Goal: Task Accomplishment & Management: Manage account settings

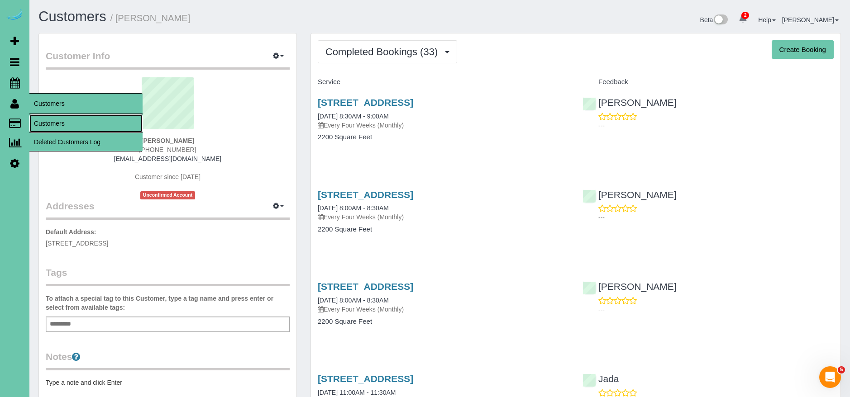
click at [63, 122] on link "Customers" at bounding box center [85, 124] width 113 height 18
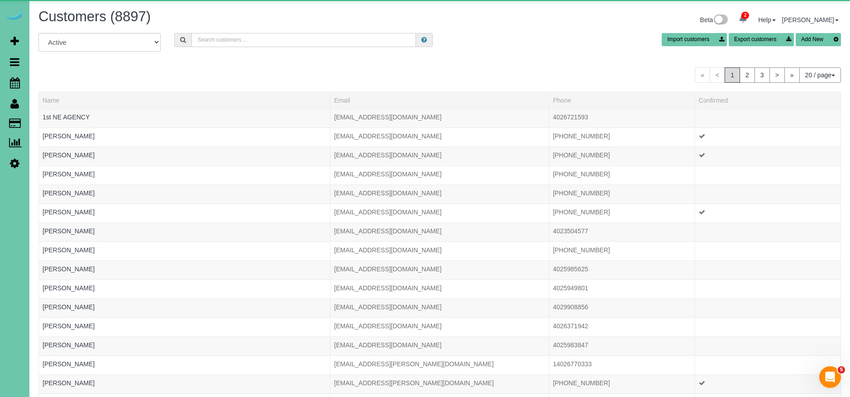
click at [261, 41] on input "text" at bounding box center [303, 40] width 224 height 14
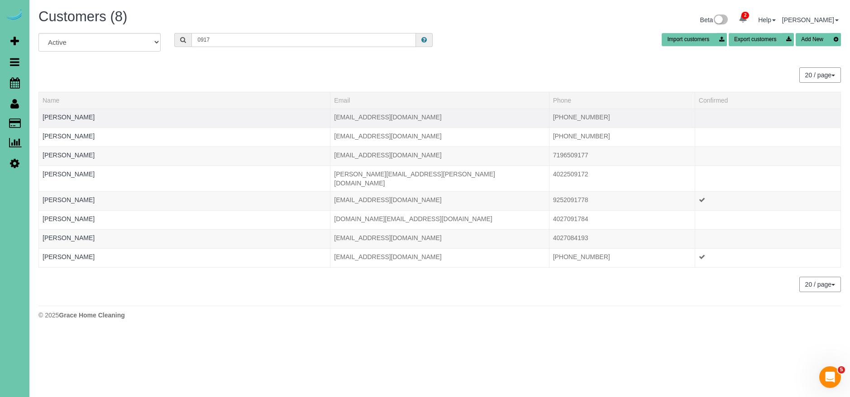
type input "0917"
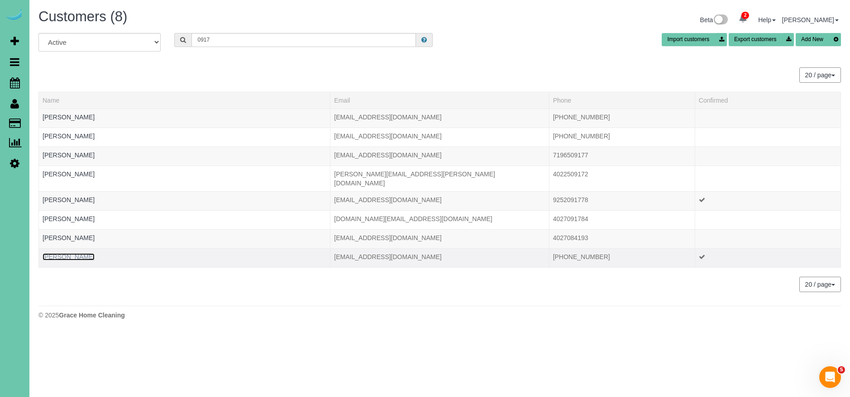
click at [62, 253] on link "[PERSON_NAME]" at bounding box center [69, 256] width 52 height 7
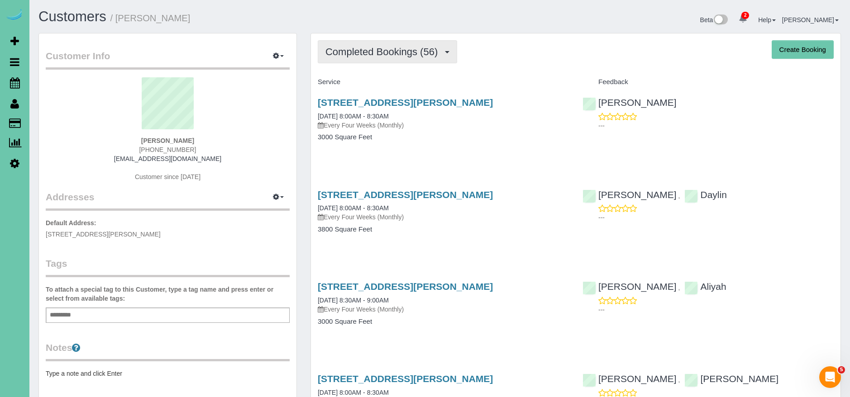
click at [401, 57] on span "Completed Bookings (56)" at bounding box center [383, 51] width 117 height 11
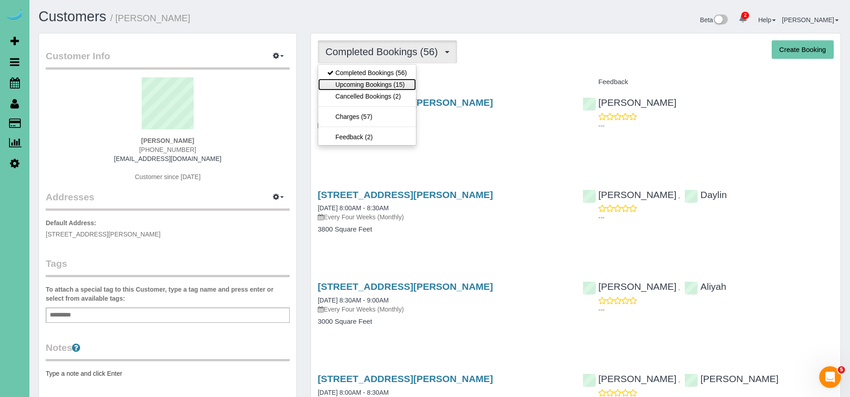
click at [389, 86] on link "Upcoming Bookings (15)" at bounding box center [367, 85] width 98 height 12
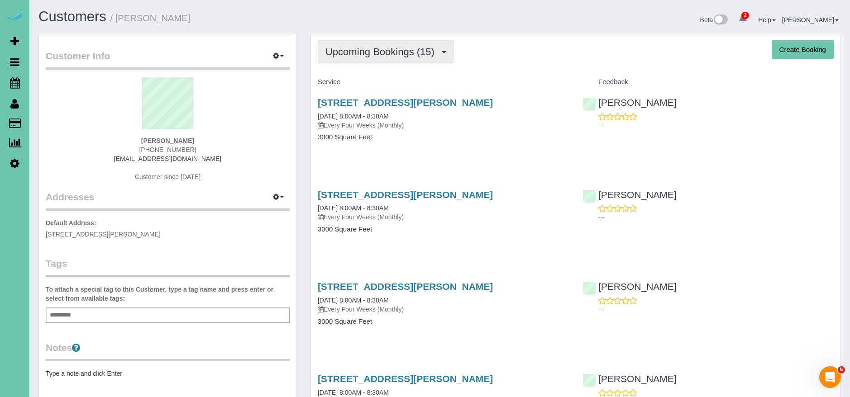
click at [387, 55] on span "Upcoming Bookings (15)" at bounding box center [382, 51] width 114 height 11
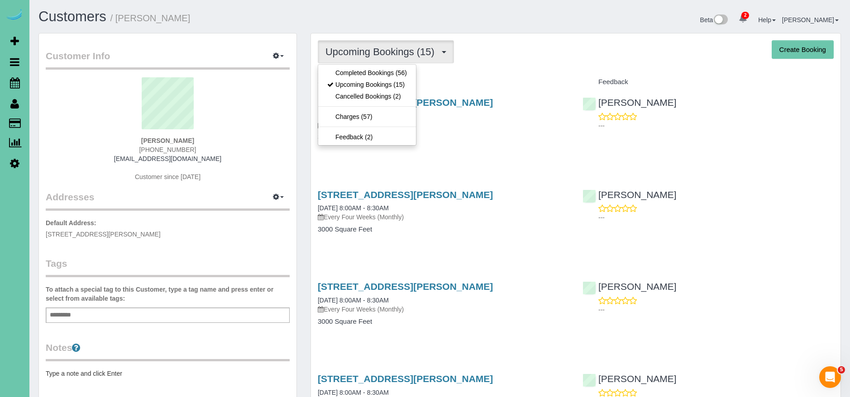
drag, startPoint x: 493, startPoint y: 74, endPoint x: 394, endPoint y: 52, distance: 101.5
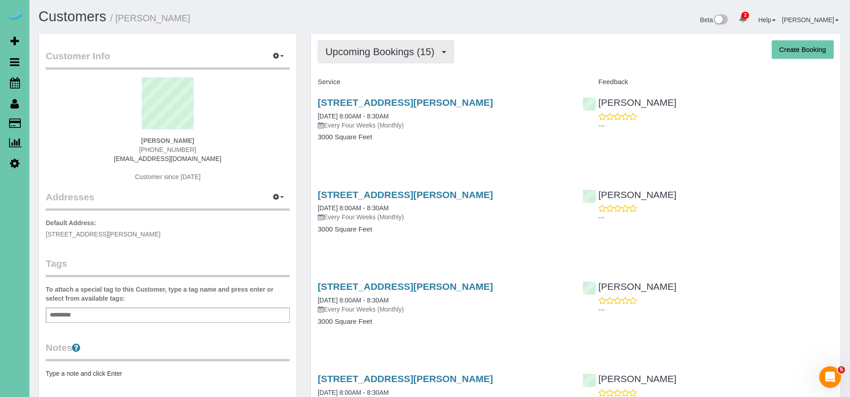
drag, startPoint x: 379, startPoint y: 51, endPoint x: 370, endPoint y: 66, distance: 17.2
click at [379, 51] on span "Upcoming Bookings (15)" at bounding box center [382, 51] width 114 height 11
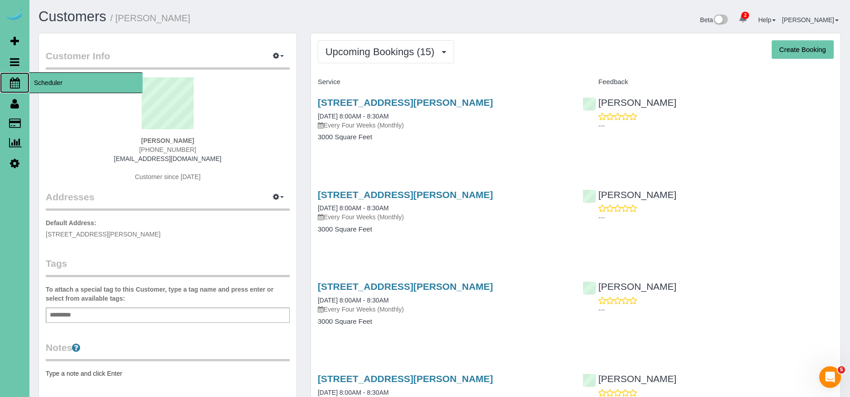
click at [55, 86] on span "Scheduler" at bounding box center [85, 82] width 113 height 21
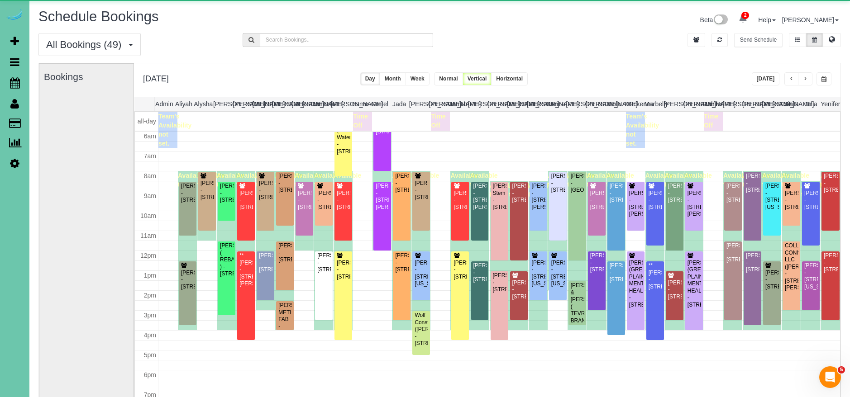
scroll to position [2, 0]
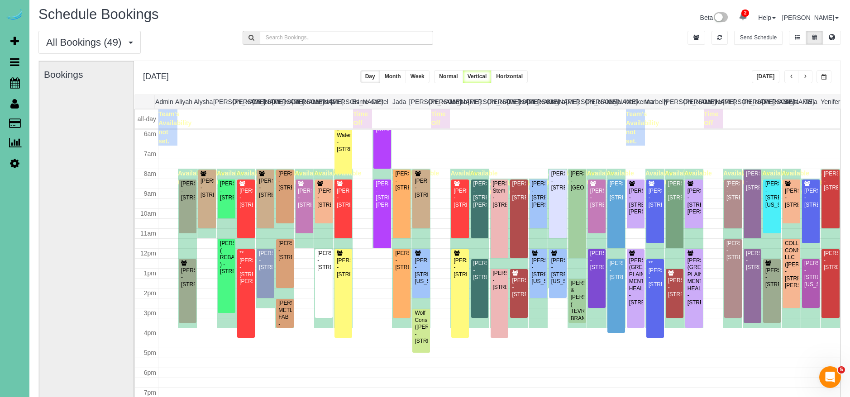
click at [825, 78] on span "button" at bounding box center [823, 76] width 5 height 5
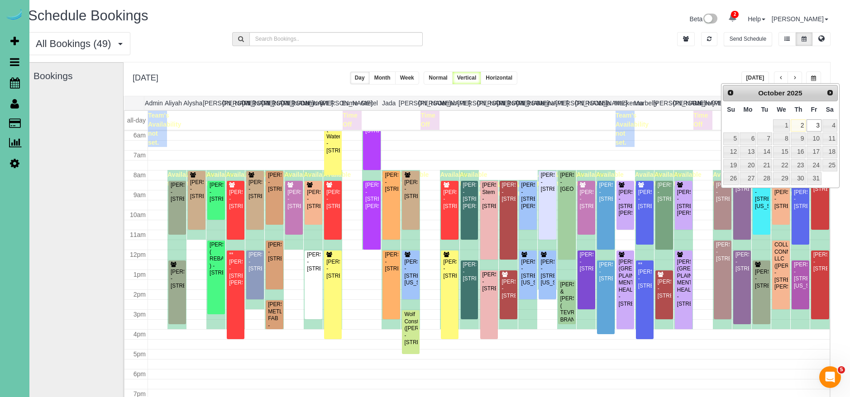
scroll to position [1, 6]
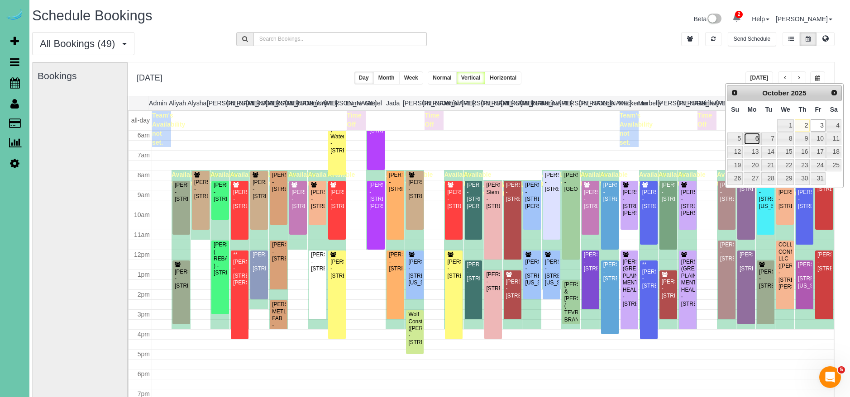
click at [751, 139] on link "6" at bounding box center [752, 139] width 17 height 12
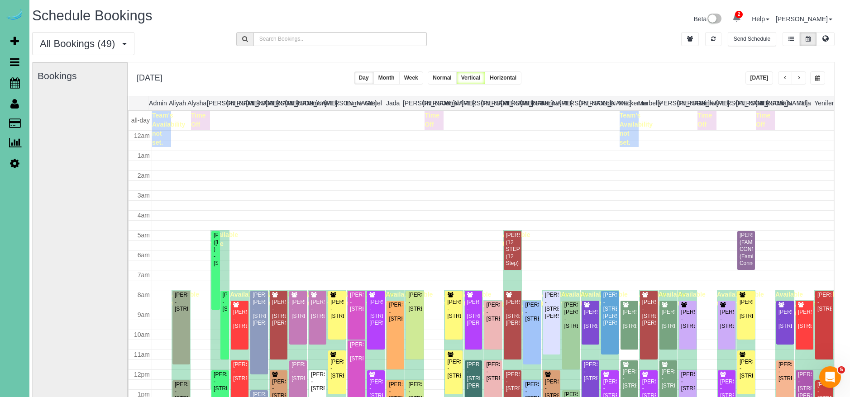
scroll to position [120, 0]
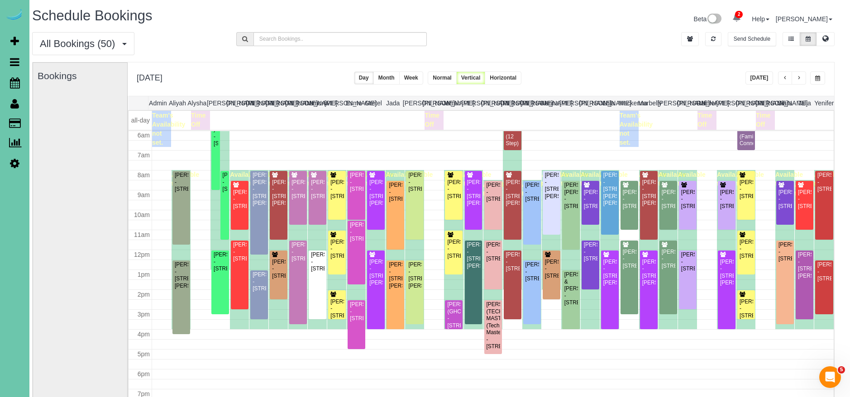
click at [799, 78] on span "button" at bounding box center [799, 78] width 5 height 5
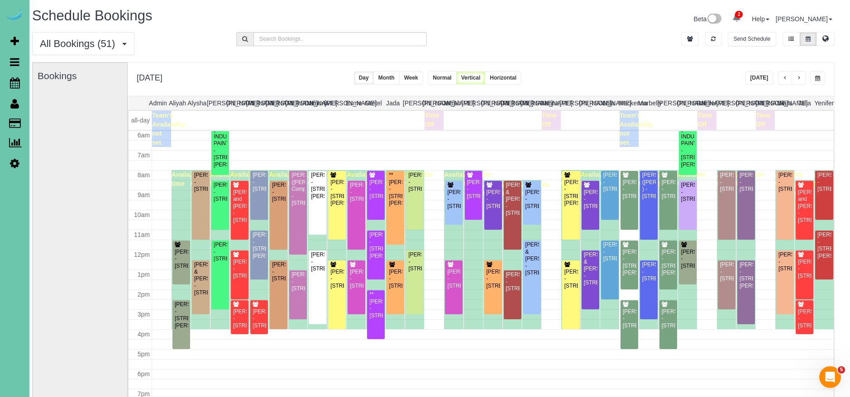
click at [799, 79] on span "button" at bounding box center [799, 78] width 5 height 5
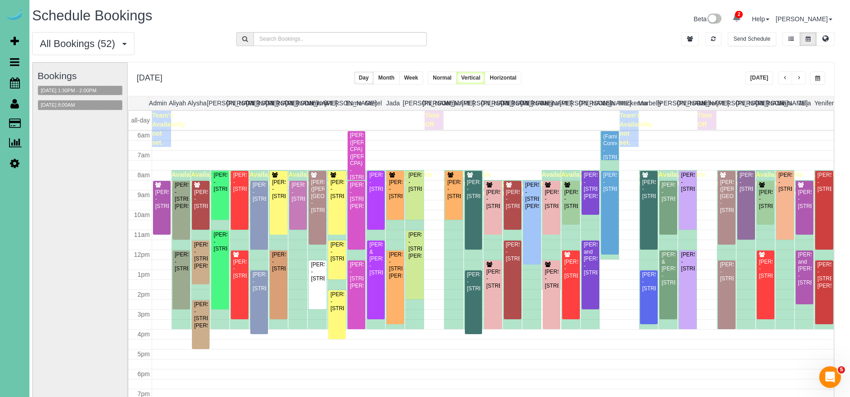
click at [799, 79] on span "button" at bounding box center [799, 78] width 5 height 5
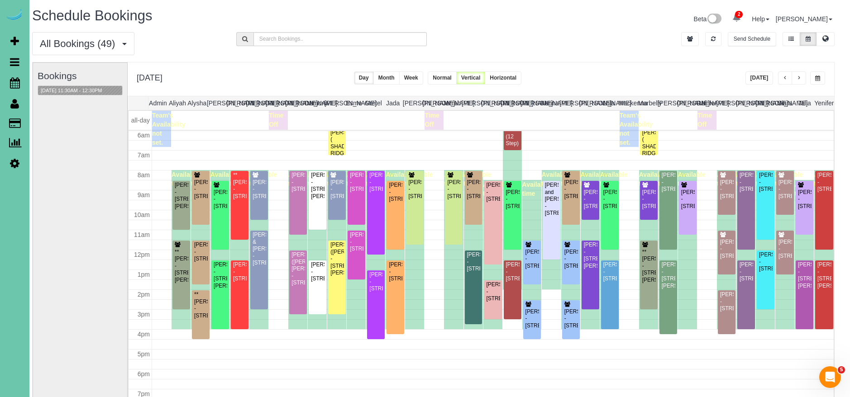
click at [803, 81] on button "button" at bounding box center [799, 78] width 14 height 13
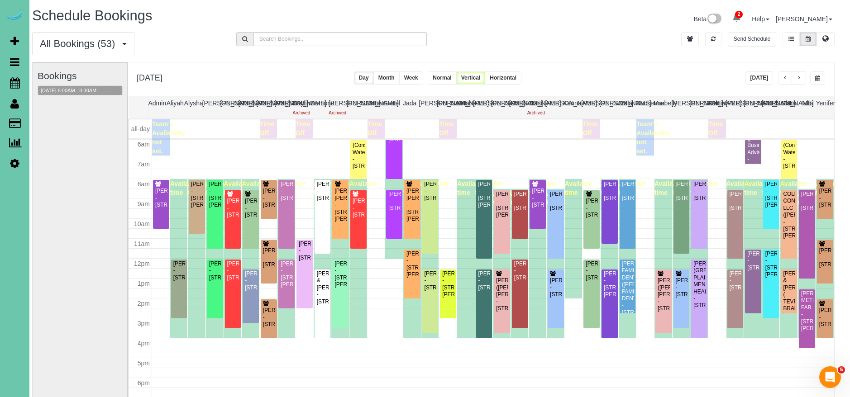
drag, startPoint x: 819, startPoint y: 78, endPoint x: 810, endPoint y: 77, distance: 9.5
click at [816, 78] on span "button" at bounding box center [817, 78] width 5 height 5
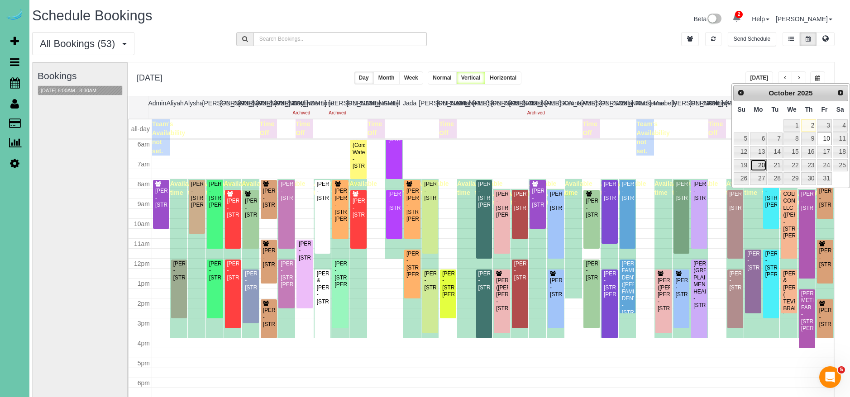
click at [761, 162] on link "20" at bounding box center [758, 165] width 17 height 12
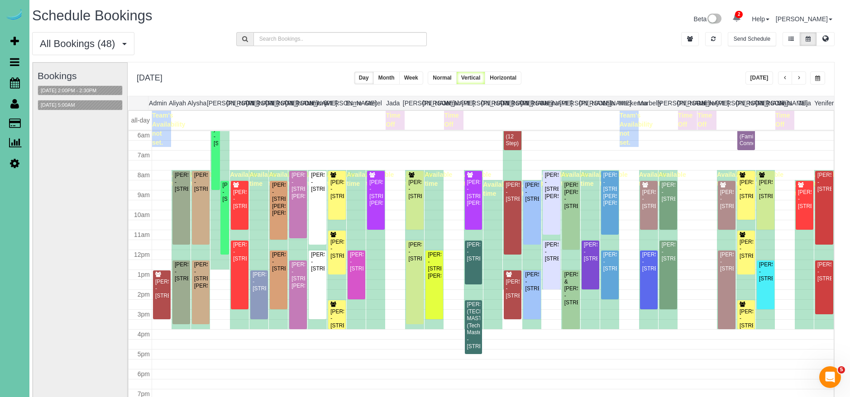
click at [816, 76] on span "button" at bounding box center [817, 78] width 5 height 5
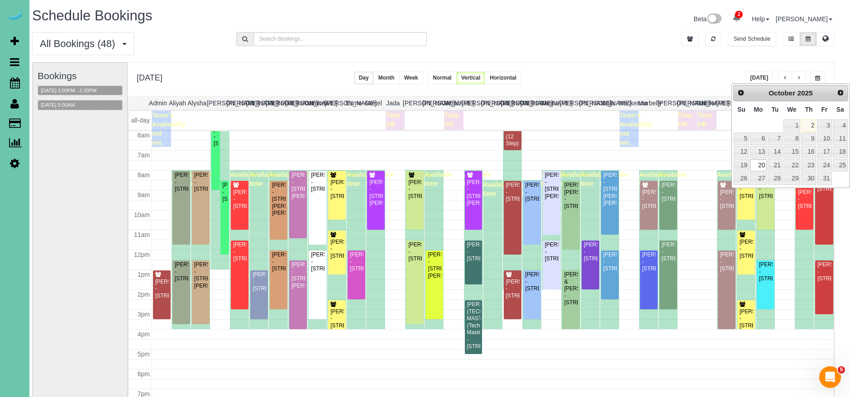
scroll to position [1, 7]
click at [820, 153] on link "17" at bounding box center [823, 152] width 14 height 12
type input "**********"
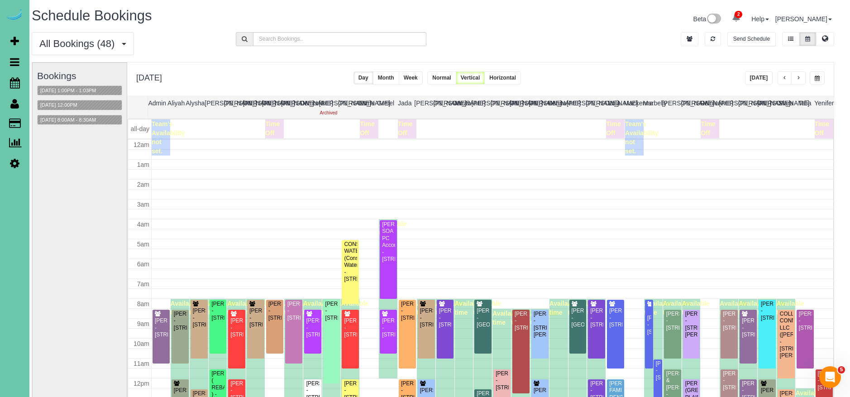
scroll to position [120, 0]
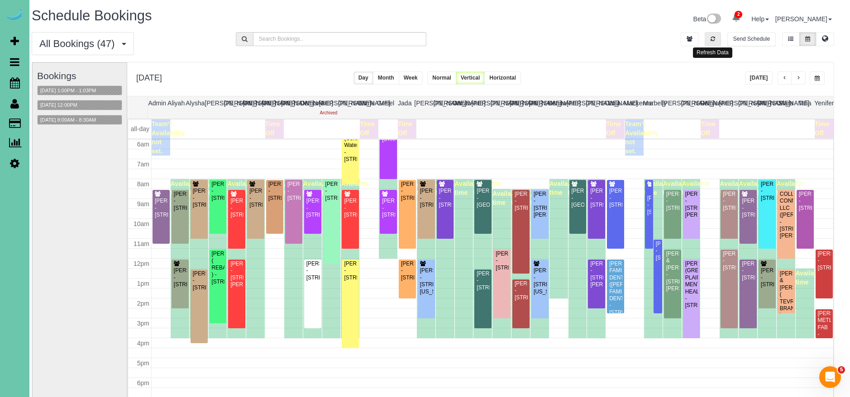
drag, startPoint x: 713, startPoint y: 41, endPoint x: 768, endPoint y: 79, distance: 67.0
click at [713, 41] on icon "button" at bounding box center [713, 38] width 5 height 5
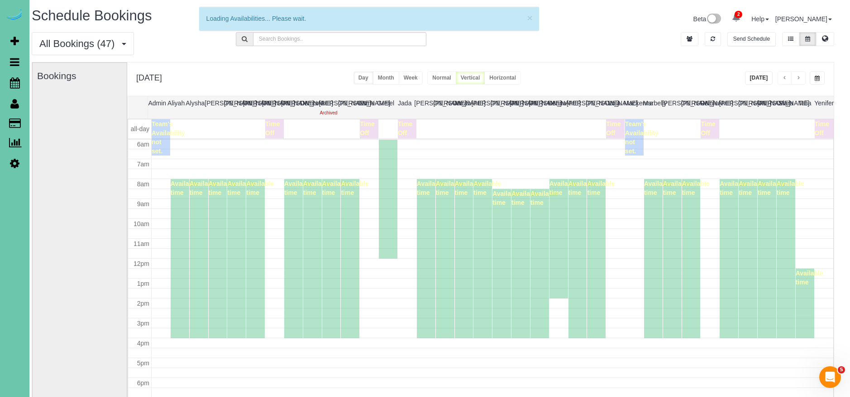
drag, startPoint x: 769, startPoint y: 79, endPoint x: 730, endPoint y: 53, distance: 46.8
click at [767, 78] on button "[DATE]" at bounding box center [759, 78] width 28 height 13
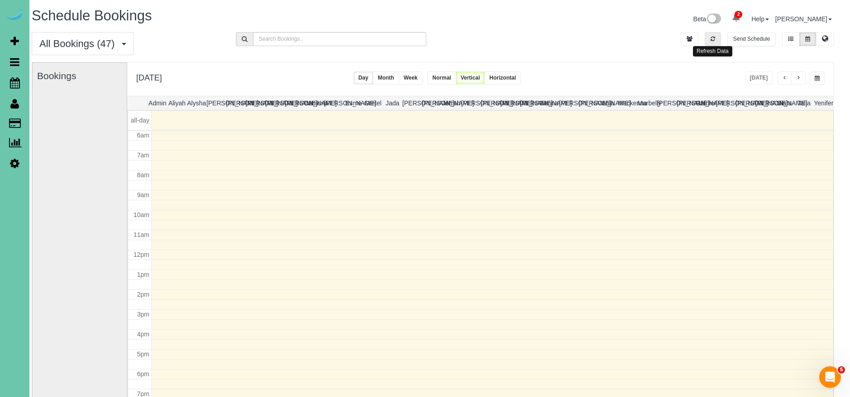
click at [715, 40] on button "button" at bounding box center [713, 39] width 16 height 14
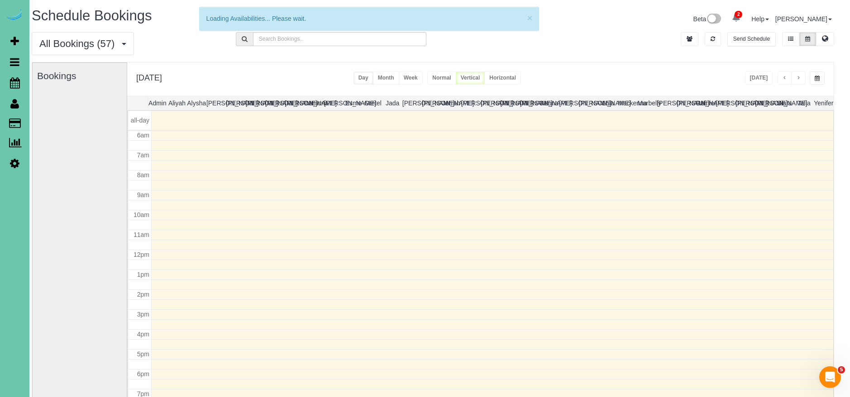
click at [746, 72] on div "**********" at bounding box center [480, 78] width 707 height 33
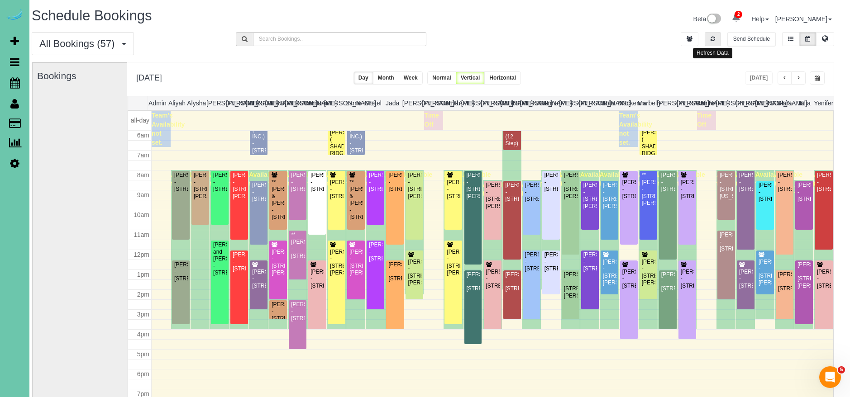
click at [717, 32] on button "button" at bounding box center [713, 39] width 16 height 14
click at [715, 40] on icon "button" at bounding box center [713, 38] width 5 height 5
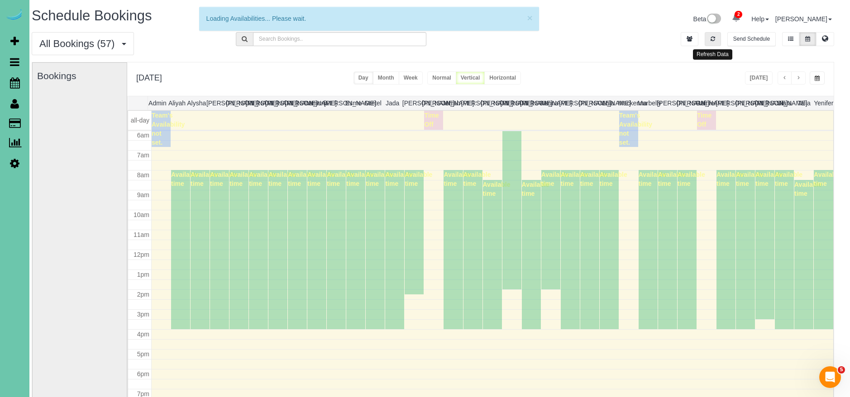
drag, startPoint x: 715, startPoint y: 40, endPoint x: 721, endPoint y: 45, distance: 7.1
click at [716, 41] on button "button" at bounding box center [713, 39] width 16 height 14
click at [759, 84] on div "**********" at bounding box center [480, 78] width 707 height 33
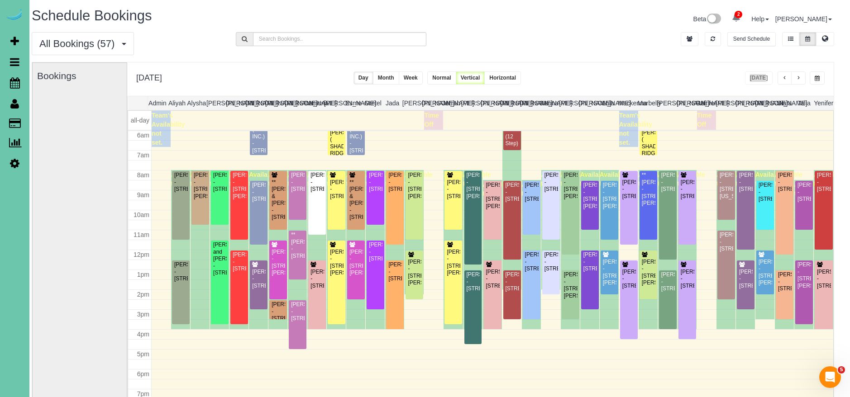
scroll to position [4, 5]
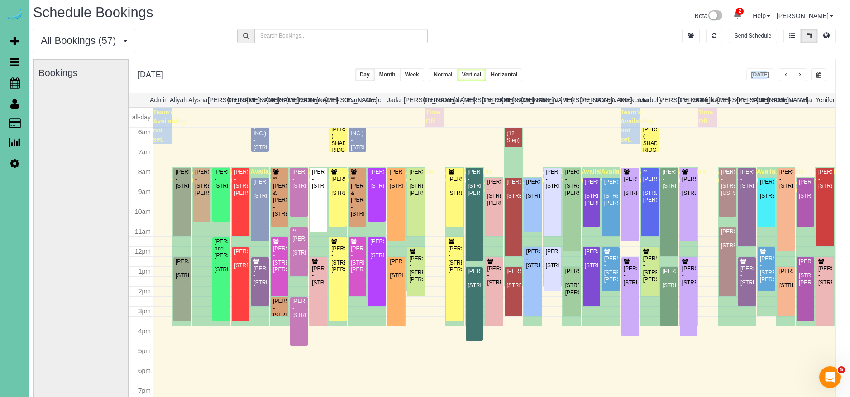
click at [802, 76] on span "button" at bounding box center [799, 74] width 5 height 5
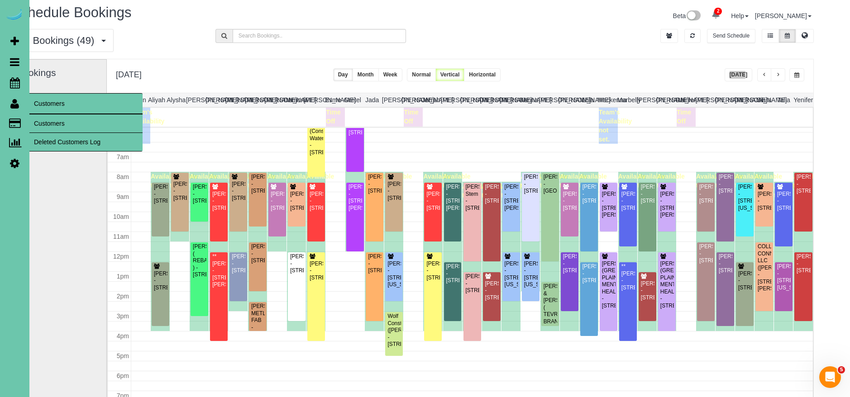
scroll to position [4, 27]
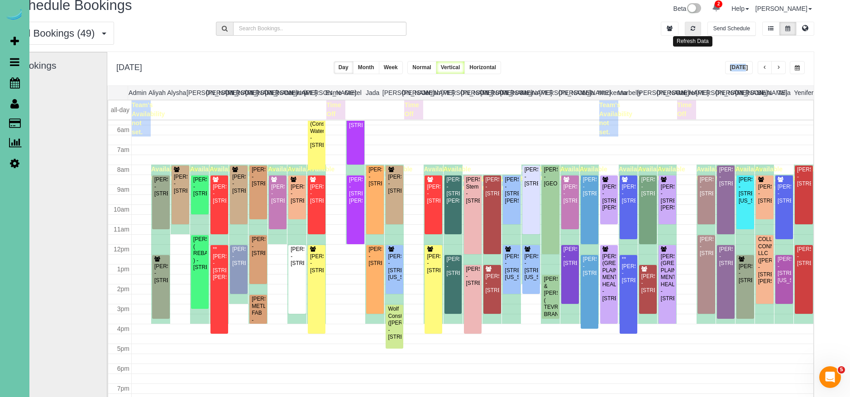
drag, startPoint x: 692, startPoint y: 32, endPoint x: 688, endPoint y: 29, distance: 4.9
click at [692, 32] on button "button" at bounding box center [693, 29] width 16 height 14
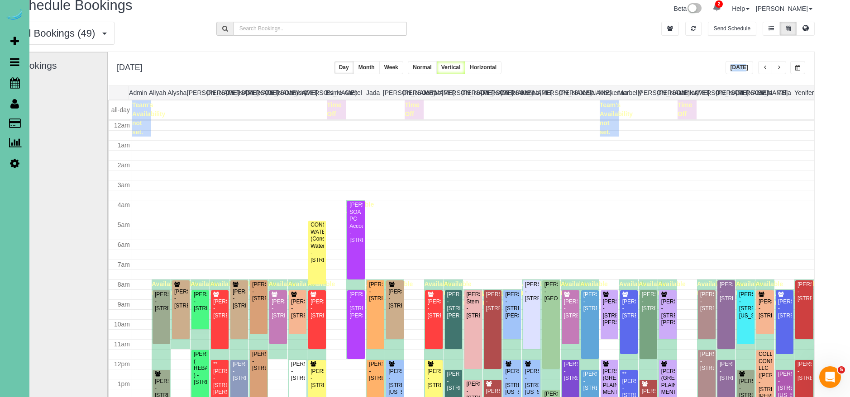
click at [743, 70] on button "[DATE]" at bounding box center [740, 67] width 28 height 13
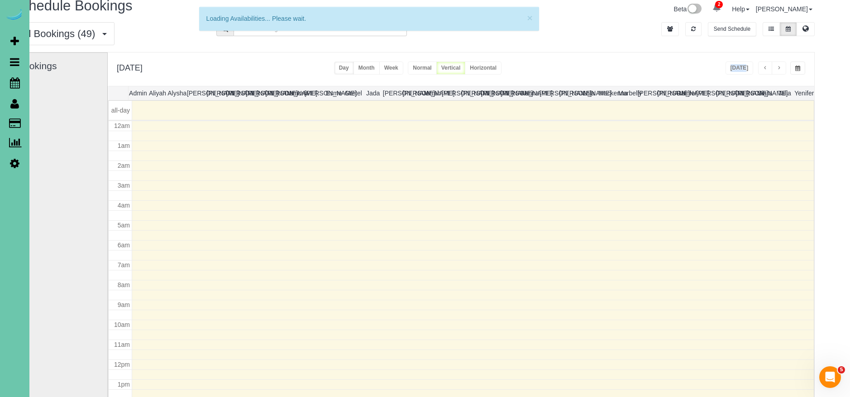
scroll to position [120, 0]
click at [675, 70] on div "**********" at bounding box center [461, 69] width 707 height 33
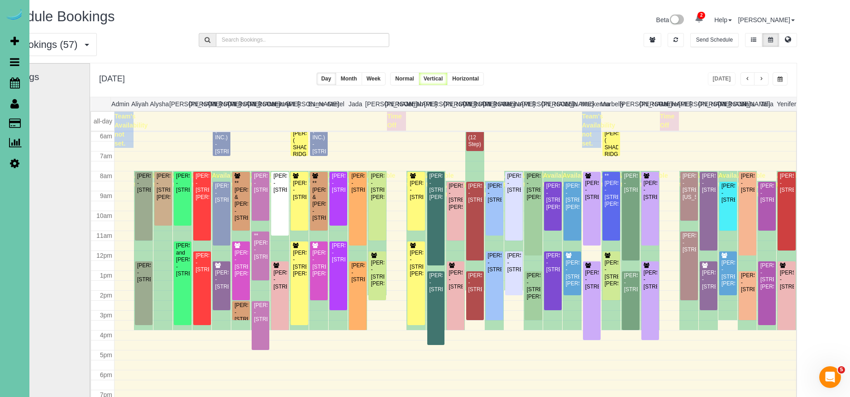
scroll to position [0, 0]
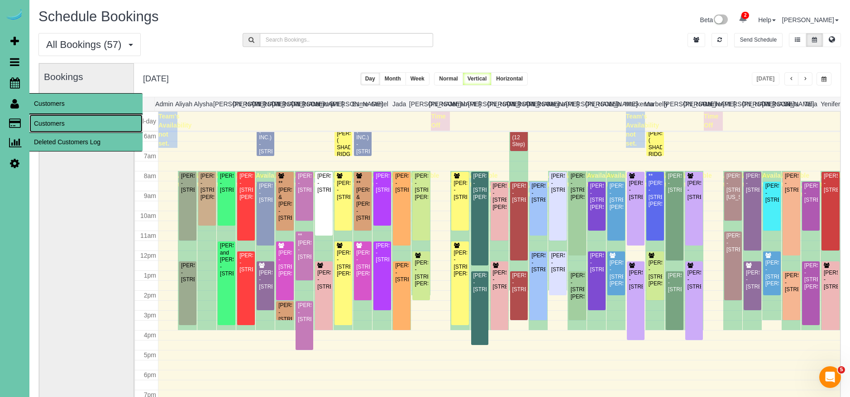
click at [46, 124] on link "Customers" at bounding box center [85, 124] width 113 height 18
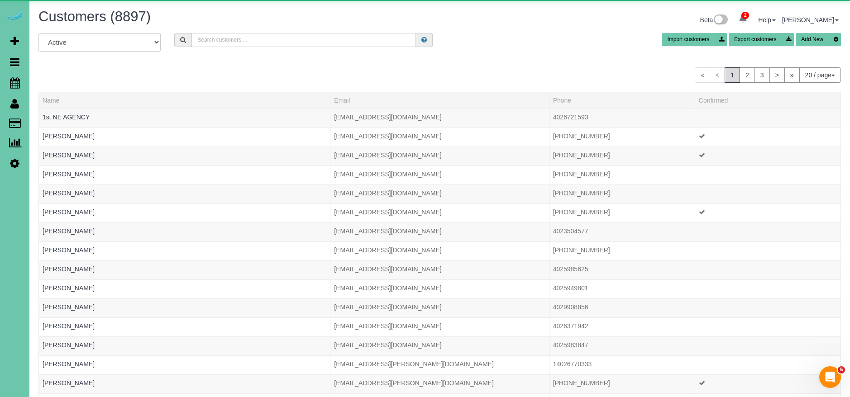
click at [304, 42] on input "text" at bounding box center [303, 40] width 224 height 14
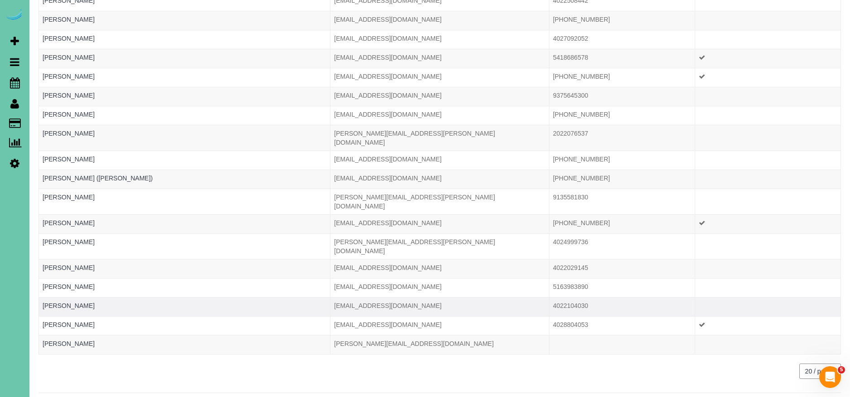
scroll to position [136, 0]
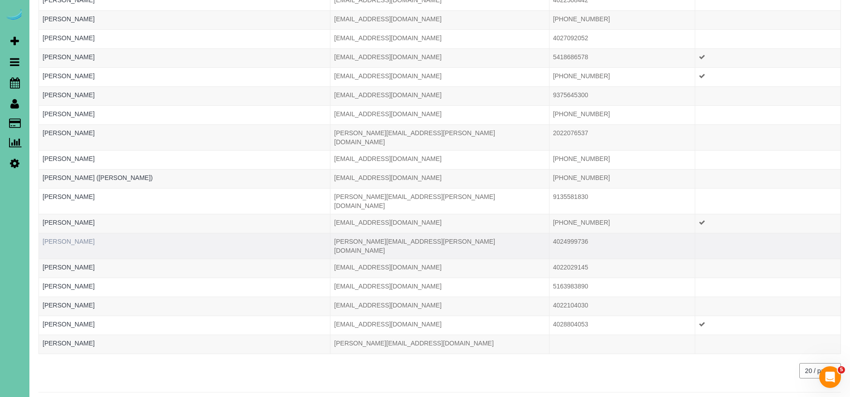
type input "[PERSON_NAME]"
click at [67, 238] on link "[PERSON_NAME]" at bounding box center [69, 241] width 52 height 7
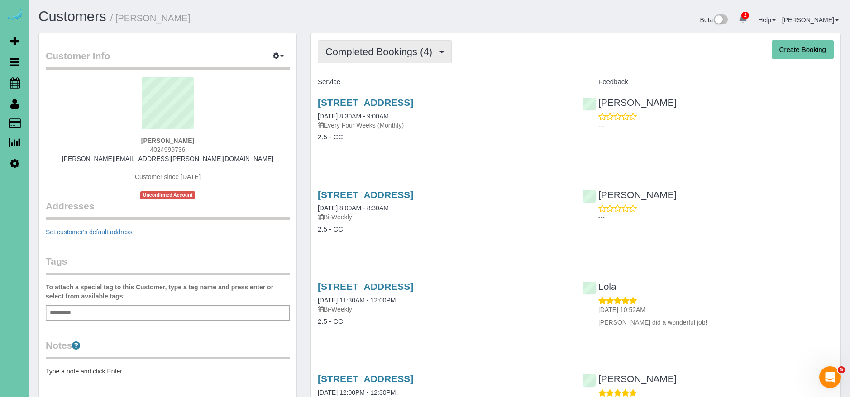
drag, startPoint x: 417, startPoint y: 49, endPoint x: 407, endPoint y: 47, distance: 10.2
click at [417, 49] on span "Completed Bookings (4)" at bounding box center [380, 51] width 111 height 11
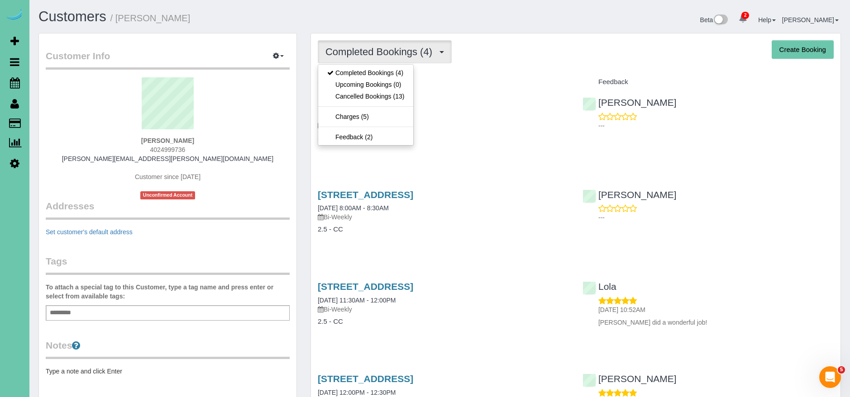
click at [465, 82] on h4 "Service" at bounding box center [443, 82] width 251 height 8
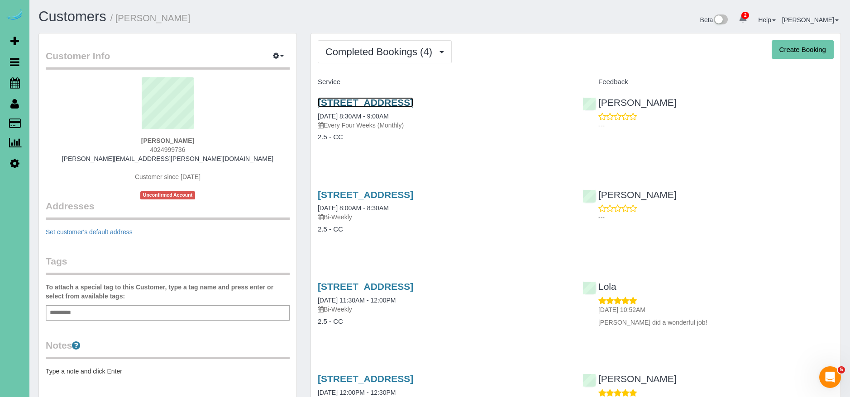
click at [413, 99] on link "[STREET_ADDRESS]" at bounding box center [365, 102] width 95 height 10
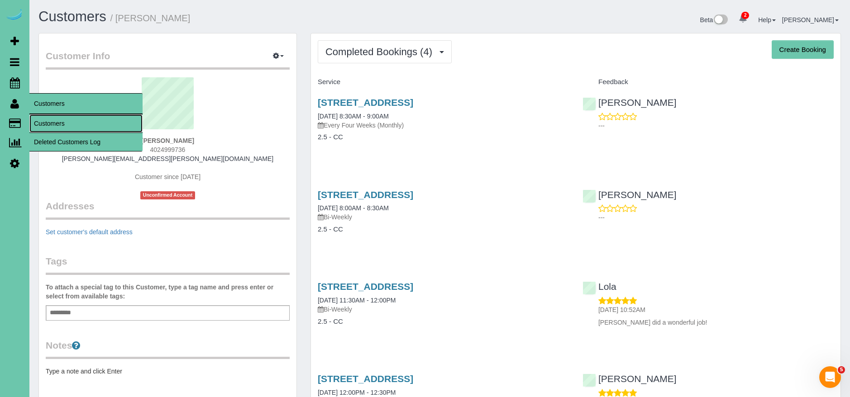
click at [57, 120] on link "Customers" at bounding box center [85, 124] width 113 height 18
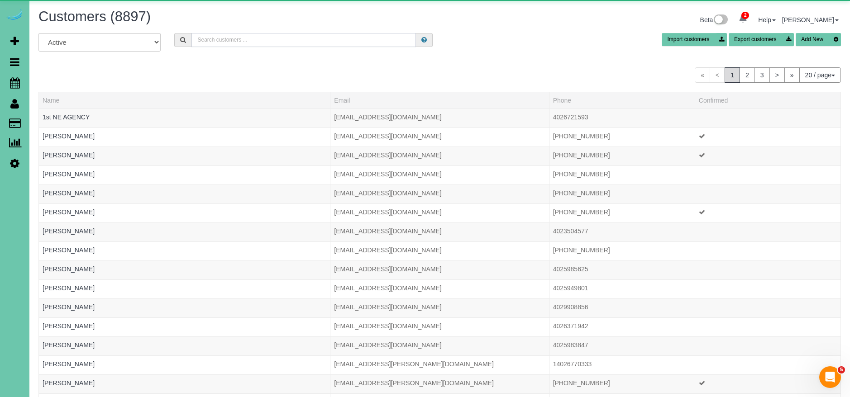
click at [233, 40] on input "text" at bounding box center [303, 40] width 224 height 14
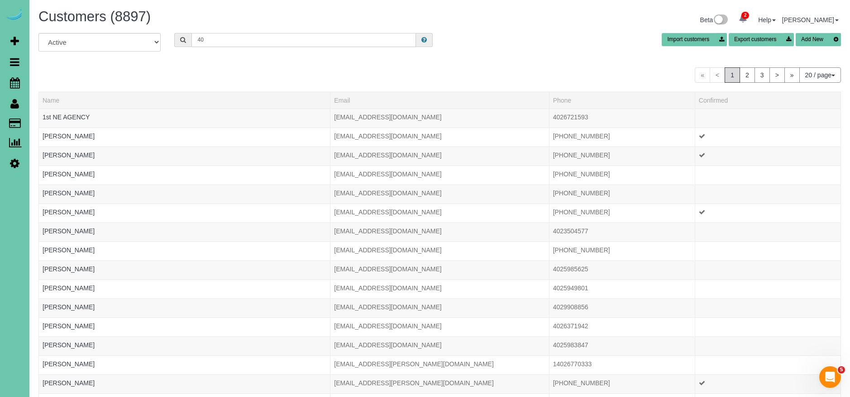
type input "4"
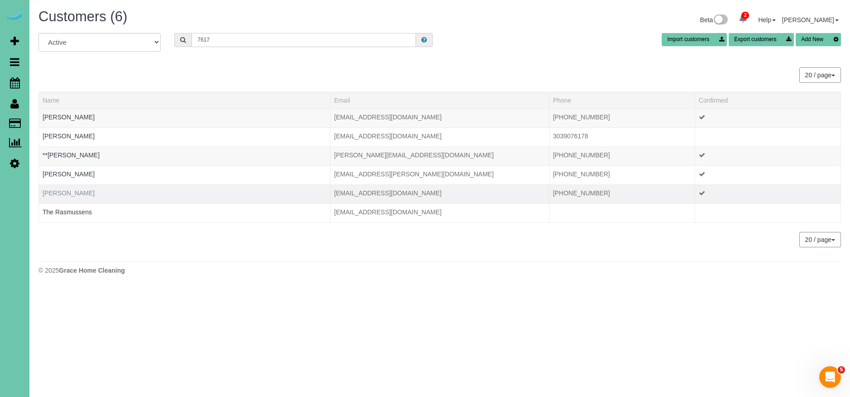
type input "7617"
click at [70, 194] on link "[PERSON_NAME]" at bounding box center [69, 193] width 52 height 7
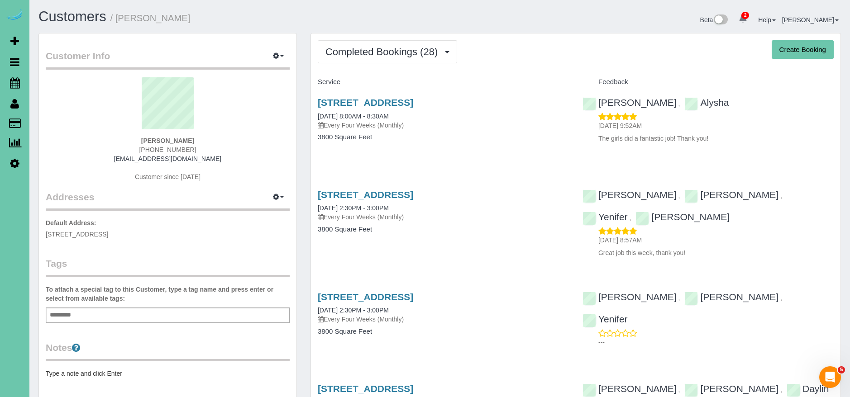
click at [794, 46] on button "Create Booking" at bounding box center [803, 49] width 62 height 19
select select "NE"
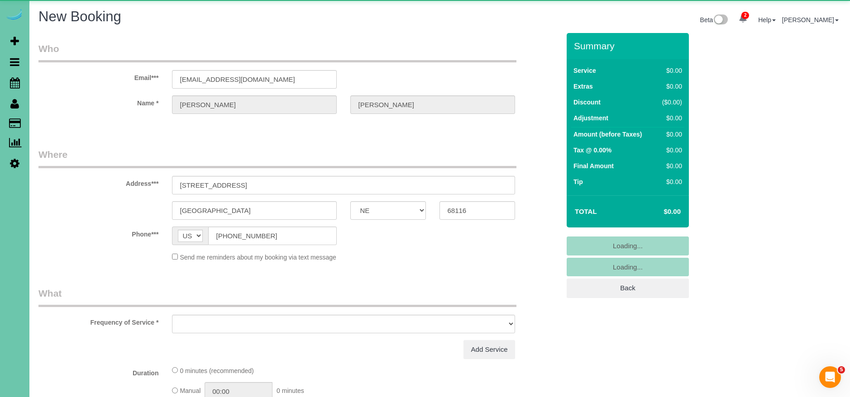
select select "object:69858"
select select "string:fspay-aeeddc7d-54fa-44fb-a2f4-92842c028395"
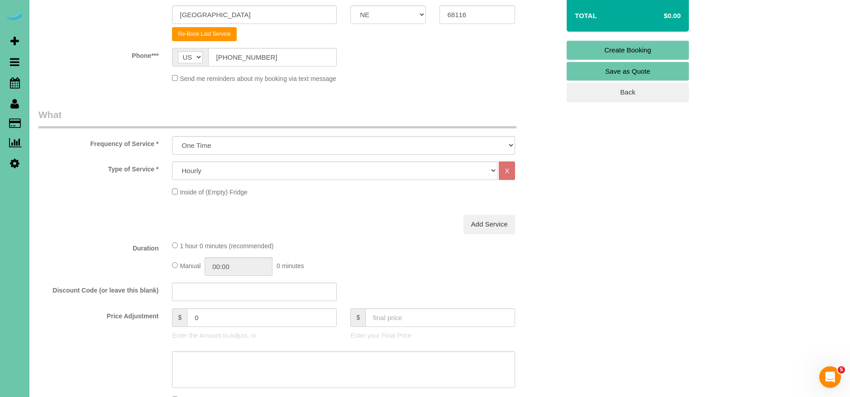
scroll to position [237, 0]
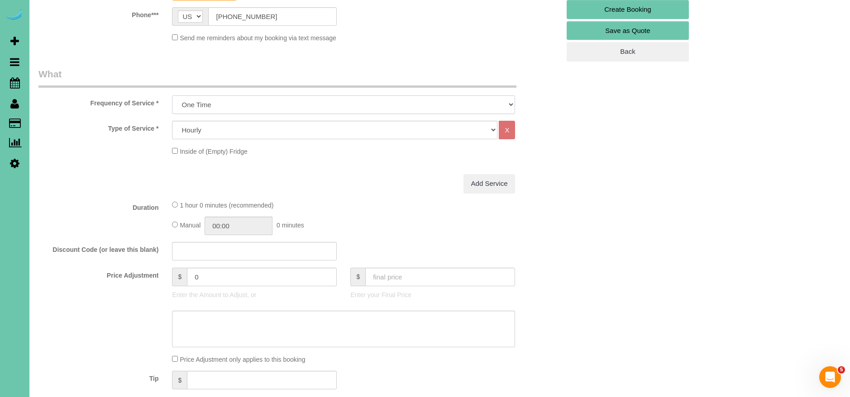
click at [221, 101] on select "One Time Weekly (0% for the First Booking) Bi-Weekly (0% for the First Booking)…" at bounding box center [343, 104] width 343 height 19
select select "object:70065"
click at [172, 95] on select "One Time Weekly (0% for the First Booking) Bi-Weekly (0% for the First Booking)…" at bounding box center [343, 104] width 343 height 19
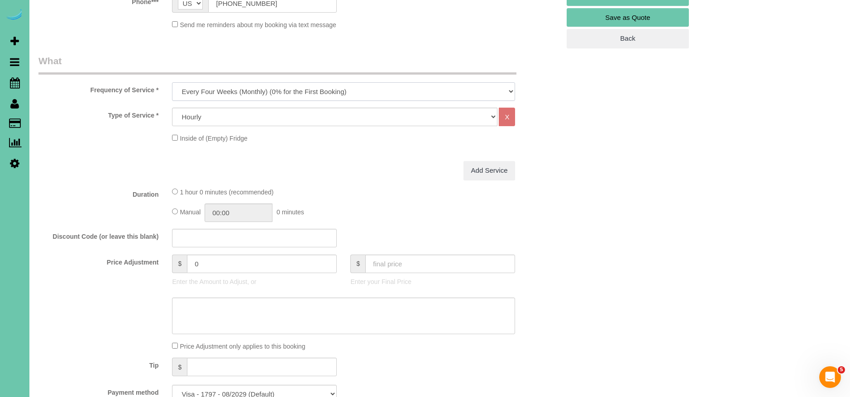
scroll to position [257, 0]
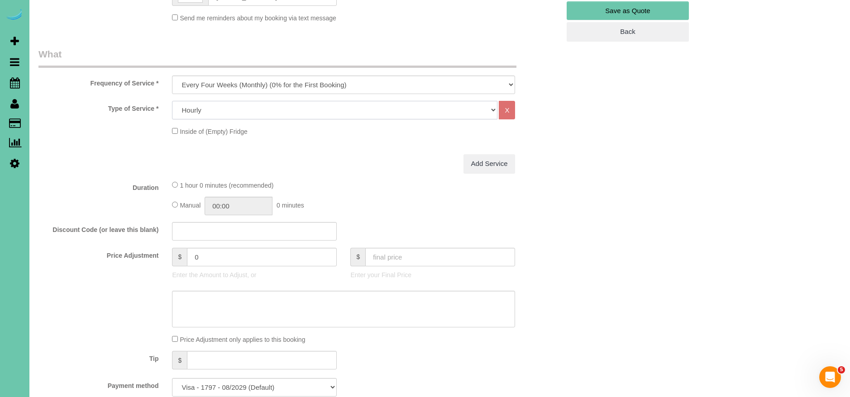
click at [221, 112] on select "Hourly 2.5 Hour Custom Clean 3.5 Hour Custom Clean commercial 1000 Square Feet …" at bounding box center [334, 110] width 325 height 19
select select "62"
click at [172, 101] on select "Hourly 2.5 Hour Custom Clean 3.5 Hour Custom Clean commercial 1000 Square Feet …" at bounding box center [334, 110] width 325 height 19
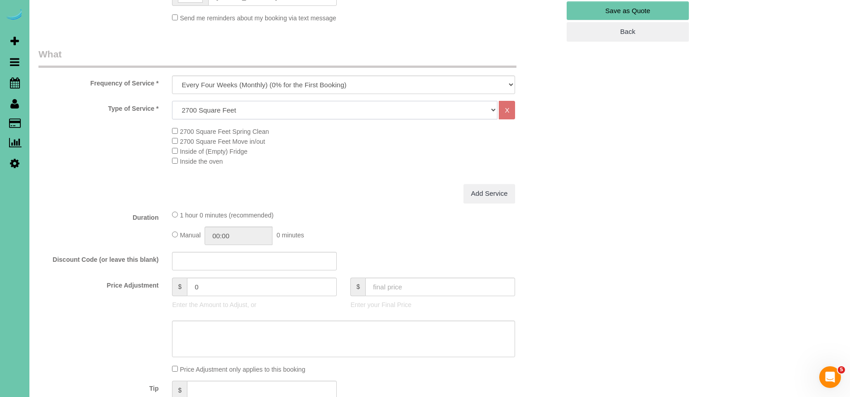
scroll to position [278, 0]
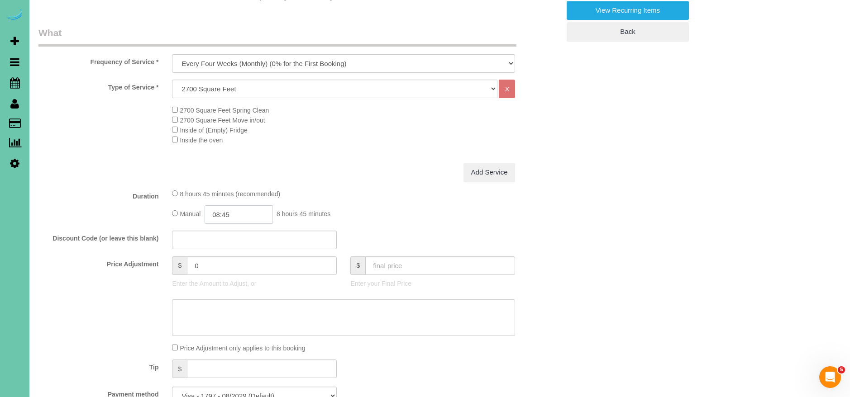
click at [224, 215] on input "08:45" at bounding box center [239, 214] width 68 height 19
click at [258, 218] on input "03:45" at bounding box center [239, 214] width 68 height 19
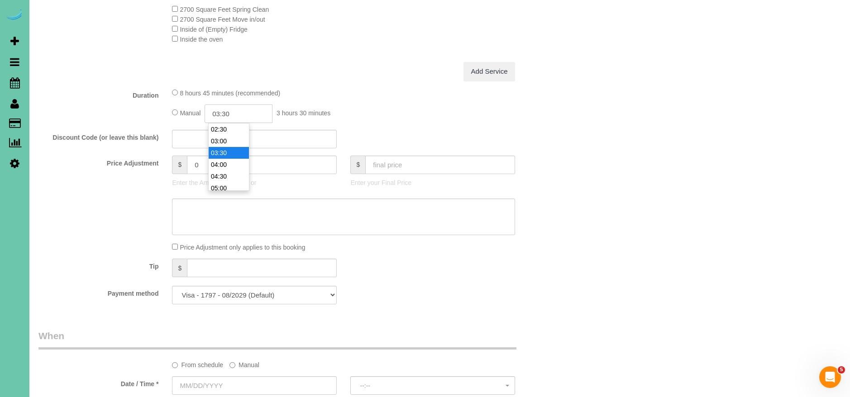
scroll to position [382, 0]
type input "03:30"
click at [447, 137] on div "Discount Code (or leave this blank)" at bounding box center [299, 136] width 535 height 19
click at [294, 218] on textarea at bounding box center [343, 214] width 343 height 37
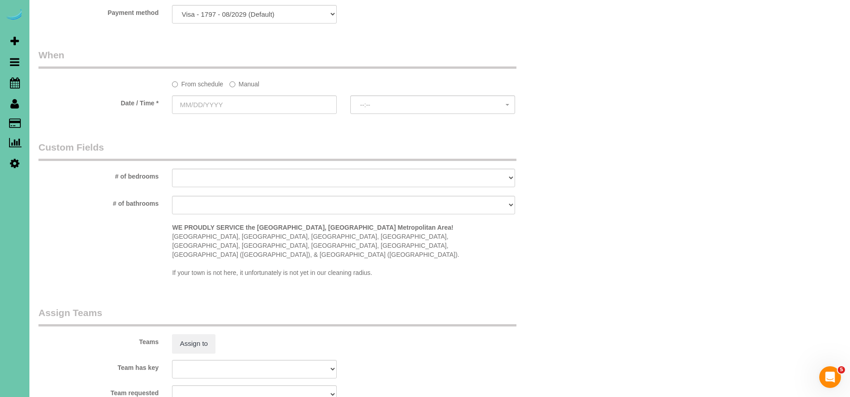
scroll to position [626, 0]
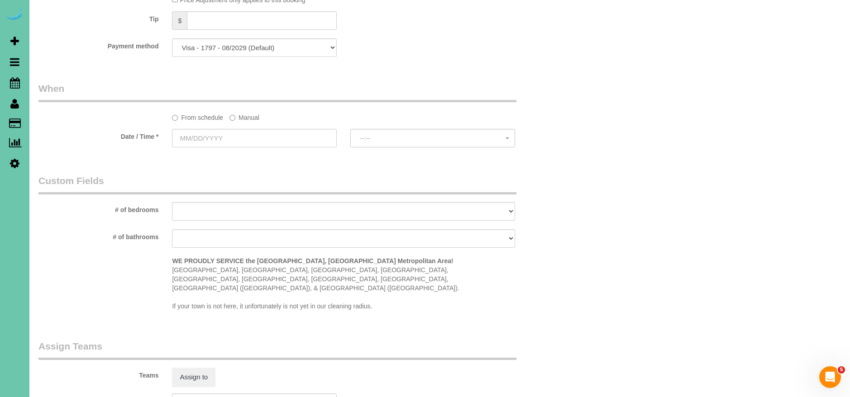
type textarea "795-954 - placed it at the highest range PFP 18"
click at [242, 189] on legend "Custom Fields" at bounding box center [277, 184] width 478 height 20
click at [244, 115] on label "Manual" at bounding box center [244, 116] width 30 height 12
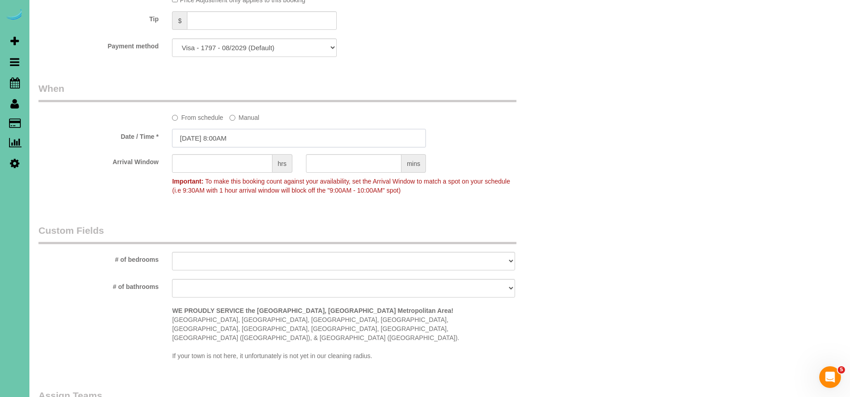
click at [192, 136] on input "[DATE] 8:00AM" at bounding box center [299, 138] width 254 height 19
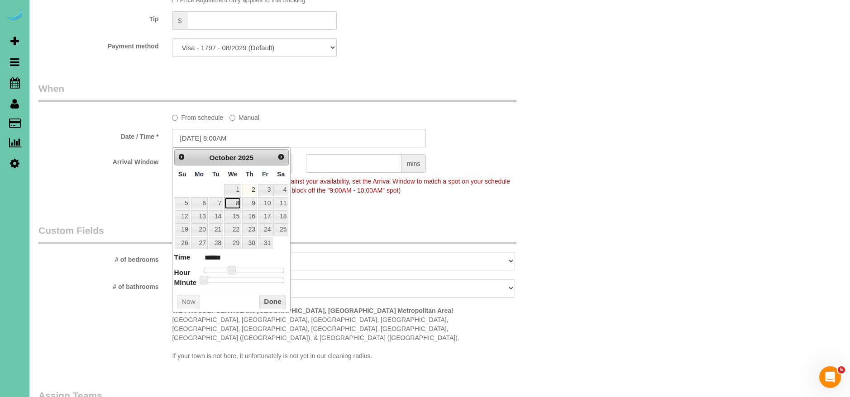
click at [237, 202] on link "8" at bounding box center [232, 203] width 17 height 12
type input "[DATE] 9:00AM"
type input "******"
type input "[DATE] 10:00AM"
type input "*******"
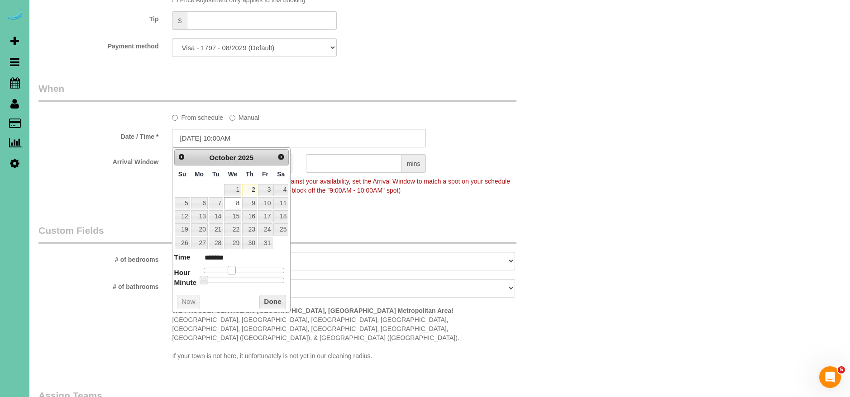
type input "[DATE] 11:00AM"
type input "*******"
type input "[DATE] 12:00PM"
type input "*******"
drag, startPoint x: 232, startPoint y: 268, endPoint x: 268, endPoint y: 306, distance: 52.5
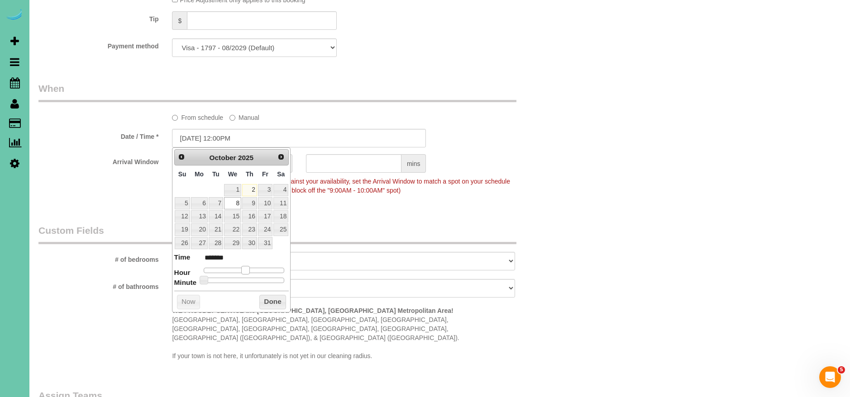
click at [246, 269] on span at bounding box center [245, 270] width 8 height 8
drag, startPoint x: 270, startPoint y: 304, endPoint x: 309, endPoint y: 235, distance: 79.0
click at [270, 303] on button "Done" at bounding box center [272, 302] width 27 height 14
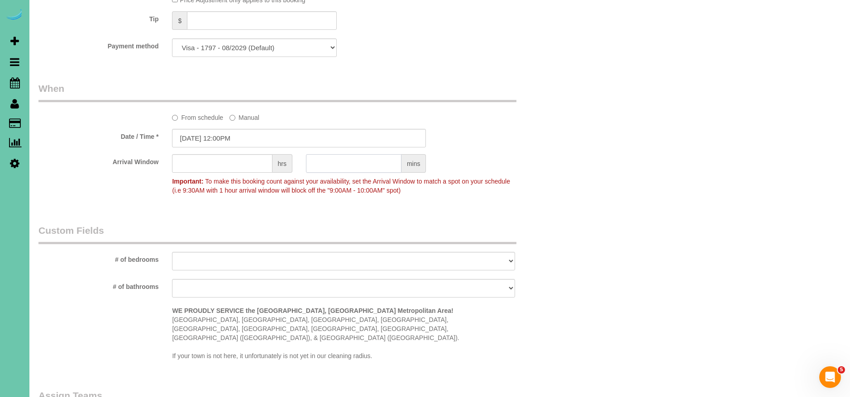
click at [352, 166] on input "text" at bounding box center [353, 163] width 95 height 19
click at [258, 163] on input "text" at bounding box center [222, 163] width 100 height 19
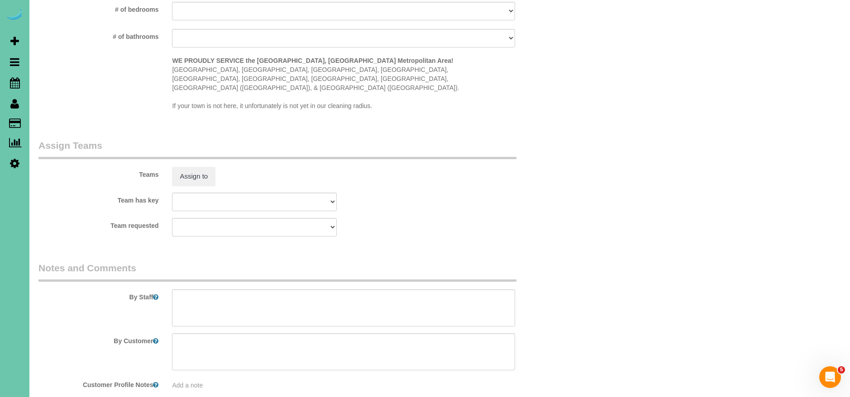
scroll to position [908, 0]
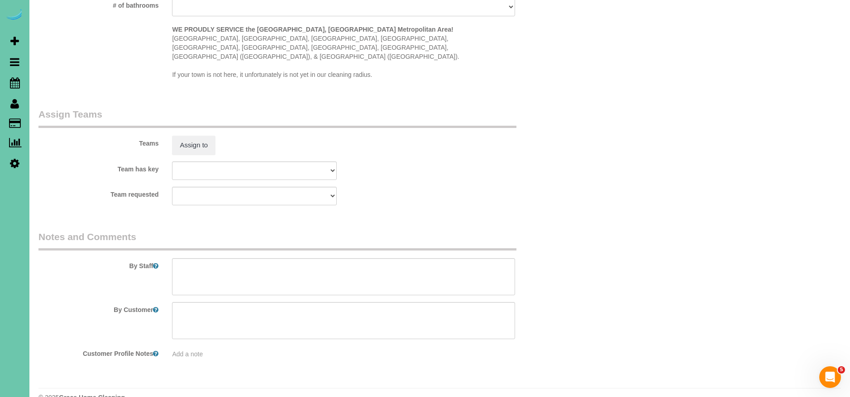
type input "1"
click at [242, 258] on textarea at bounding box center [343, 276] width 343 height 37
paste textarea "CLEANING DESCRIPTION Dirt level 5-10 *Use extension duster for high or hard-to-…"
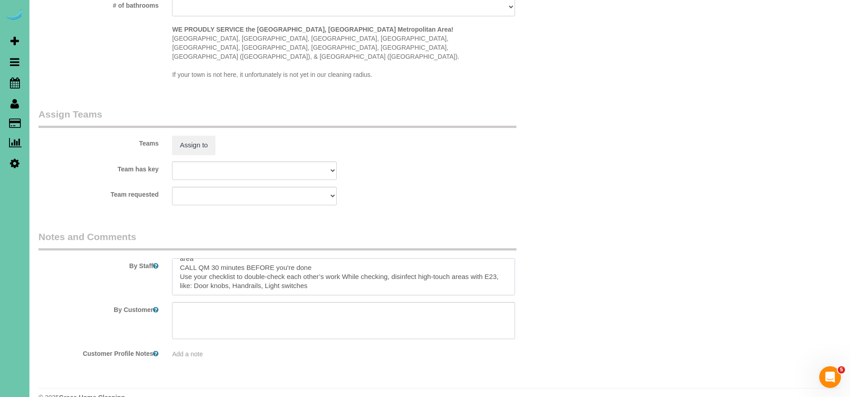
click at [188, 271] on textarea at bounding box center [343, 276] width 343 height 37
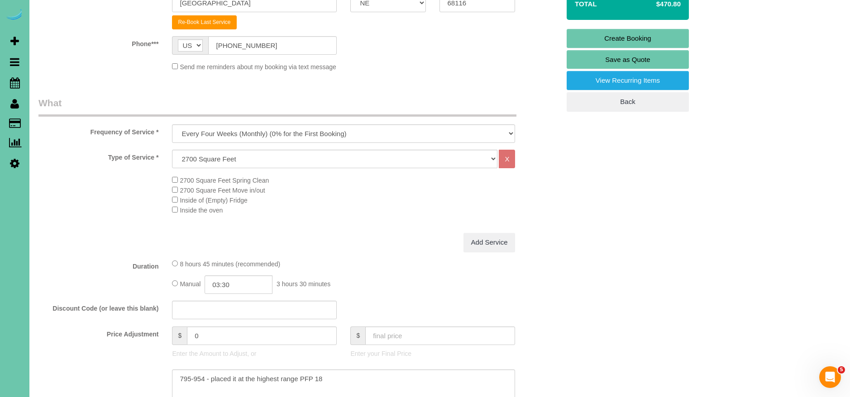
scroll to position [0, 0]
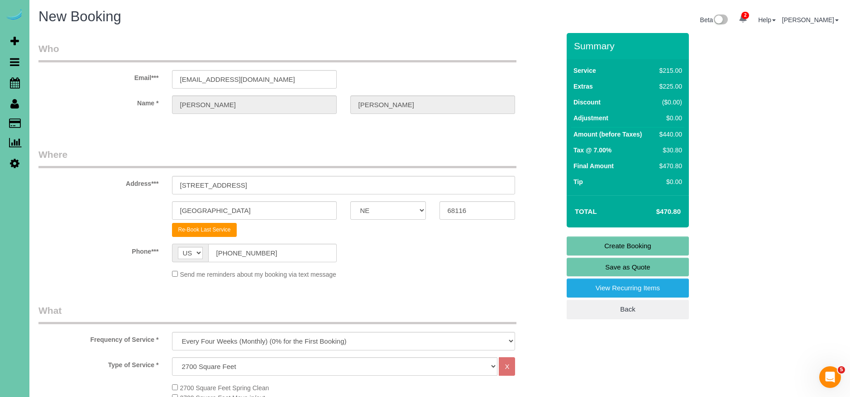
type textarea "1. credit 2. client home 3. Spring clean - whole home - last cleaned 2024 4. bl…"
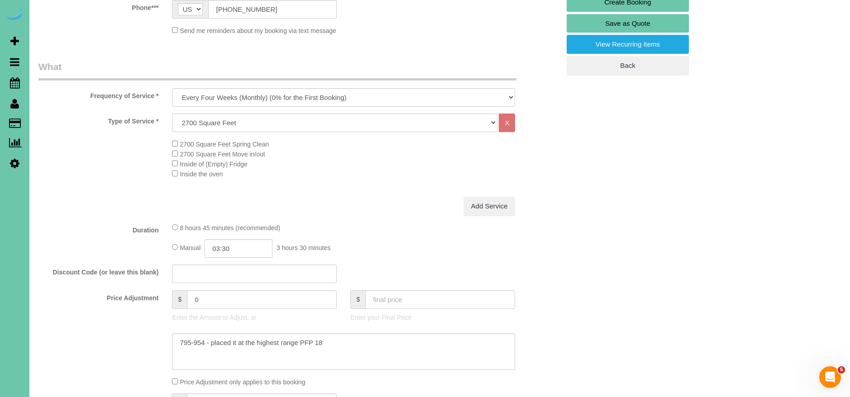
scroll to position [259, 0]
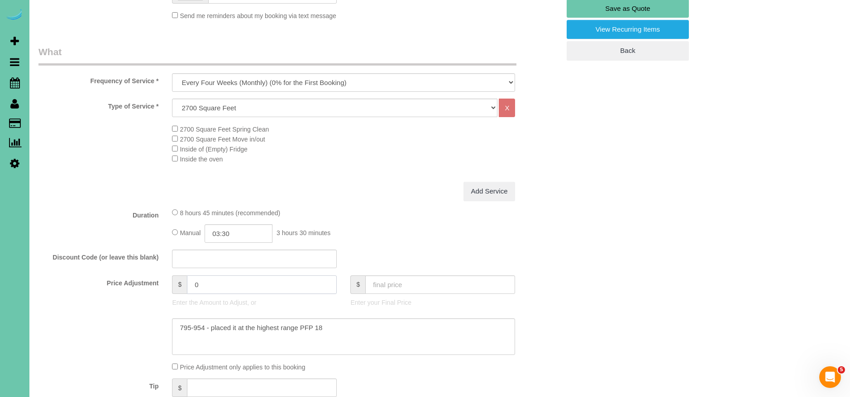
drag, startPoint x: 205, startPoint y: 287, endPoint x: 112, endPoint y: 288, distance: 93.2
click at [112, 288] on div "Price Adjustment $ 0 Enter the Amount to Adjust, or $ Enter your Final Price" at bounding box center [299, 294] width 535 height 36
type input "8"
drag, startPoint x: 192, startPoint y: 285, endPoint x: 168, endPoint y: 284, distance: 24.4
click at [169, 284] on div "$ 8 Enter the Amount to Adjust, or" at bounding box center [254, 294] width 178 height 36
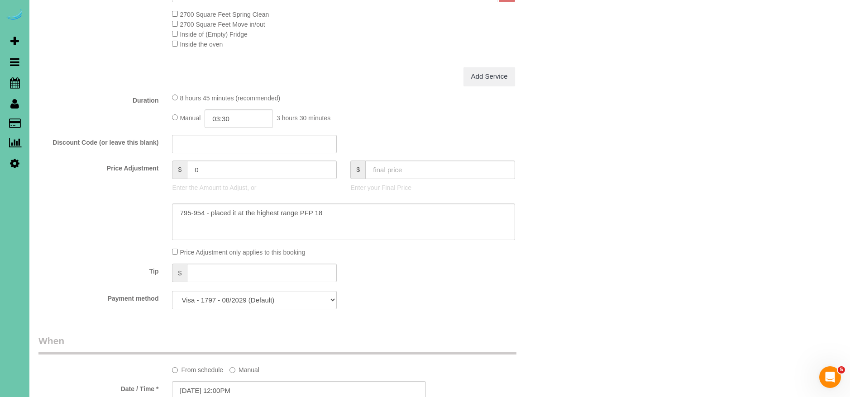
scroll to position [400, 0]
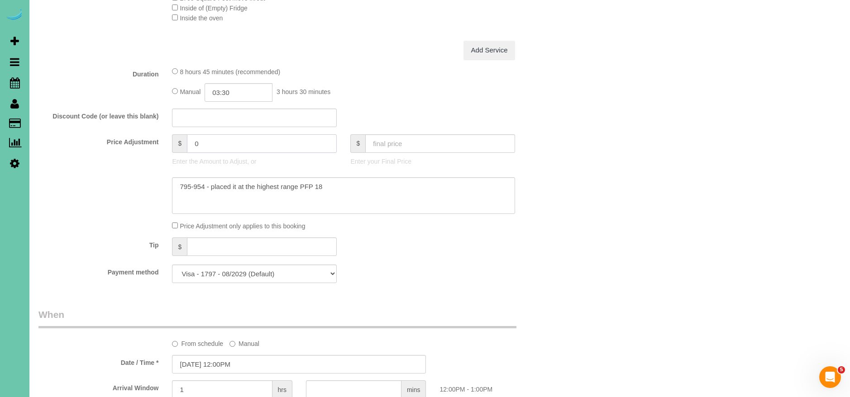
drag, startPoint x: 223, startPoint y: 146, endPoint x: 155, endPoint y: 145, distance: 67.9
click at [155, 145] on div "Price Adjustment $ 0 Enter the Amount to Adjust, or $ Enter your Final Price" at bounding box center [299, 152] width 535 height 36
type input "440"
click at [334, 53] on div "Add Service" at bounding box center [343, 50] width 357 height 19
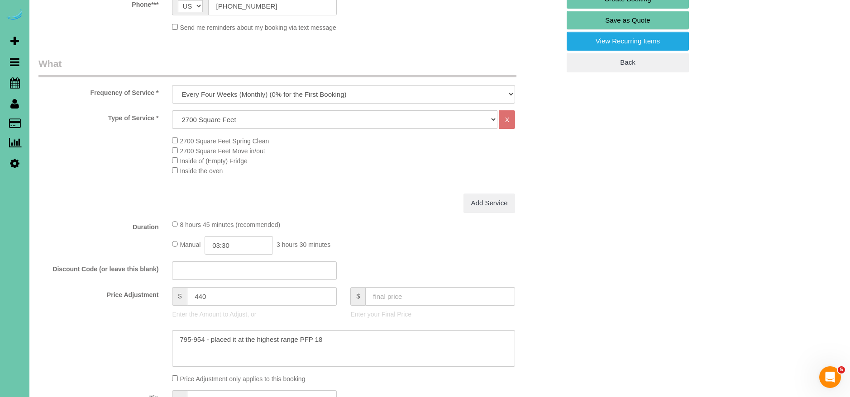
scroll to position [243, 0]
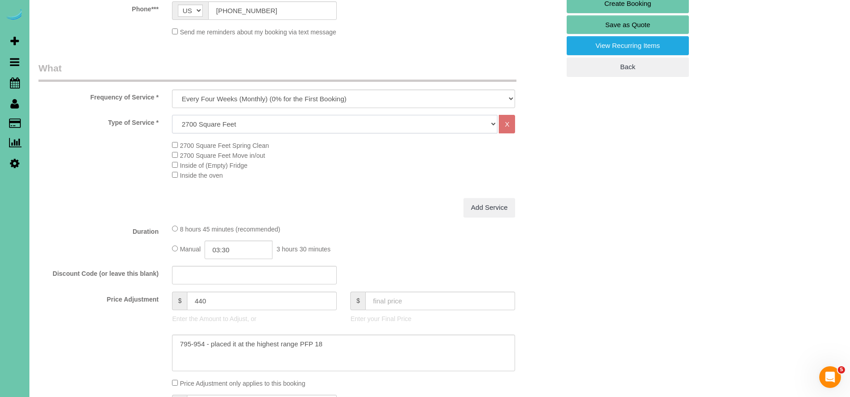
click at [259, 126] on select "Hourly 2.5 Hour Custom Clean 3.5 Hour Custom Clean commercial 1000 Square Feet …" at bounding box center [334, 124] width 325 height 19
select select "24"
click at [172, 115] on select "Hourly 2.5 Hour Custom Clean 3.5 Hour Custom Clean commercial 1000 Square Feet …" at bounding box center [334, 124] width 325 height 19
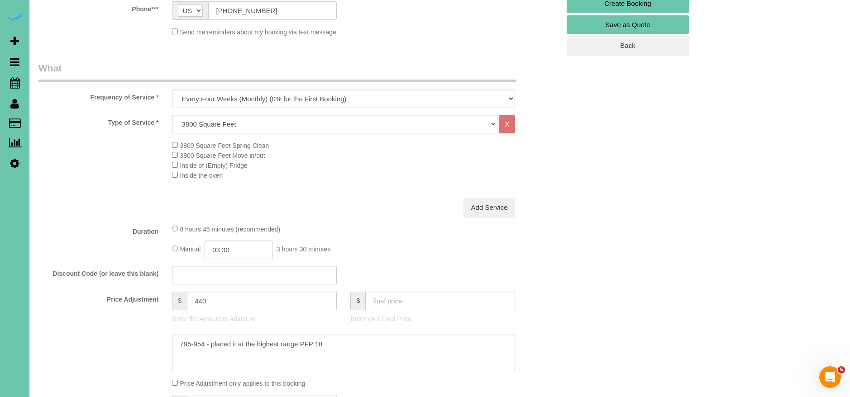
click at [406, 207] on div "Add Service" at bounding box center [343, 207] width 357 height 19
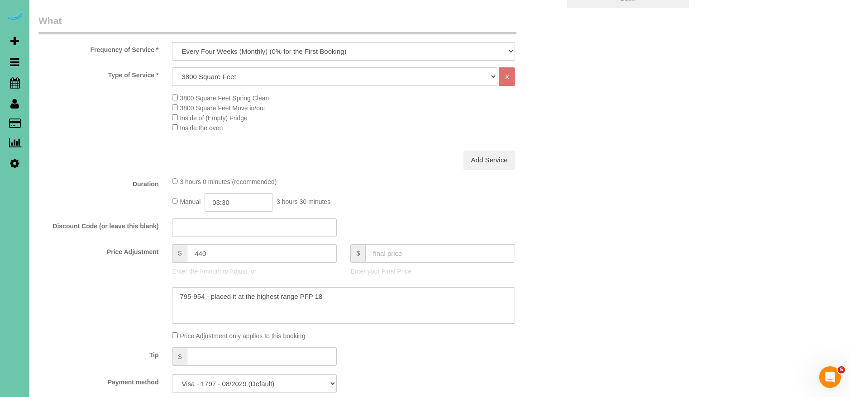
scroll to position [448, 0]
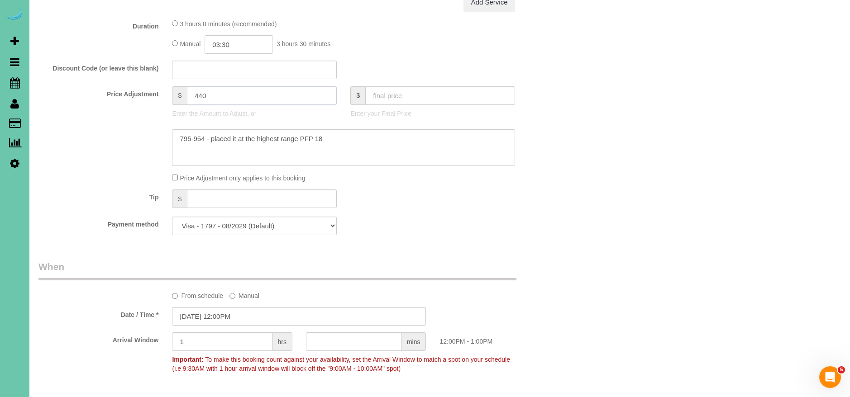
drag, startPoint x: 228, startPoint y: 102, endPoint x: 208, endPoint y: 98, distance: 20.3
click at [226, 101] on input "440" at bounding box center [262, 95] width 150 height 19
drag, startPoint x: 184, startPoint y: 97, endPoint x: 116, endPoint y: 91, distance: 67.7
click at [119, 91] on div "Price Adjustment $ 440 Enter the Amount to Adjust, or $ Enter your Final Price" at bounding box center [299, 104] width 535 height 36
drag, startPoint x: 225, startPoint y: 101, endPoint x: 116, endPoint y: 95, distance: 109.2
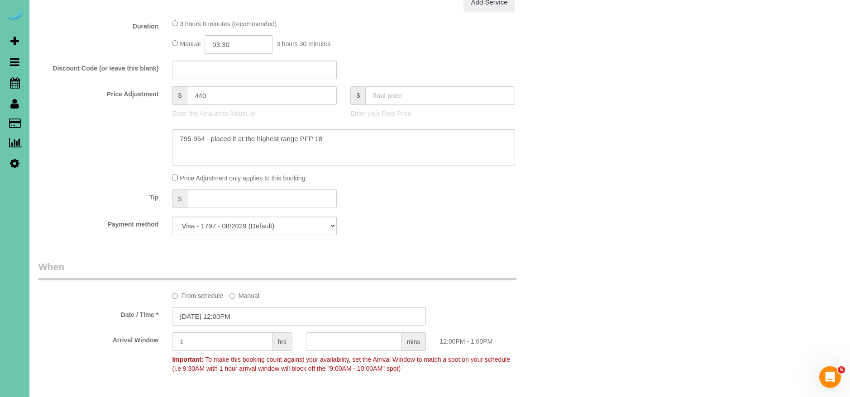
click at [119, 95] on div "Price Adjustment $ 440 Enter the Amount to Adjust, or $ Enter your Final Price" at bounding box center [299, 104] width 535 height 36
click at [535, 178] on div "Price Adjustment only applies to this booking" at bounding box center [299, 178] width 535 height 10
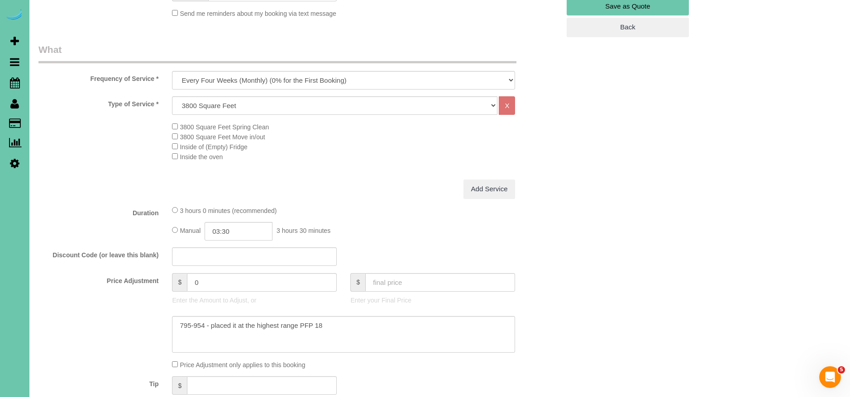
scroll to position [258, 0]
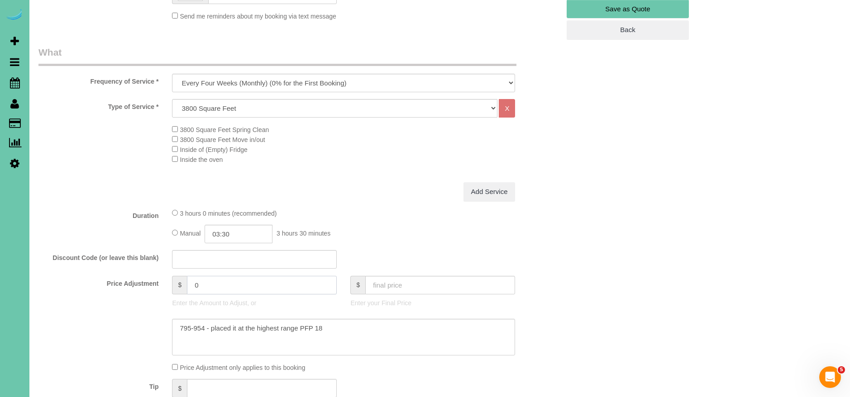
drag, startPoint x: 248, startPoint y: 284, endPoint x: 158, endPoint y: 287, distance: 90.6
click at [158, 287] on div "Price Adjustment $ 0 Enter the Amount to Adjust, or $ Enter your Final Price" at bounding box center [299, 294] width 535 height 36
type input "654"
click at [415, 168] on div "Type of Service * Hourly 2.5 Hour Custom Clean 3.5 Hour Custom Clean commercial…" at bounding box center [298, 140] width 521 height 83
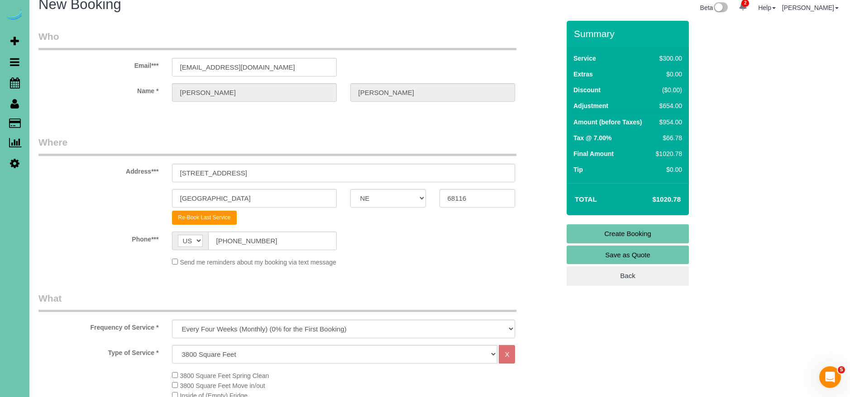
scroll to position [0, 0]
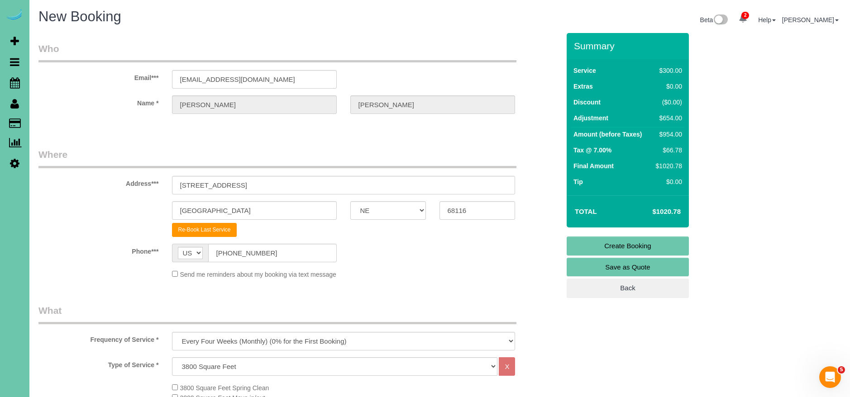
click at [641, 246] on link "Create Booking" at bounding box center [628, 246] width 122 height 19
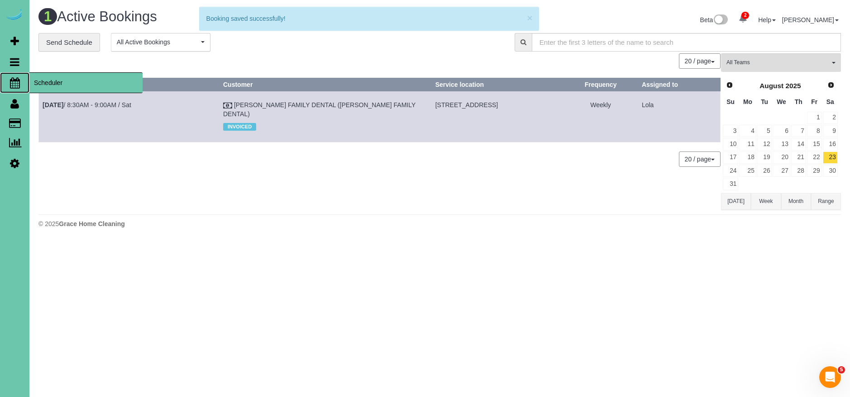
click at [56, 81] on span "Scheduler" at bounding box center [85, 82] width 113 height 21
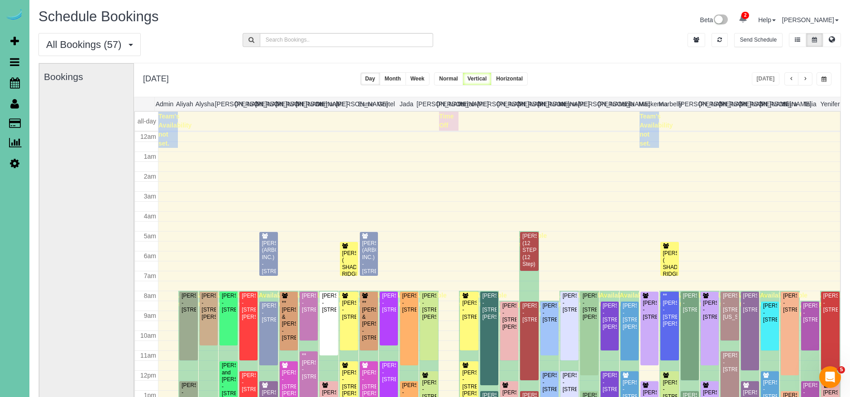
scroll to position [120, 0]
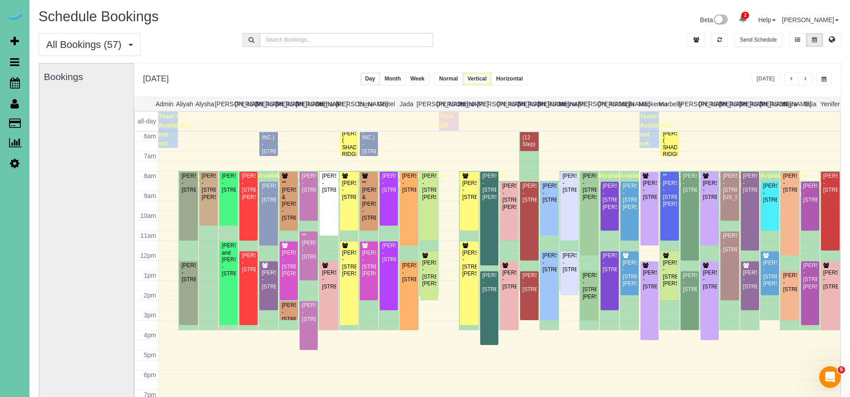
drag, startPoint x: 526, startPoint y: 17, endPoint x: 530, endPoint y: 19, distance: 5.1
click at [526, 17] on div "Beta 2 Your Notifications You have 0 alerts × You have 3 to charge for [DATE] ×…" at bounding box center [644, 21] width 408 height 24
click at [717, 42] on icon "button" at bounding box center [719, 39] width 5 height 5
click at [826, 78] on button "button" at bounding box center [823, 78] width 15 height 13
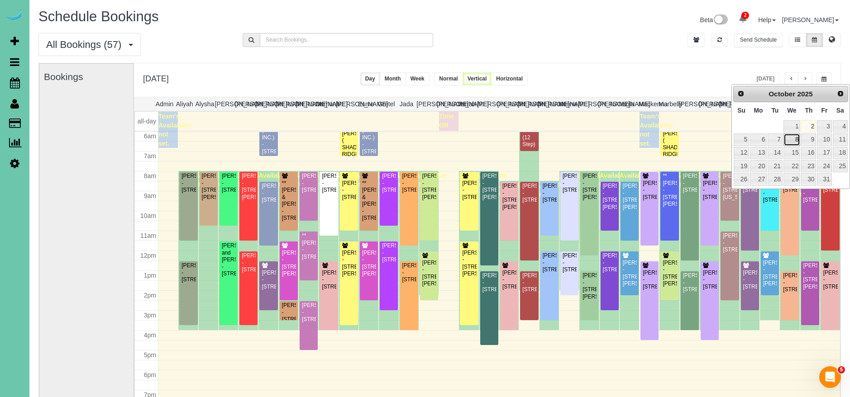
click at [798, 142] on link "8" at bounding box center [791, 140] width 17 height 12
type input "**********"
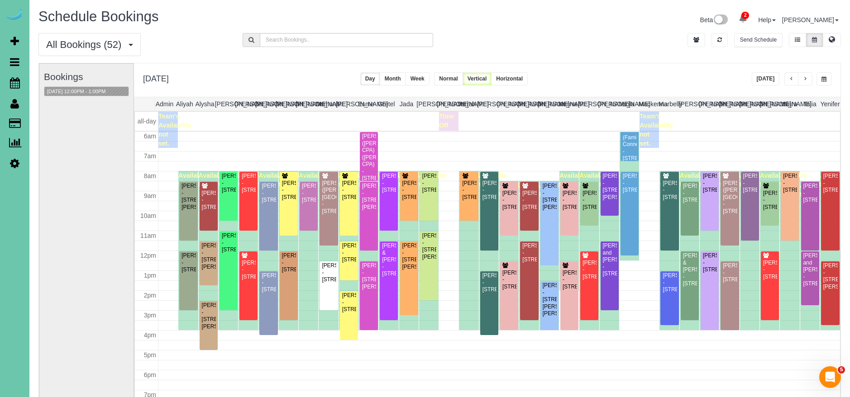
click at [96, 96] on div "[DATE] 12:00PM - 1:00PM" at bounding box center [86, 91] width 85 height 10
click at [97, 92] on button "[DATE] 12:00PM - 1:00PM" at bounding box center [76, 92] width 64 height 10
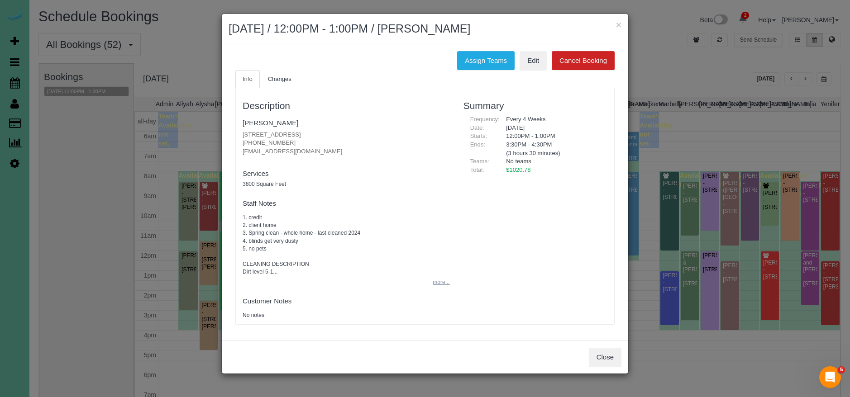
drag, startPoint x: 444, startPoint y: 284, endPoint x: 449, endPoint y: 285, distance: 5.4
click at [444, 284] on button "more..." at bounding box center [438, 282] width 22 height 13
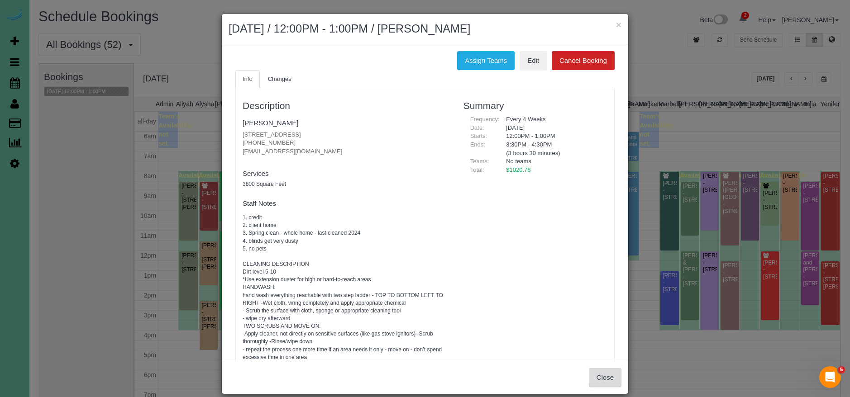
click at [611, 372] on button "Close" at bounding box center [605, 377] width 33 height 19
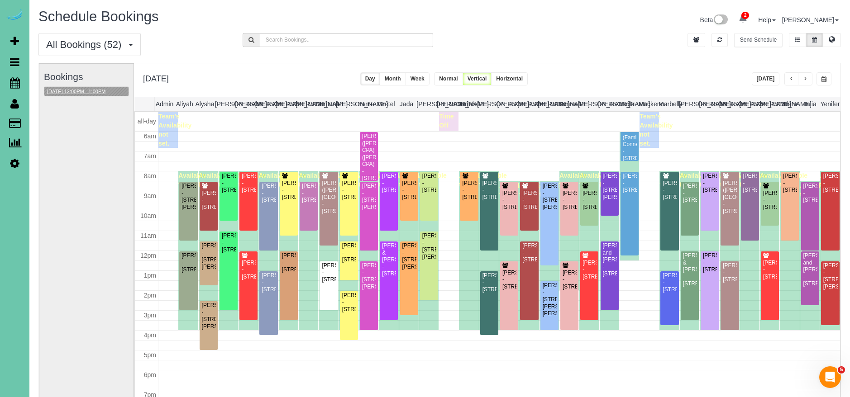
click at [85, 90] on button "[DATE] 12:00PM - 1:00PM" at bounding box center [76, 92] width 64 height 10
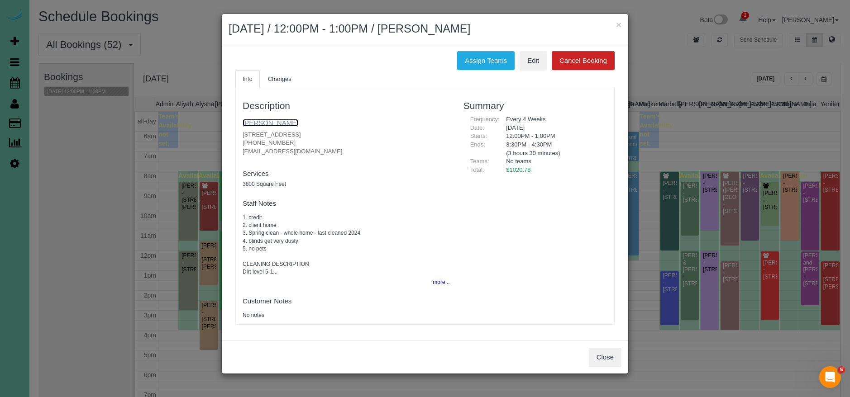
click at [264, 124] on link "[PERSON_NAME]" at bounding box center [271, 123] width 56 height 8
click at [267, 124] on link "[PERSON_NAME]" at bounding box center [271, 123] width 56 height 8
click at [483, 58] on button "Assign Teams" at bounding box center [485, 60] width 57 height 19
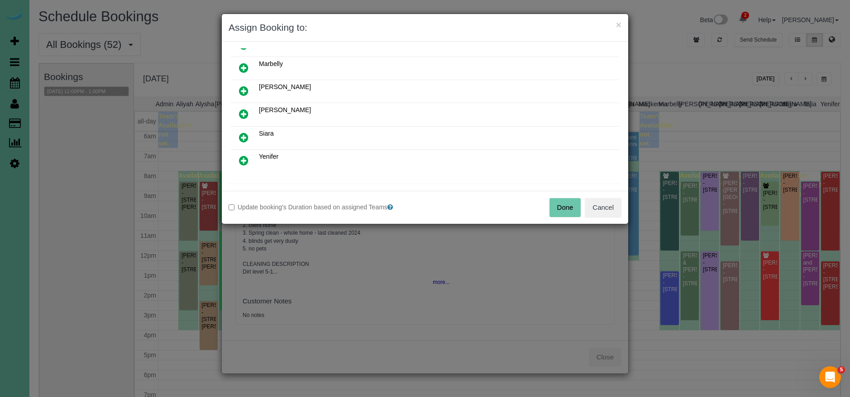
drag, startPoint x: 245, startPoint y: 138, endPoint x: 243, endPoint y: 132, distance: 6.2
click at [245, 138] on icon at bounding box center [244, 137] width 10 height 11
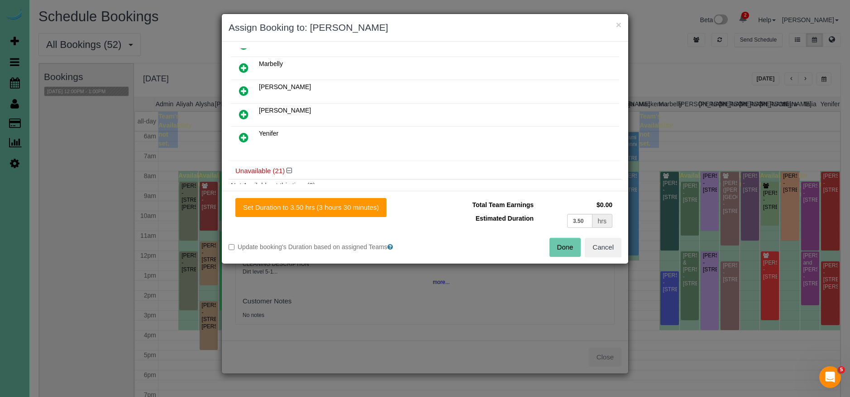
click at [243, 119] on icon at bounding box center [244, 114] width 10 height 11
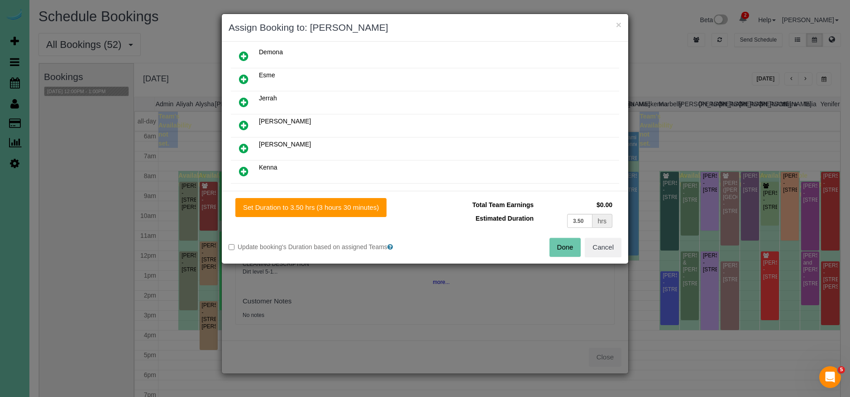
click at [242, 103] on icon at bounding box center [244, 102] width 10 height 11
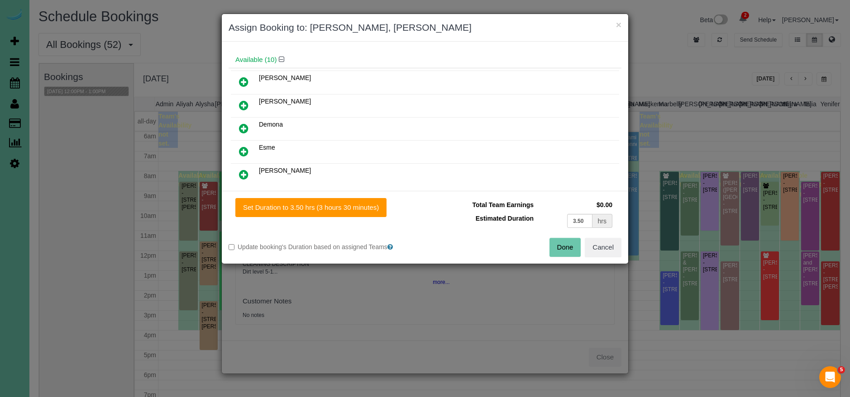
scroll to position [95, 0]
drag, startPoint x: 244, startPoint y: 104, endPoint x: 334, endPoint y: 180, distance: 117.8
click at [244, 104] on icon at bounding box center [244, 105] width 10 height 11
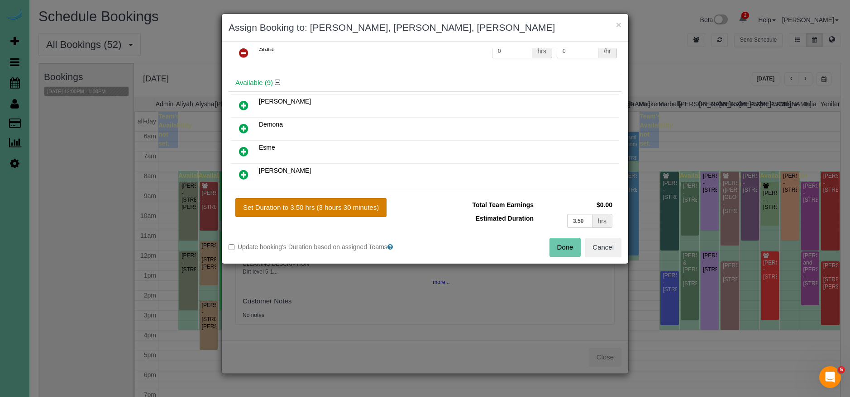
click at [358, 205] on button "Set Duration to 3.50 hrs (3 hours 30 minutes)" at bounding box center [310, 207] width 151 height 19
type input "3.50"
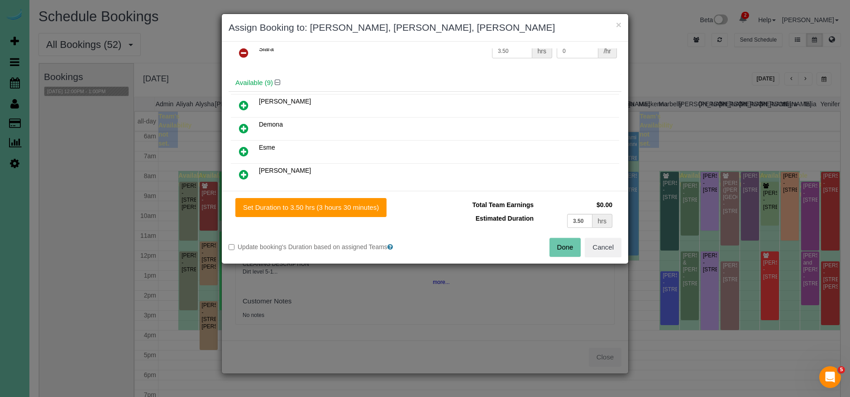
click at [571, 247] on button "Done" at bounding box center [565, 247] width 32 height 19
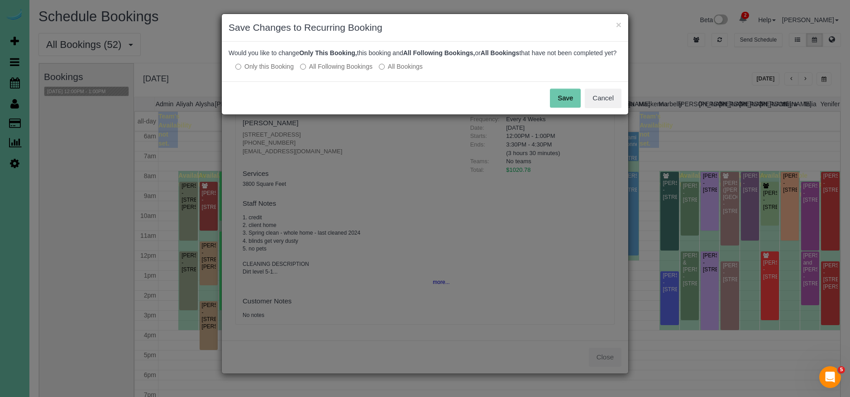
drag, startPoint x: 567, startPoint y: 105, endPoint x: 588, endPoint y: 158, distance: 56.6
click at [567, 105] on button "Save" at bounding box center [565, 98] width 31 height 19
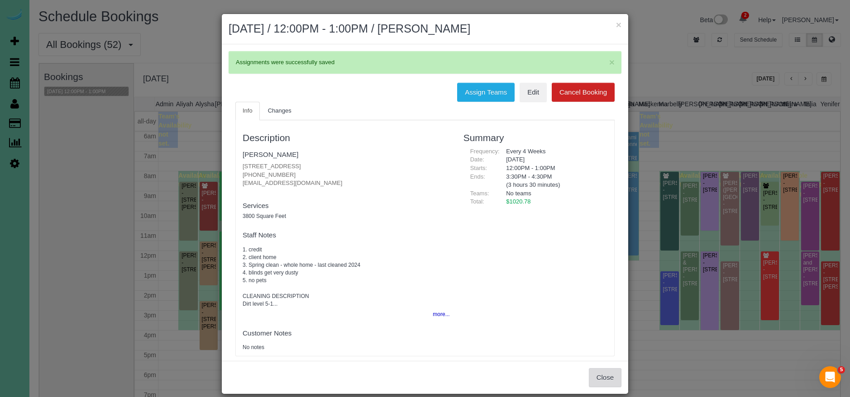
click at [608, 377] on button "Close" at bounding box center [605, 377] width 33 height 19
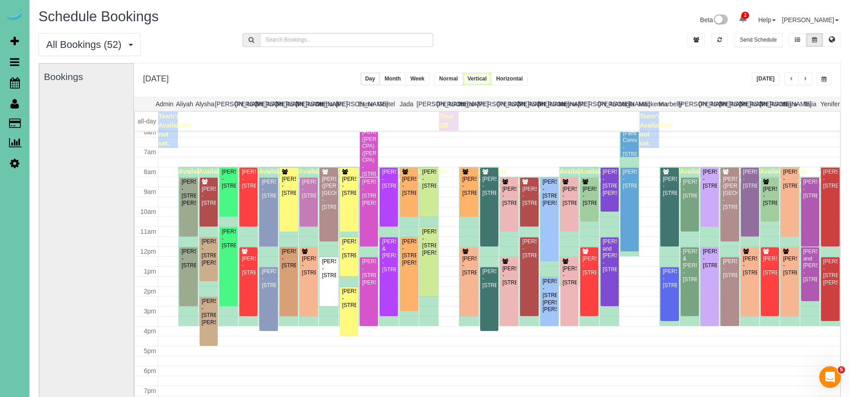
scroll to position [0, 2]
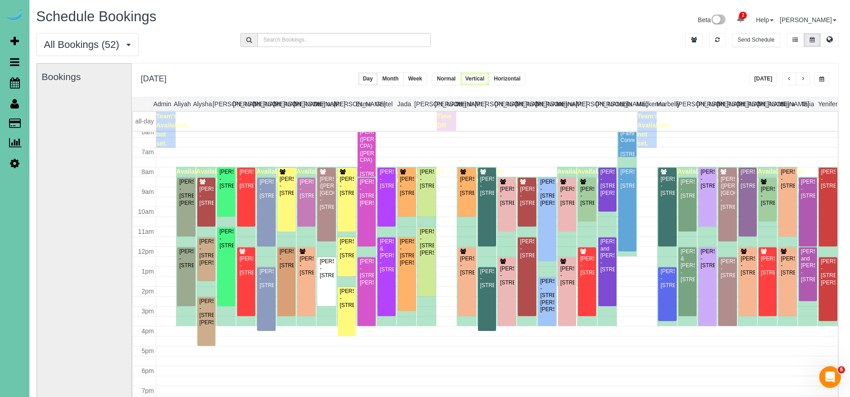
click at [786, 77] on button "button" at bounding box center [789, 78] width 14 height 13
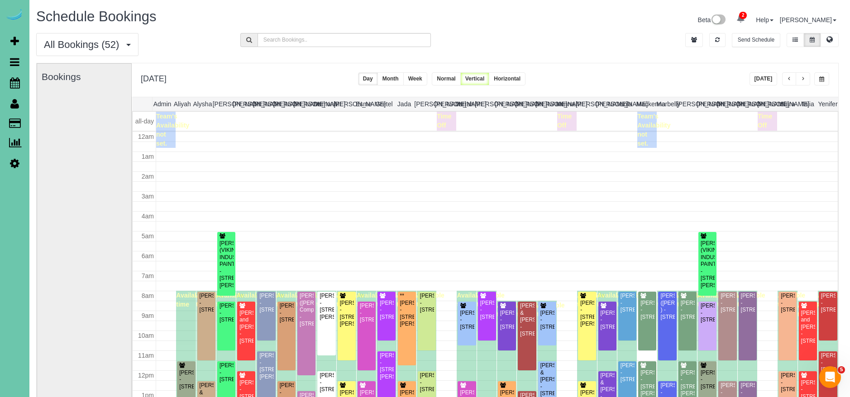
scroll to position [120, 0]
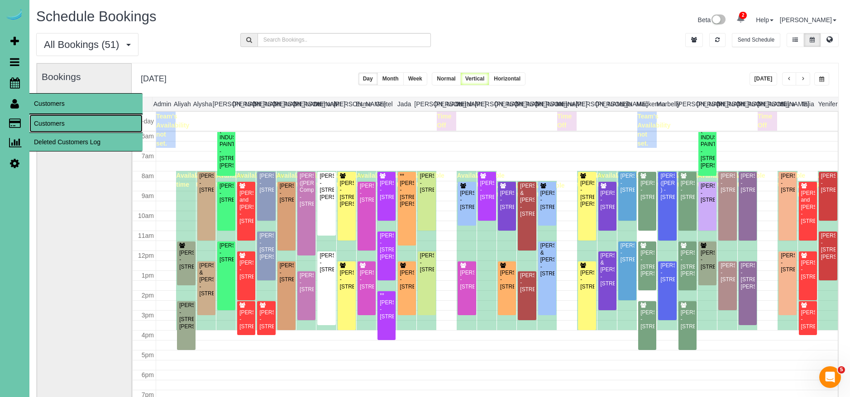
drag, startPoint x: 58, startPoint y: 117, endPoint x: 73, endPoint y: 111, distance: 16.1
click at [58, 117] on link "Customers" at bounding box center [85, 124] width 113 height 18
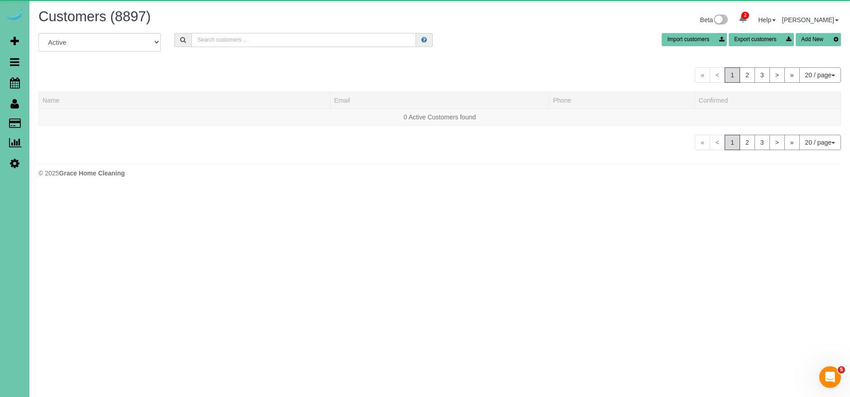
click at [253, 42] on input "text" at bounding box center [303, 40] width 224 height 14
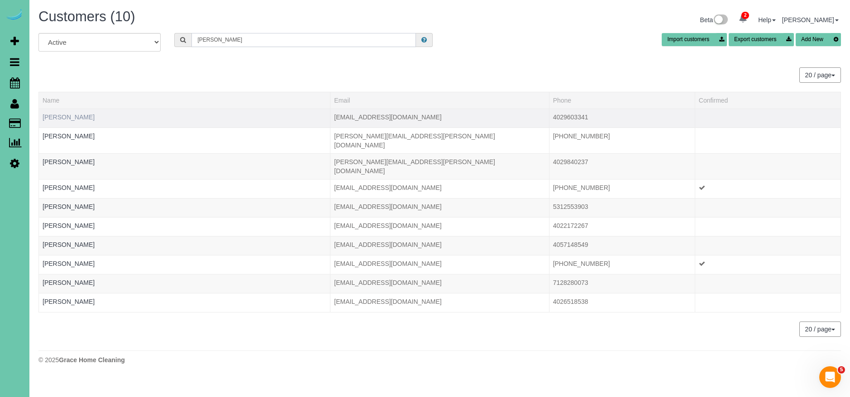
type input "[PERSON_NAME]"
click at [76, 119] on link "[PERSON_NAME]" at bounding box center [69, 117] width 52 height 7
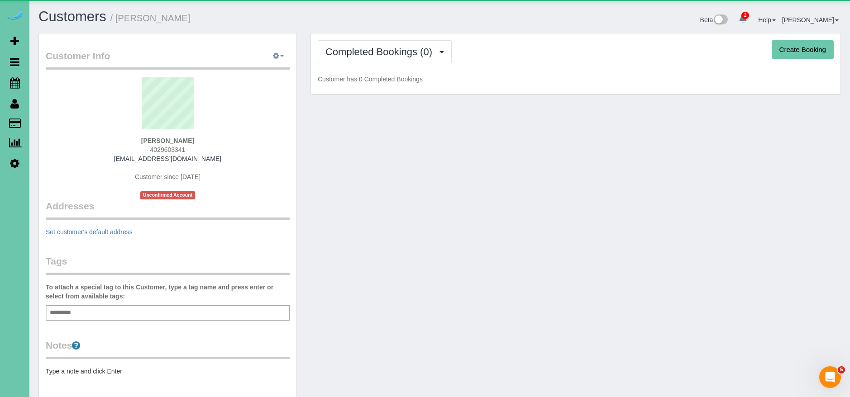
click at [281, 55] on span "button" at bounding box center [282, 56] width 4 height 2
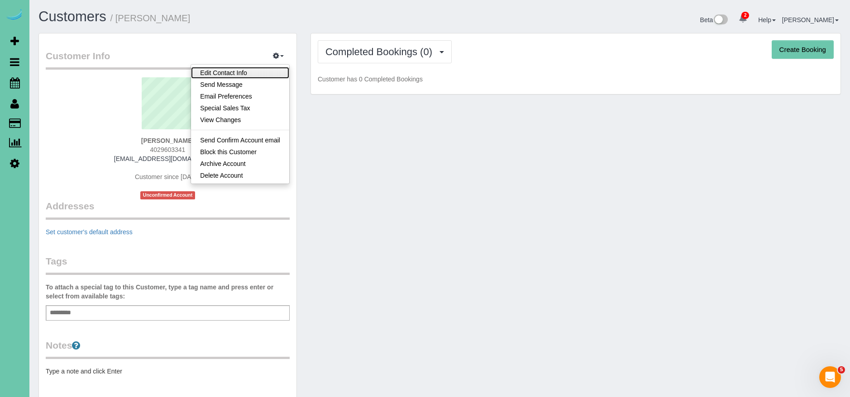
click at [266, 72] on link "Edit Contact Info" at bounding box center [240, 73] width 98 height 12
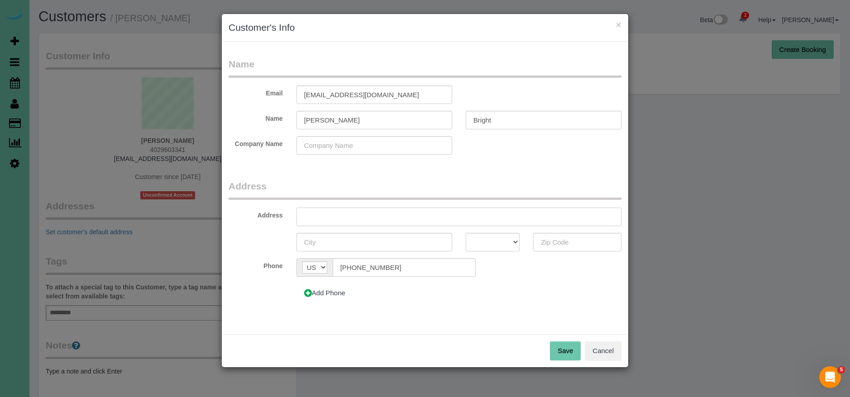
click at [367, 225] on input "text" at bounding box center [458, 217] width 325 height 19
type input "15722 [PERSON_NAME]"
click at [360, 246] on input "text" at bounding box center [374, 242] width 156 height 19
type input "[GEOGRAPHIC_DATA]"
click at [510, 238] on select "AK AL AR AZ CA CO CT DC DE FL [GEOGRAPHIC_DATA] HI IA ID IL IN KS [GEOGRAPHIC_D…" at bounding box center [493, 242] width 54 height 19
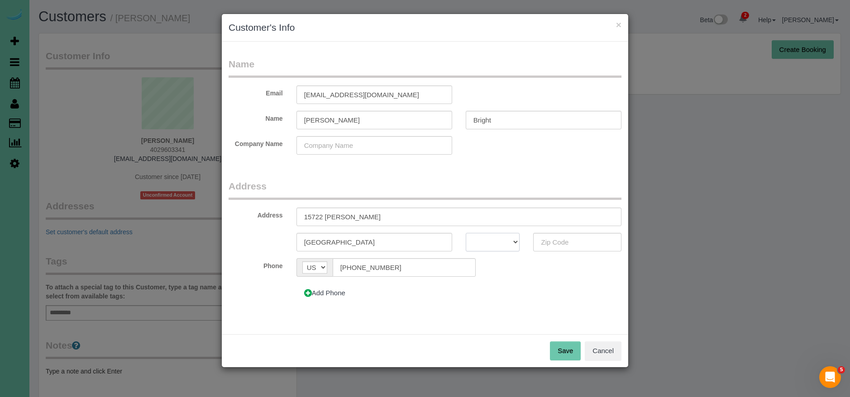
select select "NE"
click at [466, 233] on select "AK AL AR AZ CA CO CT DC DE FL [GEOGRAPHIC_DATA] HI IA ID IL IN KS [GEOGRAPHIC_D…" at bounding box center [493, 242] width 54 height 19
click at [579, 236] on input "text" at bounding box center [577, 242] width 88 height 19
type input "68118"
click at [569, 353] on button "Save" at bounding box center [565, 351] width 31 height 19
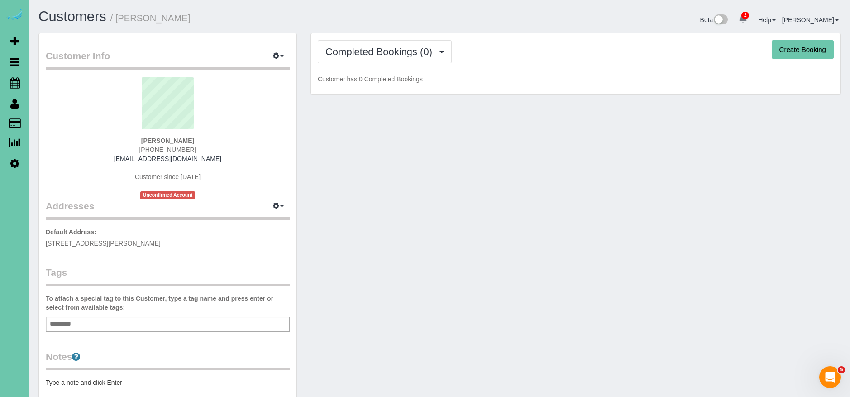
click at [811, 53] on button "Create Booking" at bounding box center [803, 49] width 62 height 19
select select "NE"
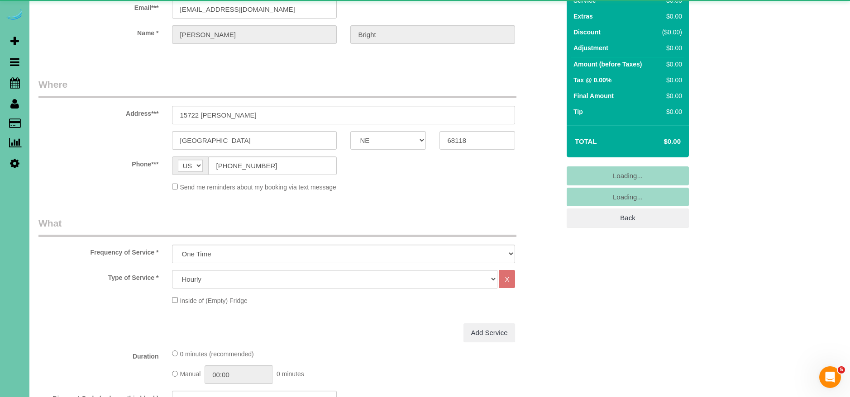
scroll to position [90, 0]
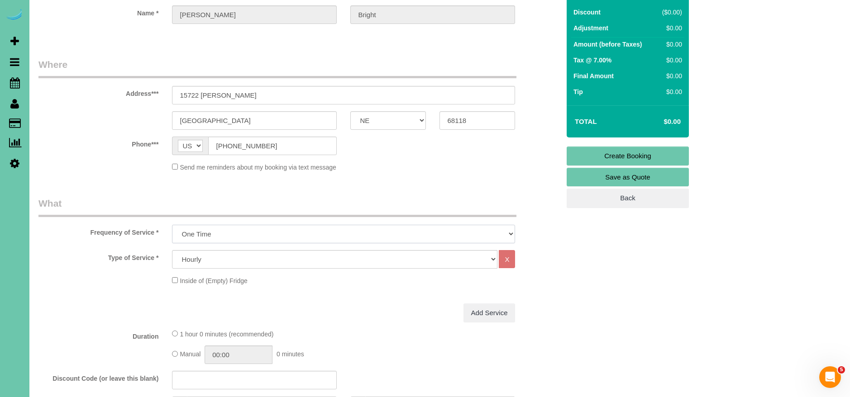
click at [215, 234] on select "One Time Weekly (0% for the First Booking) Bi-Weekly (0% for the First Booking)…" at bounding box center [343, 234] width 343 height 19
select select "object:73442"
click at [172, 225] on select "One Time Weekly (0% for the First Booking) Bi-Weekly (0% for the First Booking)…" at bounding box center [343, 234] width 343 height 19
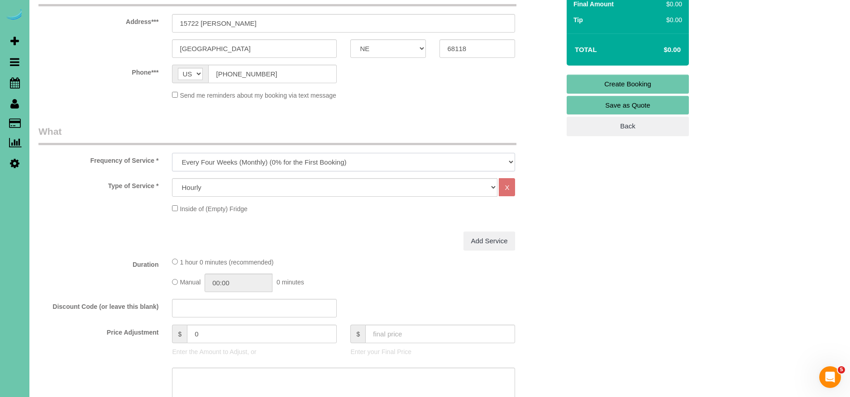
scroll to position [165, 0]
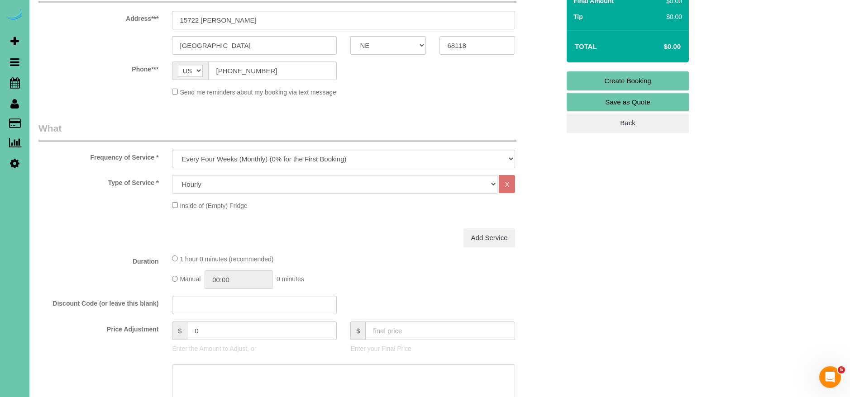
click at [220, 187] on select "Hourly 2.5 Hour Custom Clean 3.5 Hour Custom Clean commercial 1000 Square Feet …" at bounding box center [334, 184] width 325 height 19
select select "69"
click at [172, 175] on select "Hourly 2.5 Hour Custom Clean 3.5 Hour Custom Clean commercial 1000 Square Feet …" at bounding box center [334, 184] width 325 height 19
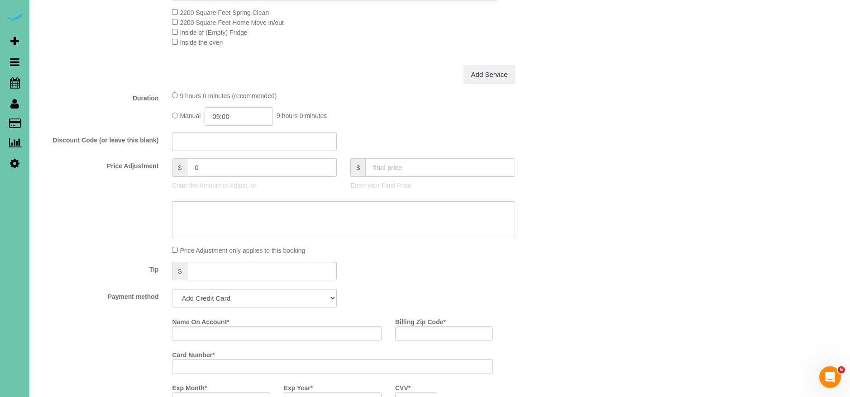
scroll to position [354, 0]
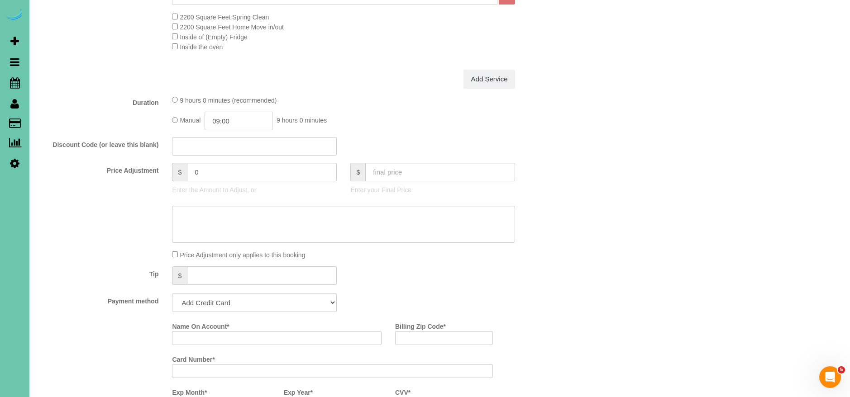
click at [223, 121] on input "09:00" at bounding box center [239, 121] width 68 height 19
type input "03:30"
drag, startPoint x: 365, startPoint y: 64, endPoint x: 361, endPoint y: 77, distance: 13.3
click at [365, 64] on div "Type of Service * Hourly 2.5 Hour Custom Clean 3.5 Hour Custom Clean commercial…" at bounding box center [298, 27] width 521 height 83
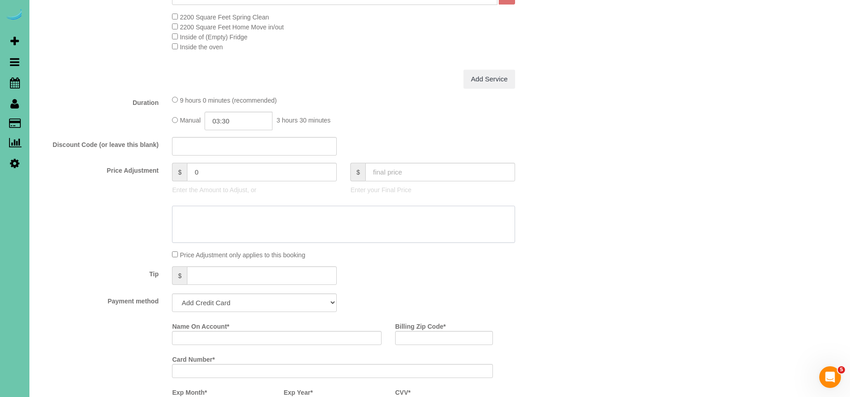
click at [244, 228] on textarea at bounding box center [343, 224] width 343 height 37
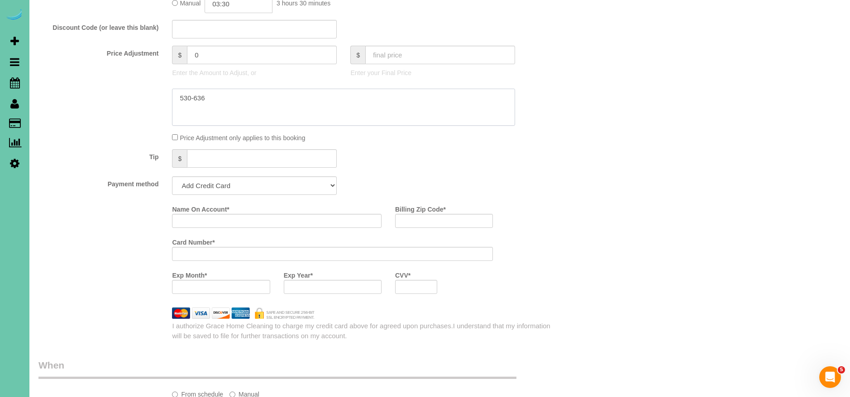
scroll to position [476, 0]
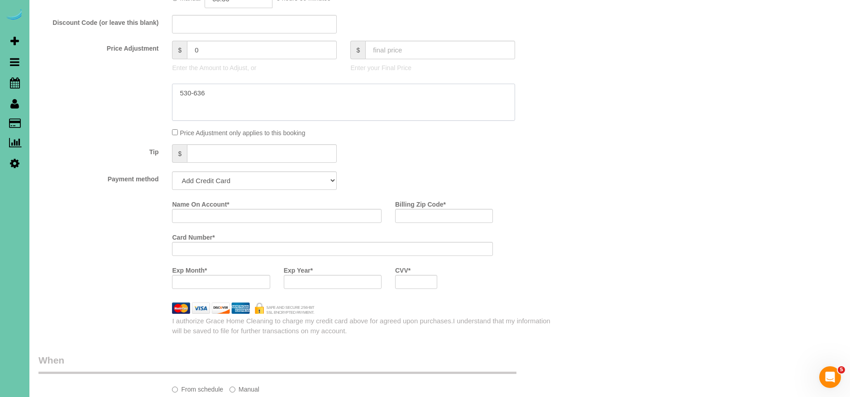
type textarea "530-636"
click at [251, 183] on select "Add Credit Card Cash Check Paypal" at bounding box center [254, 181] width 165 height 19
select select "string:check"
click at [172, 172] on select "Add Credit Card Cash Check Paypal" at bounding box center [254, 181] width 165 height 19
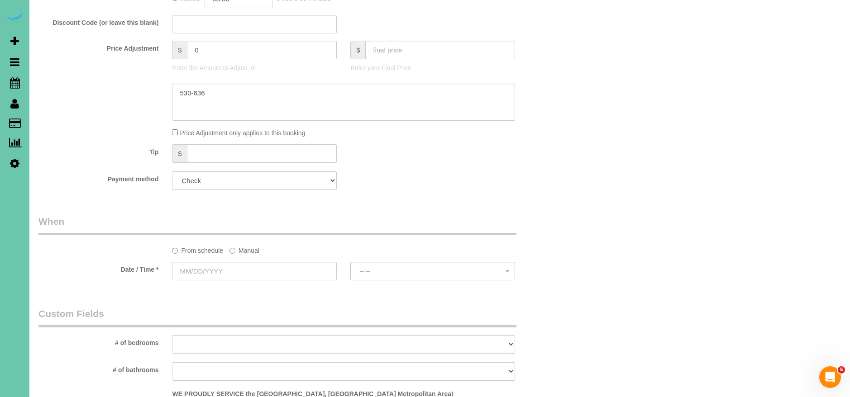
drag, startPoint x: 244, startPoint y: 246, endPoint x: 232, endPoint y: 256, distance: 15.7
click at [244, 246] on label "Manual" at bounding box center [244, 249] width 30 height 12
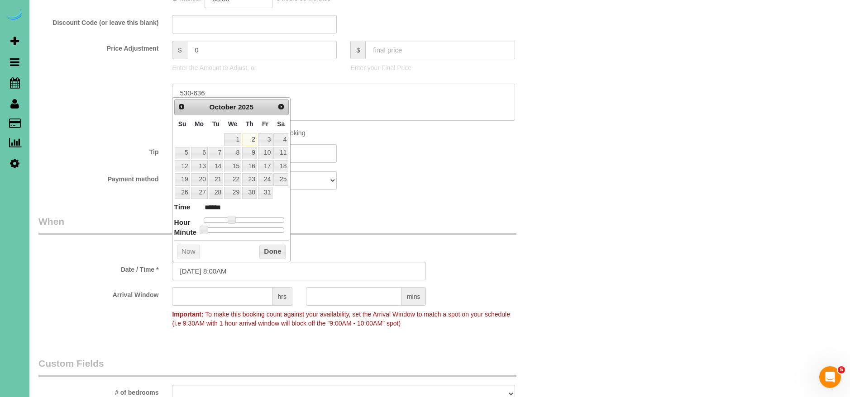
click at [237, 89] on textarea at bounding box center [343, 102] width 343 height 37
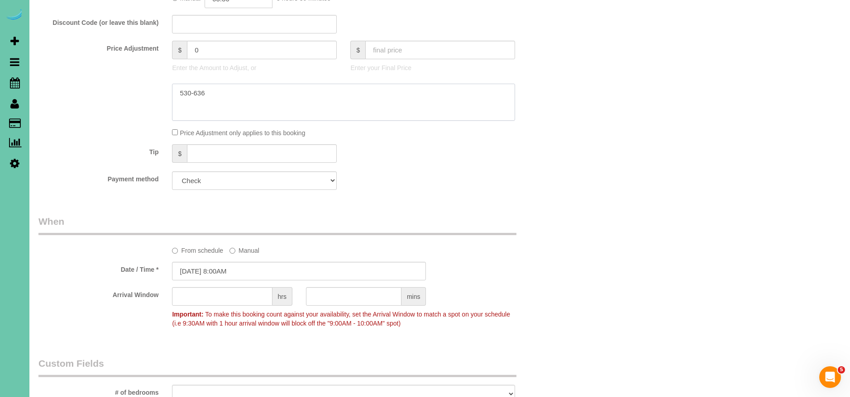
click at [235, 94] on textarea at bounding box center [343, 102] width 343 height 37
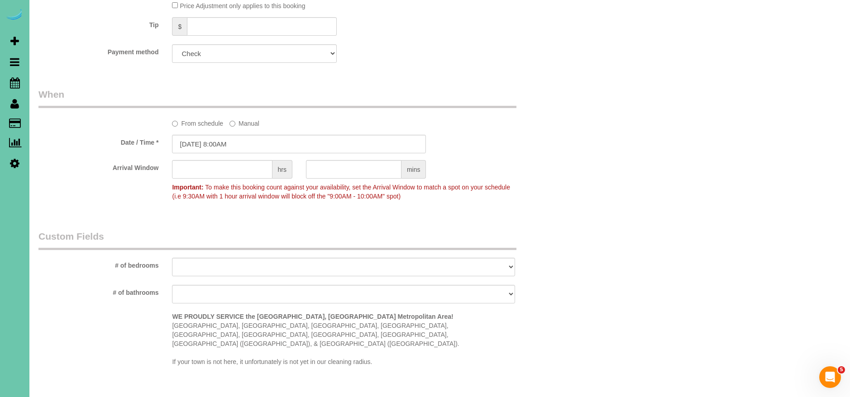
scroll to position [611, 0]
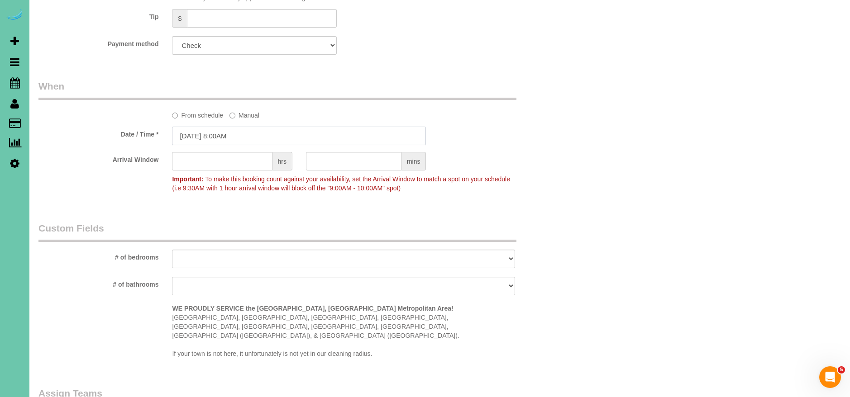
click at [200, 136] on input "[DATE] 8:00AM" at bounding box center [299, 136] width 254 height 19
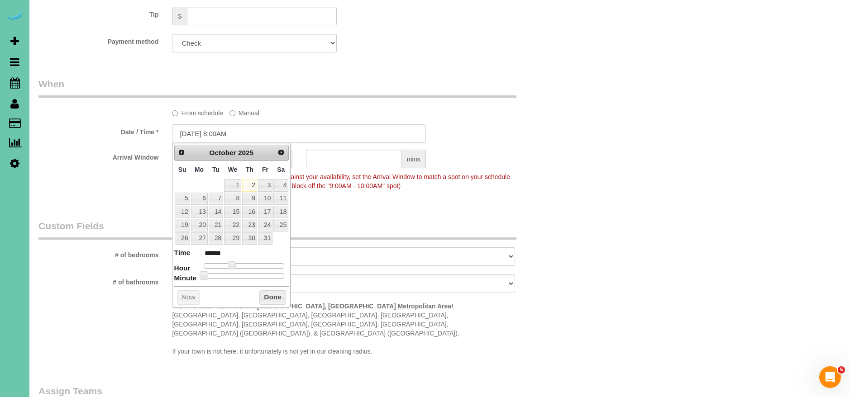
scroll to position [616, 0]
click at [388, 193] on fieldset "When From schedule Manual Date / Time * [DATE] 8:00AM Arrival Window hrs mins I…" at bounding box center [298, 138] width 521 height 124
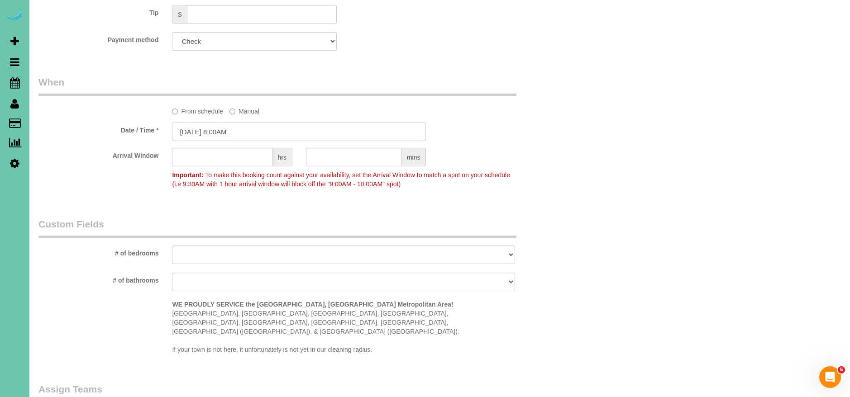
click at [203, 134] on input "[DATE] 8:00AM" at bounding box center [299, 132] width 254 height 19
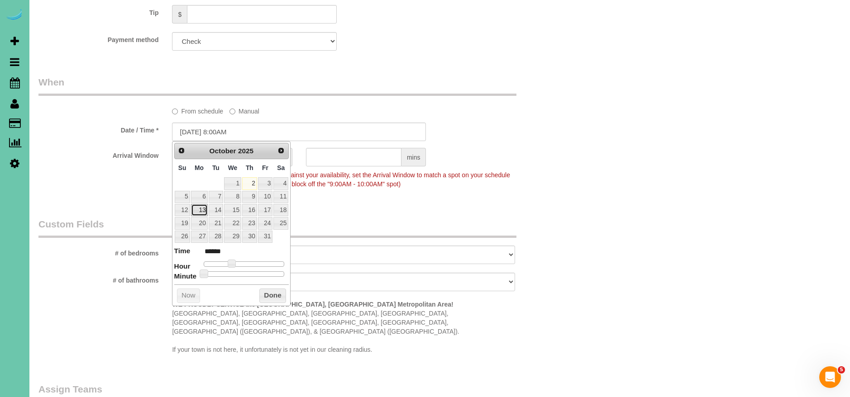
click at [204, 212] on link "13" at bounding box center [199, 210] width 17 height 12
type input "[DATE] 8:00AM"
drag, startPoint x: 263, startPoint y: 296, endPoint x: 385, endPoint y: 200, distance: 154.5
click at [263, 296] on button "Done" at bounding box center [272, 296] width 27 height 14
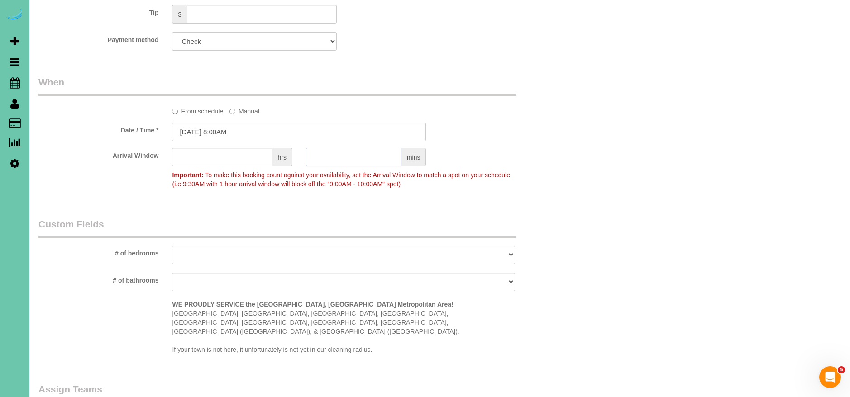
click at [388, 159] on input "text" at bounding box center [353, 157] width 95 height 19
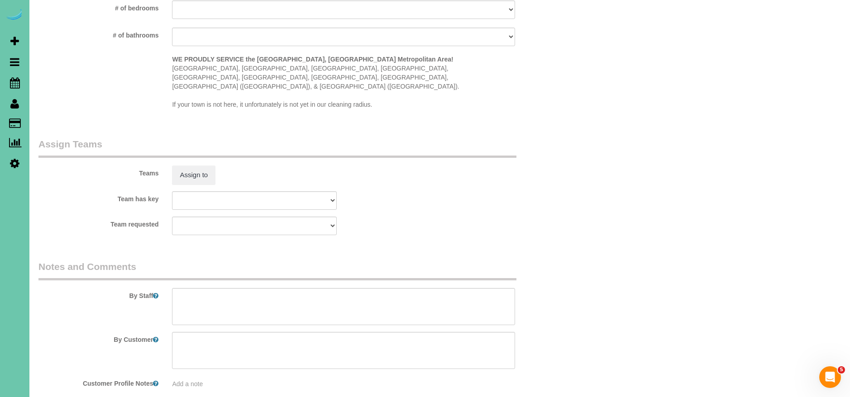
scroll to position [891, 0]
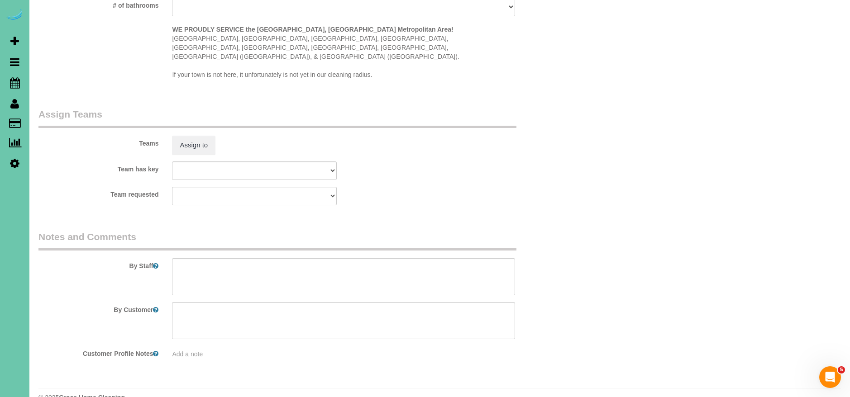
type input "30"
click at [258, 258] on textarea at bounding box center [343, 276] width 343 height 37
click at [248, 258] on textarea at bounding box center [343, 276] width 343 height 37
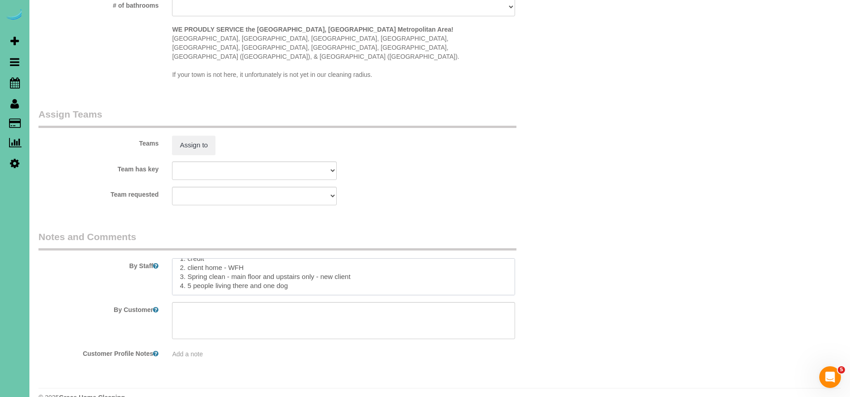
click at [344, 265] on textarea at bounding box center [343, 276] width 343 height 37
paste textarea "CLEANING DESCRIPTION Dirt level 5-10 *Use extension duster for high or hard-to-…"
click at [193, 267] on textarea at bounding box center [343, 276] width 343 height 37
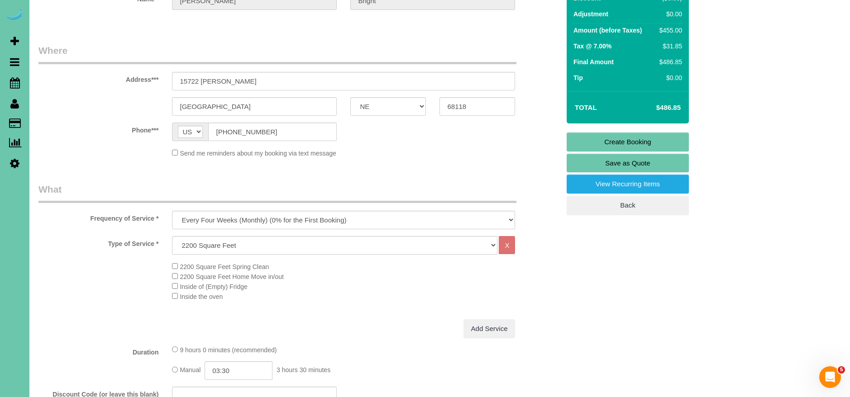
scroll to position [0, 0]
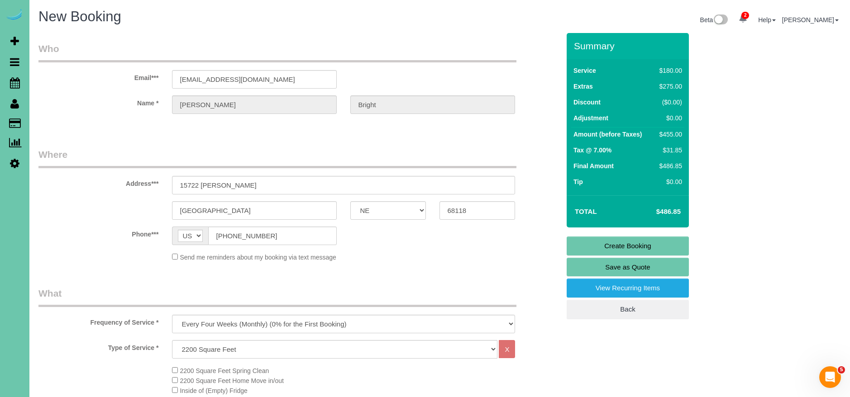
type textarea "1. credit 2. client home - WFH 3. Spring clean - main floor and upstairs only -…"
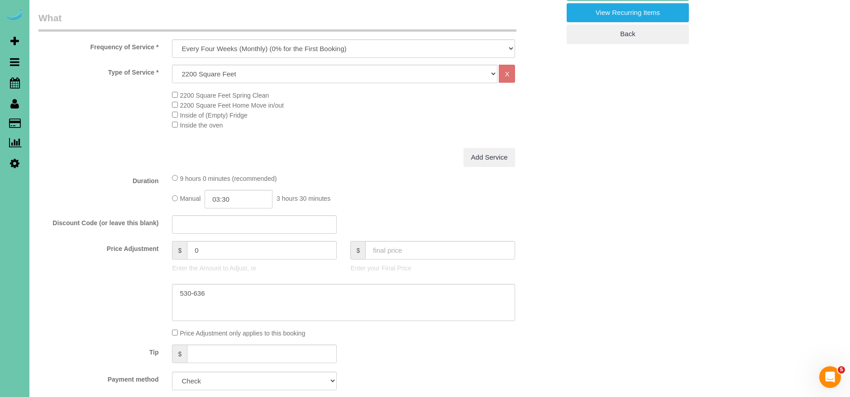
scroll to position [285, 0]
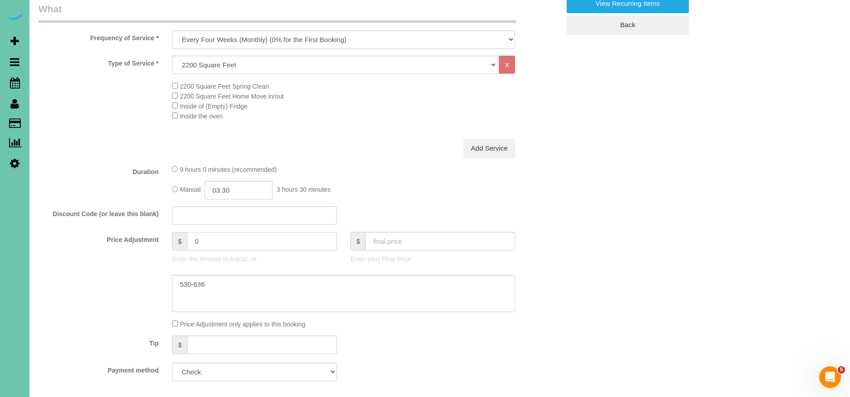
drag, startPoint x: 220, startPoint y: 243, endPoint x: 133, endPoint y: 245, distance: 87.4
click at [134, 245] on div "Price Adjustment $ 0 Enter the Amount to Adjust, or $ Enter your Final Price" at bounding box center [299, 250] width 535 height 36
type input "128"
click at [391, 153] on div "Add Service" at bounding box center [343, 148] width 357 height 19
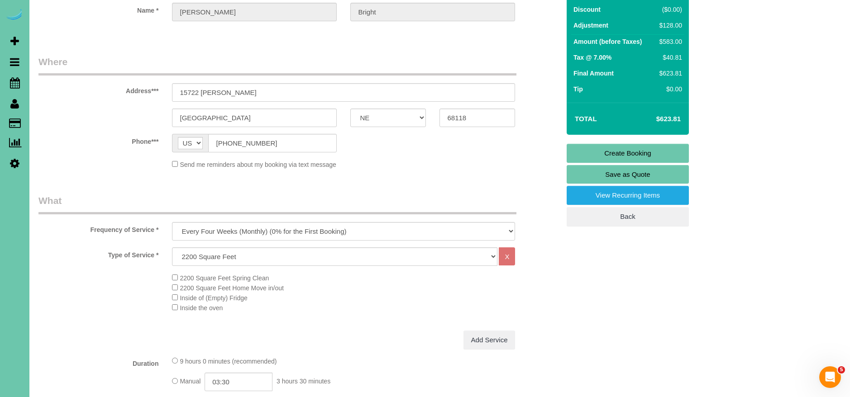
scroll to position [47, 0]
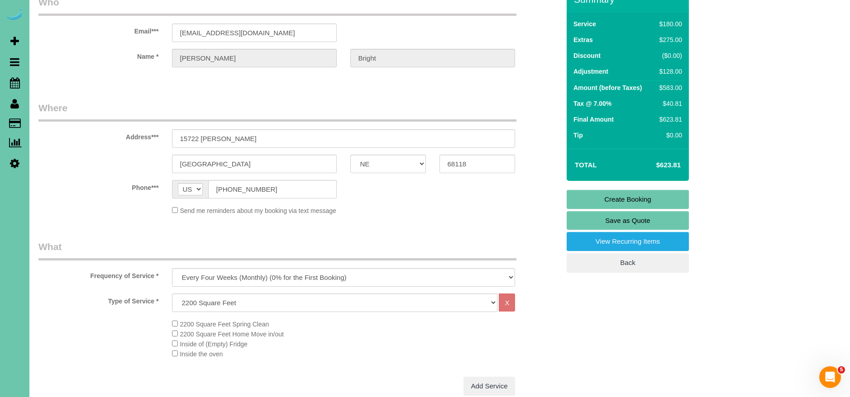
click at [635, 196] on link "Create Booking" at bounding box center [628, 199] width 122 height 19
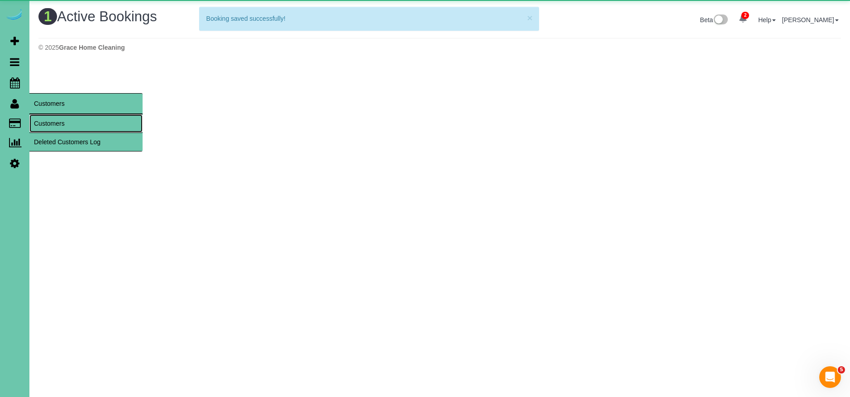
click at [53, 123] on link "Customers" at bounding box center [85, 124] width 113 height 18
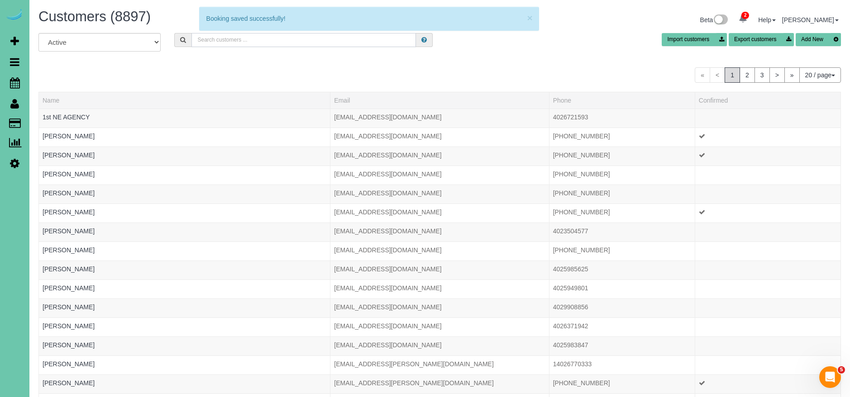
click at [235, 42] on input "text" at bounding box center [303, 40] width 224 height 14
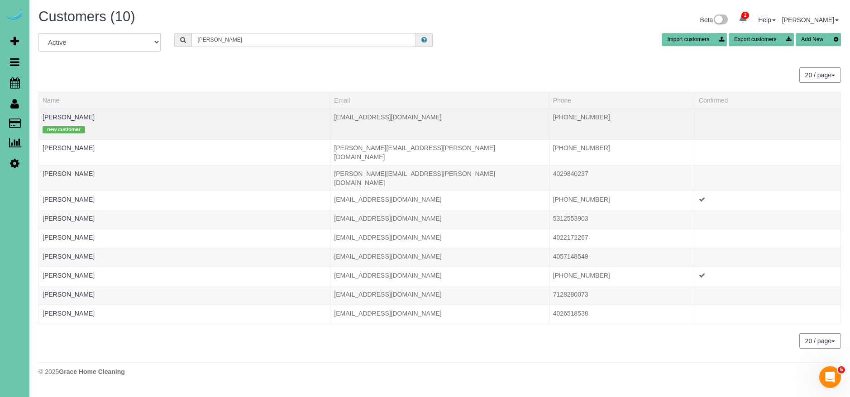
type input "[PERSON_NAME]"
click at [62, 112] on td "[PERSON_NAME] new customer" at bounding box center [184, 124] width 291 height 31
click at [60, 115] on link "[PERSON_NAME]" at bounding box center [69, 117] width 52 height 7
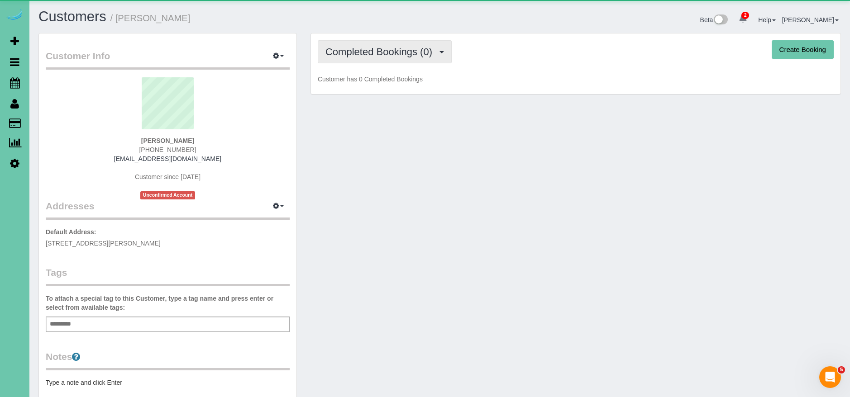
drag, startPoint x: 424, startPoint y: 55, endPoint x: 421, endPoint y: 60, distance: 5.5
click at [424, 55] on span "Completed Bookings (0)" at bounding box center [380, 51] width 111 height 11
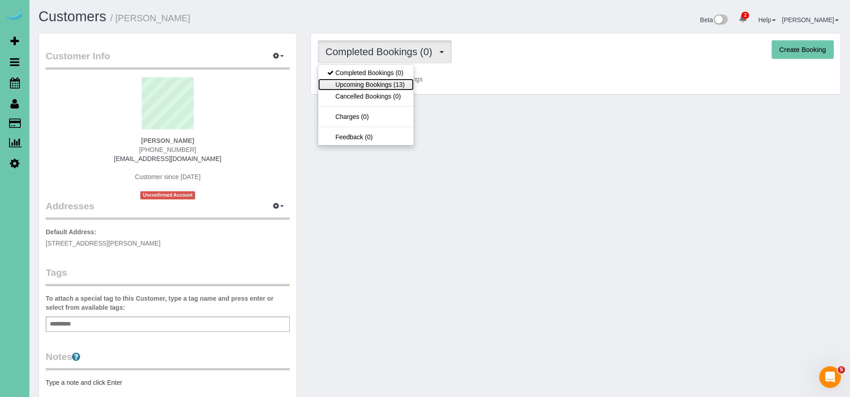
drag, startPoint x: 396, startPoint y: 85, endPoint x: 391, endPoint y: 85, distance: 5.4
click at [396, 85] on link "Upcoming Bookings (13)" at bounding box center [365, 85] width 95 height 12
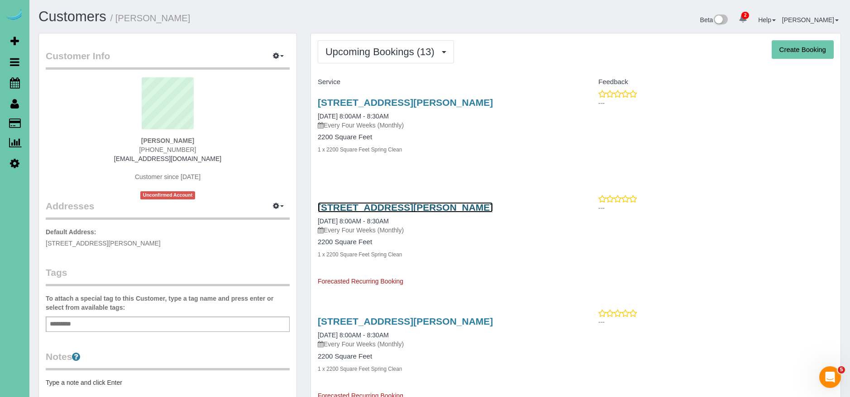
click at [417, 208] on link "[STREET_ADDRESS][PERSON_NAME]" at bounding box center [405, 207] width 175 height 10
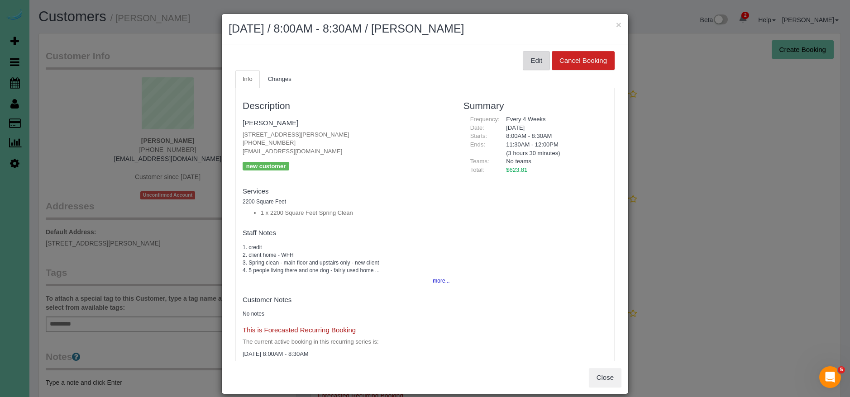
click at [527, 64] on button "Edit" at bounding box center [536, 60] width 27 height 19
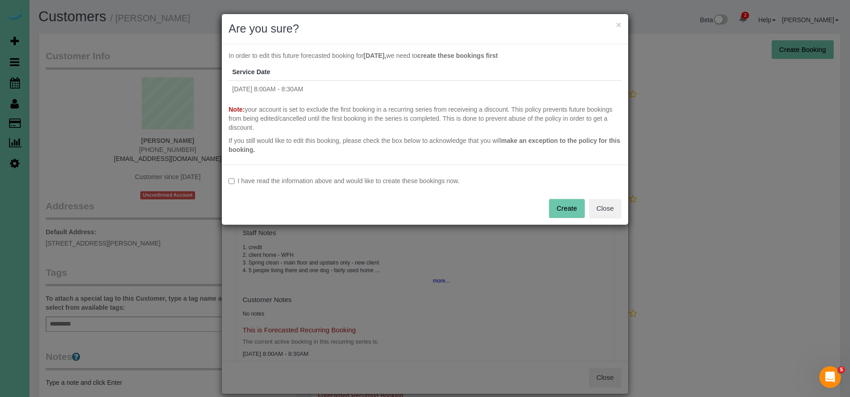
click at [282, 181] on label "I have read the information above and would like to create these bookings now." at bounding box center [425, 181] width 393 height 9
click at [563, 207] on button "Create" at bounding box center [567, 208] width 36 height 19
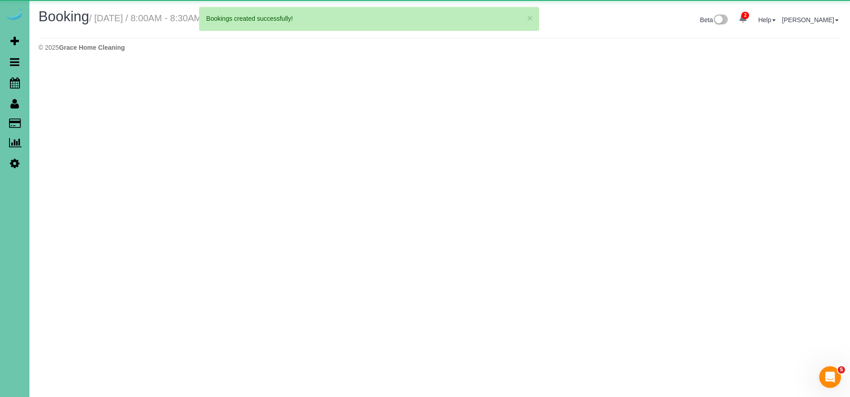
select select "NE"
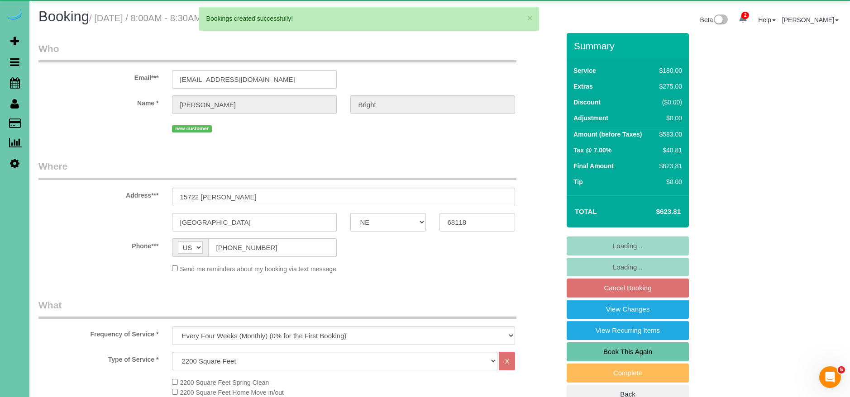
select select "object:75382"
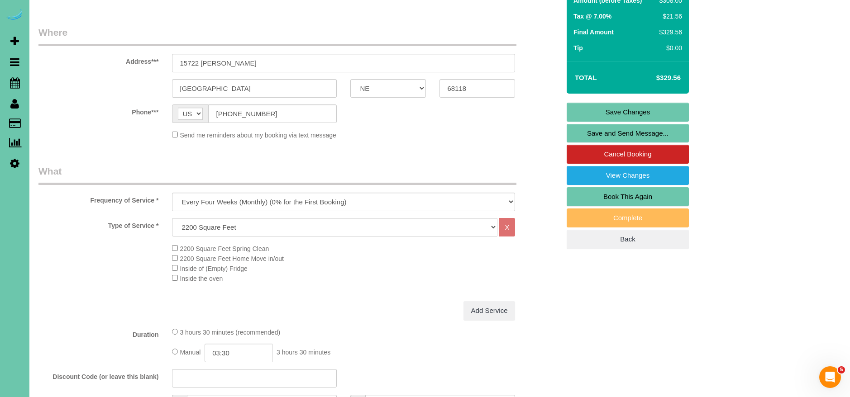
scroll to position [142, 0]
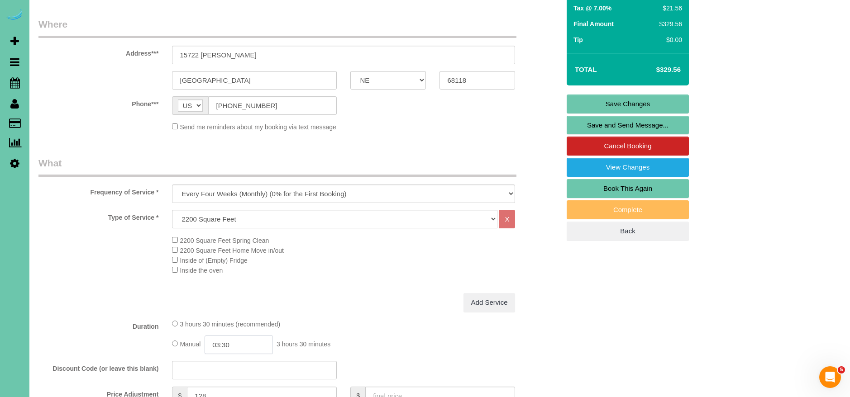
click at [222, 347] on input "03:30" at bounding box center [239, 345] width 68 height 19
type input "04:15"
click at [344, 306] on div "Add Service" at bounding box center [343, 302] width 357 height 19
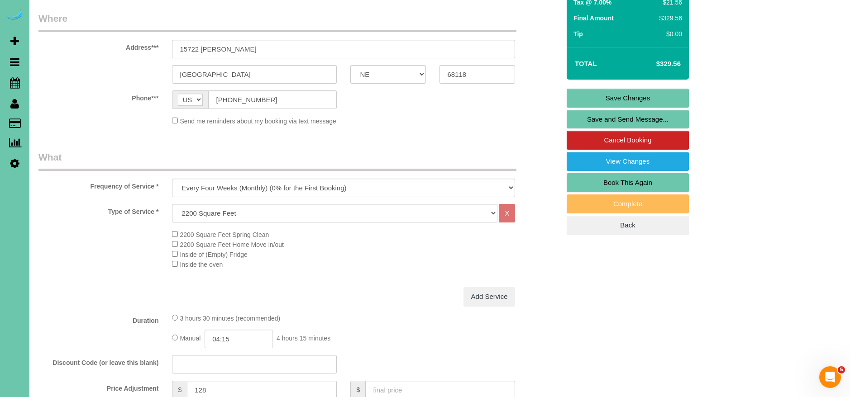
scroll to position [151, 0]
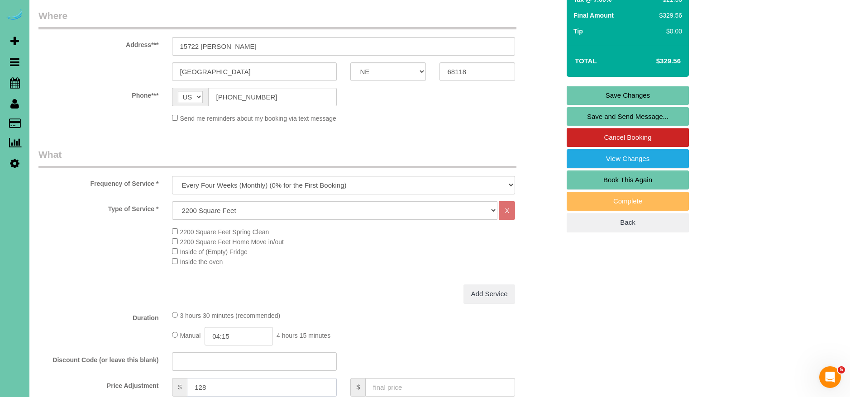
drag, startPoint x: 219, startPoint y: 388, endPoint x: 90, endPoint y: 379, distance: 129.3
click at [91, 379] on div "Price Adjustment $ 128 Enter the Amount to Adjust, or $ Enter your Final Price" at bounding box center [299, 396] width 535 height 36
click at [48, 265] on div "2200 Square Feet Spring Clean 2200 Square Feet Home Move in/out Inside of (Empt…" at bounding box center [299, 247] width 535 height 40
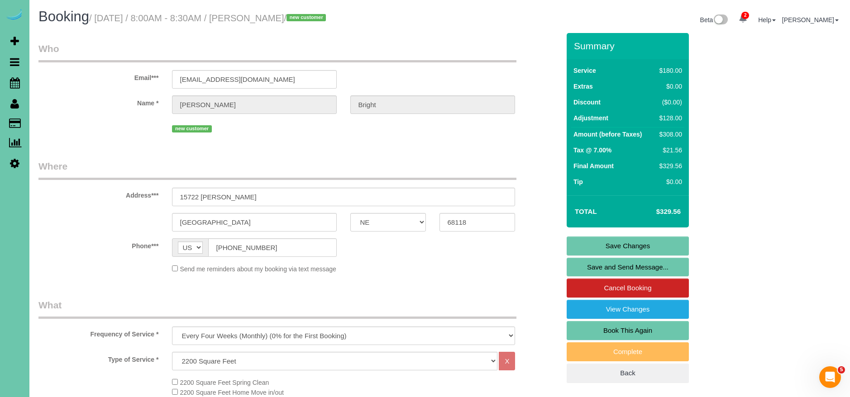
type input "0"
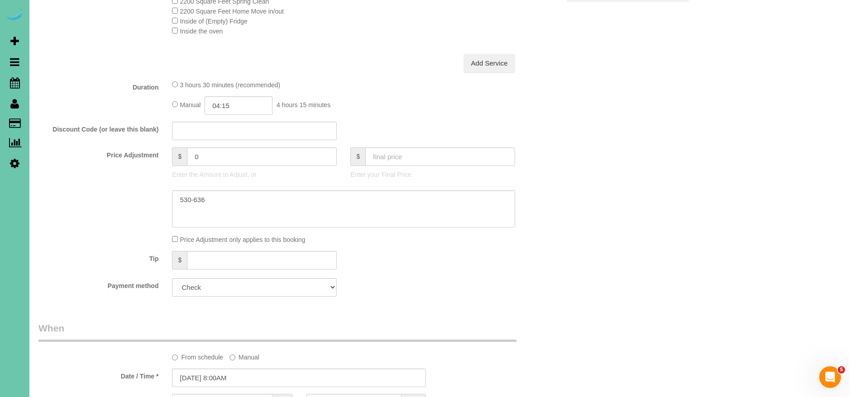
scroll to position [377, 0]
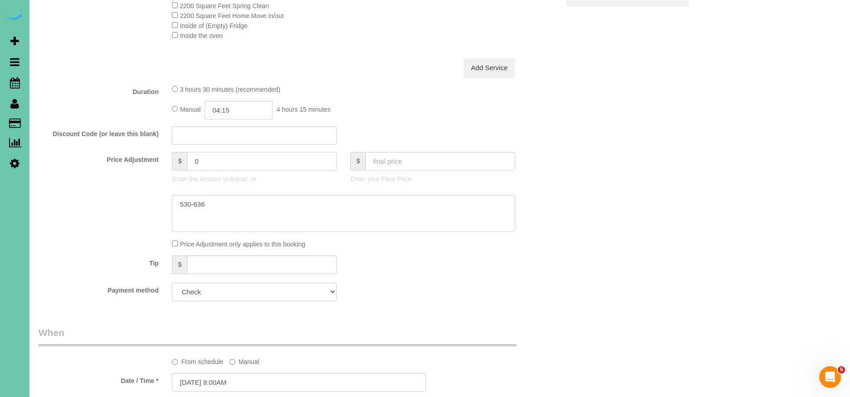
drag, startPoint x: 206, startPoint y: 165, endPoint x: 161, endPoint y: 162, distance: 45.4
click at [161, 162] on div "Price Adjustment $ 0 Enter the Amount to Adjust, or $ Enter your Final Price" at bounding box center [299, 170] width 535 height 36
type input "45.25"
click at [394, 80] on fieldset "What Frequency of Service * One Time Weekly (0% for the First Booking) Bi-Weekl…" at bounding box center [298, 115] width 521 height 387
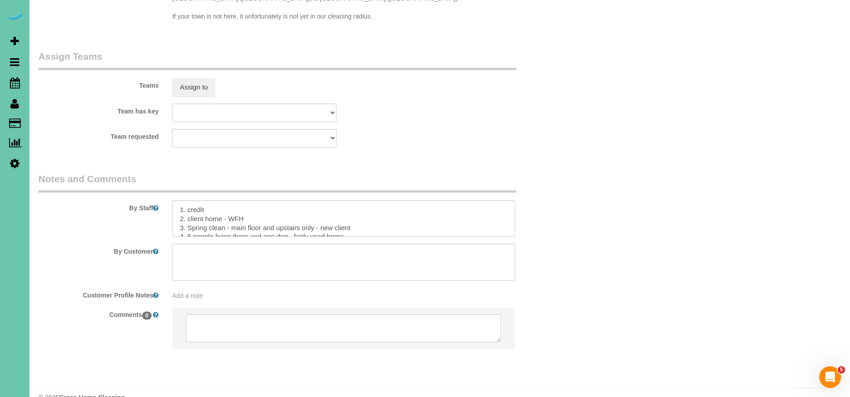
scroll to position [13, 0]
drag, startPoint x: 358, startPoint y: 196, endPoint x: 317, endPoint y: 196, distance: 41.2
click at [317, 200] on textarea at bounding box center [343, 218] width 343 height 37
drag, startPoint x: 225, startPoint y: 197, endPoint x: 186, endPoint y: 196, distance: 38.9
click at [186, 200] on textarea at bounding box center [343, 218] width 343 height 37
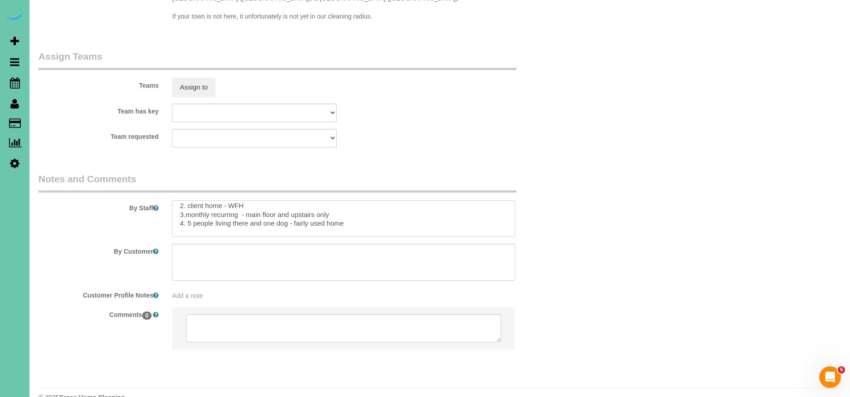
click at [186, 200] on textarea at bounding box center [343, 218] width 343 height 37
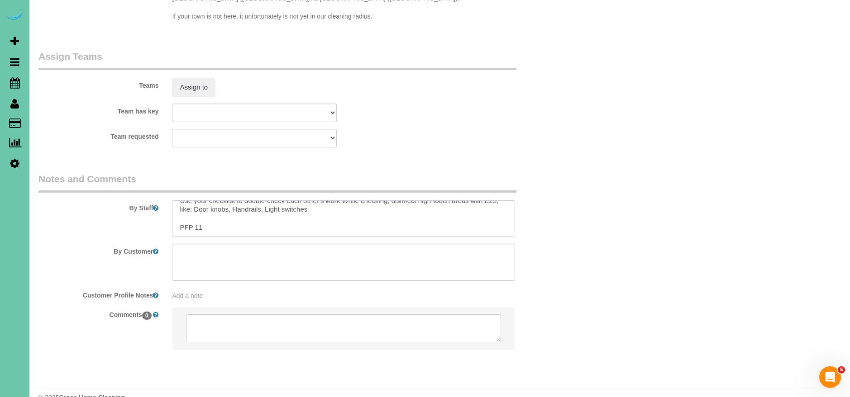
drag, startPoint x: 187, startPoint y: 190, endPoint x: 293, endPoint y: 238, distance: 115.9
click at [293, 238] on sui-booking-comments "By Staff By Customer Customer Profile Notes Add a note Comments 0" at bounding box center [298, 265] width 521 height 187
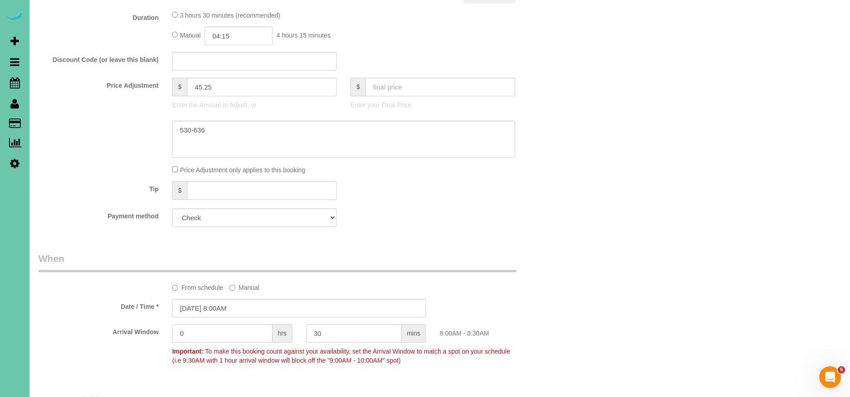
scroll to position [463, 0]
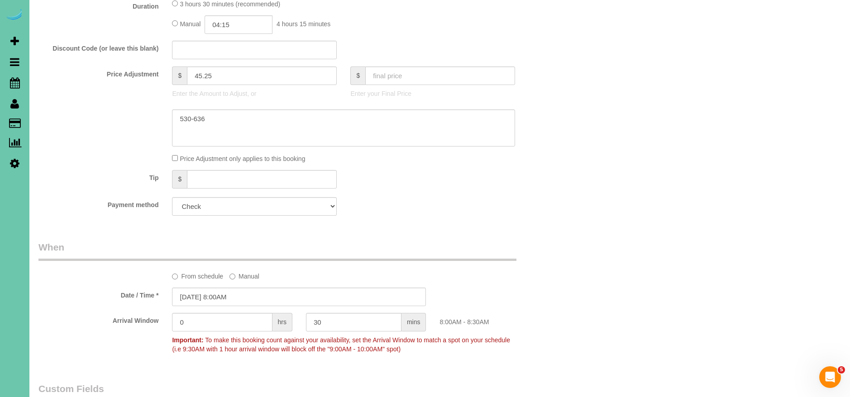
type textarea "1. credit 2. client home - WFH 3. monthly recurring - main floor and upstairs o…"
click at [194, 299] on input "[DATE] 8:00AM" at bounding box center [299, 297] width 254 height 19
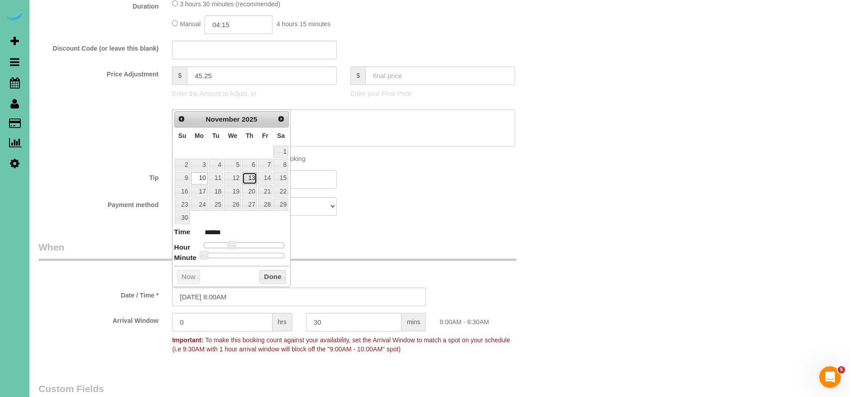
click at [249, 181] on link "13" at bounding box center [249, 178] width 15 height 12
type input "[DATE] 8:00AM"
click at [279, 277] on button "Done" at bounding box center [272, 277] width 27 height 14
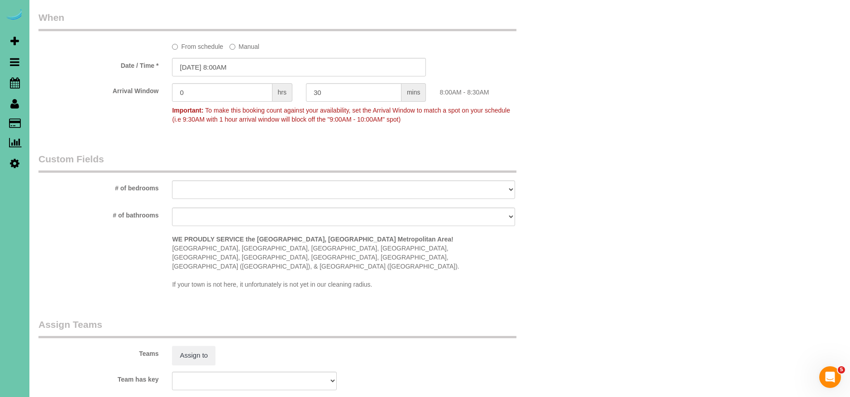
scroll to position [702, 0]
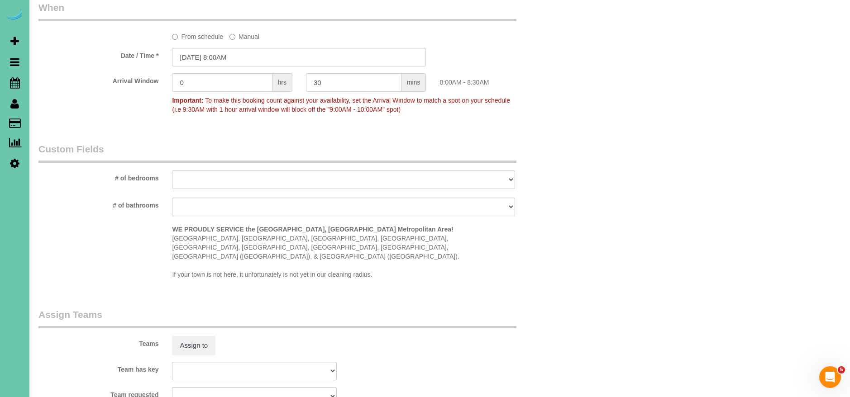
click at [185, 317] on div "Teams Assign to" at bounding box center [299, 331] width 535 height 47
click at [187, 336] on button "Assign to" at bounding box center [193, 345] width 43 height 19
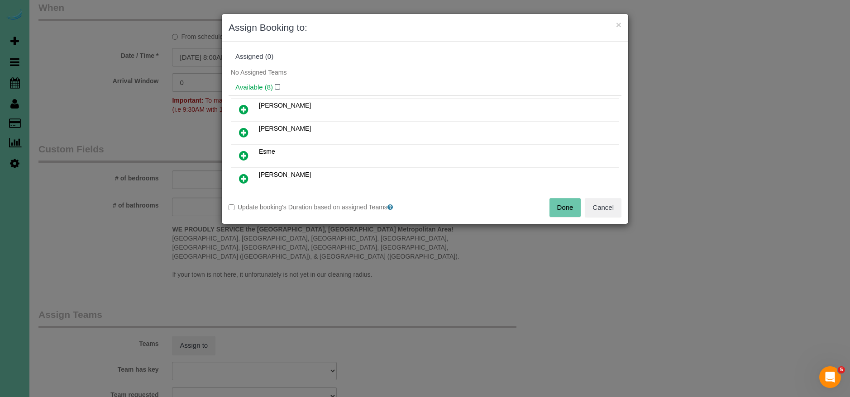
click at [246, 134] on icon at bounding box center [244, 132] width 10 height 11
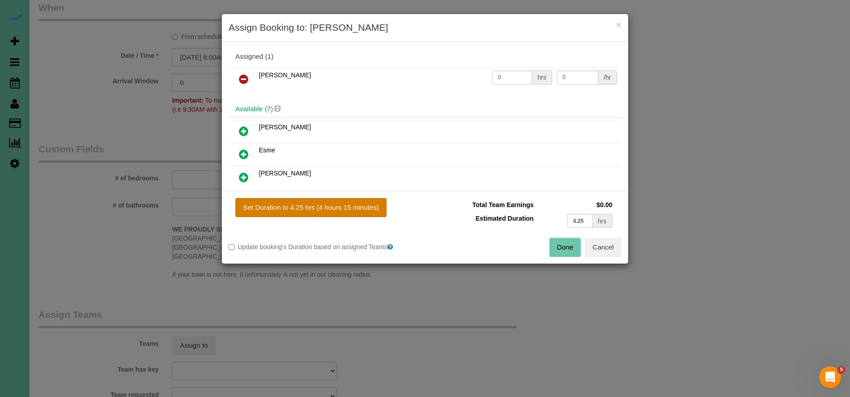
click at [317, 206] on button "Set Duration to 4.25 hrs (4 hours 15 minutes)" at bounding box center [310, 207] width 151 height 19
type input "4.25"
drag, startPoint x: 563, startPoint y: 244, endPoint x: 529, endPoint y: 238, distance: 35.0
click at [564, 244] on button "Done" at bounding box center [565, 247] width 32 height 19
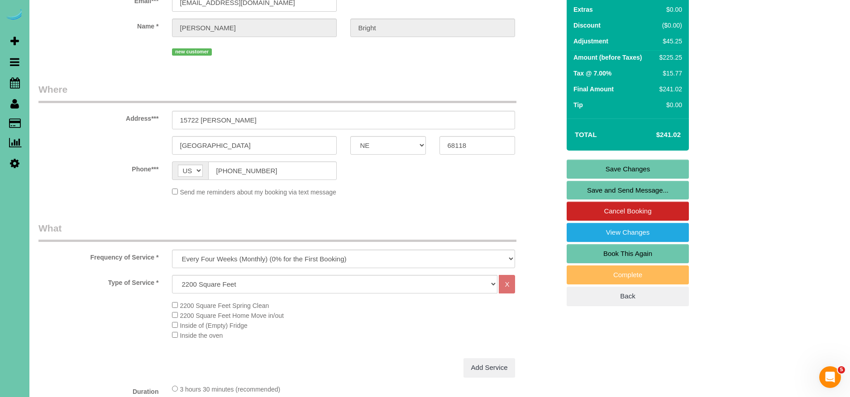
scroll to position [0, 0]
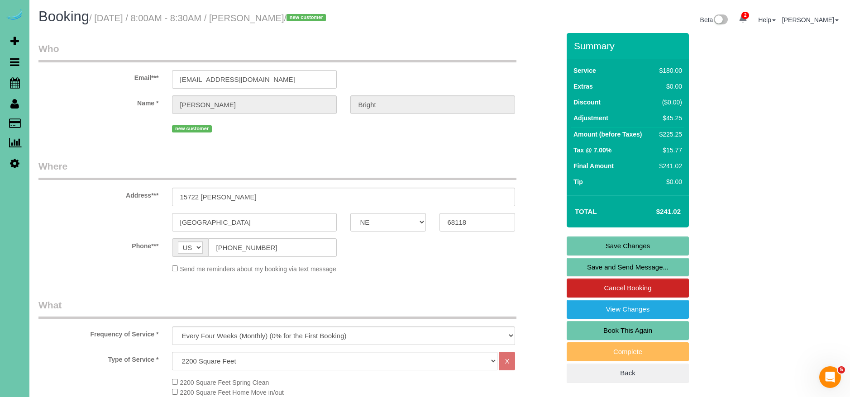
click at [614, 241] on link "Save Changes" at bounding box center [628, 246] width 122 height 19
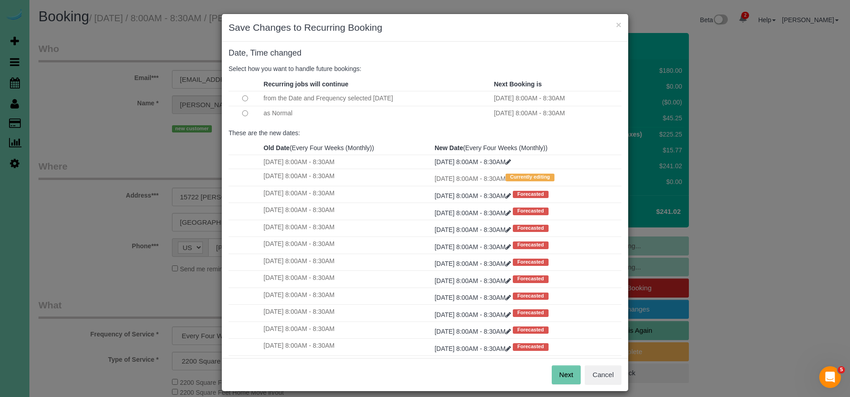
scroll to position [3, 0]
click at [565, 376] on button "Next" at bounding box center [566, 375] width 29 height 19
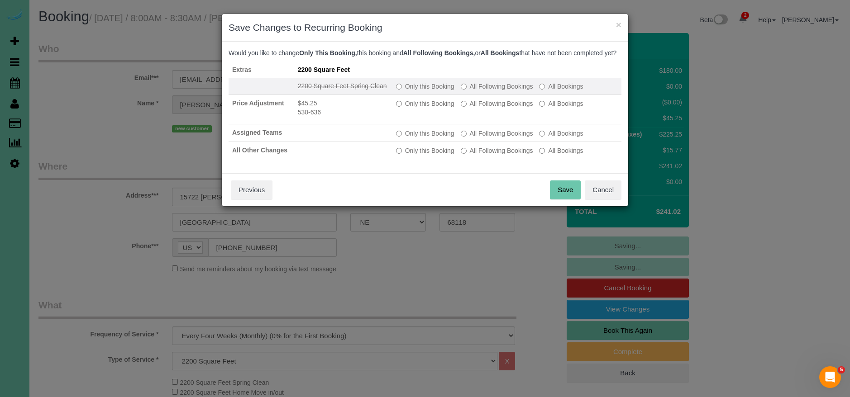
click at [475, 91] on label "All Following Bookings" at bounding box center [497, 86] width 72 height 9
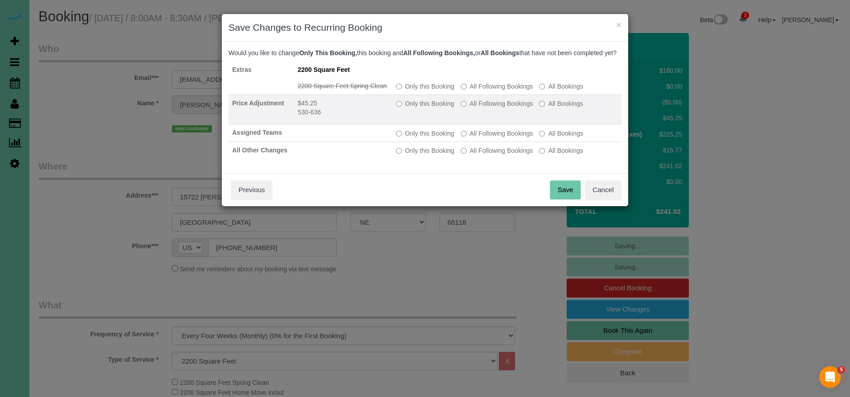
drag, startPoint x: 477, startPoint y: 106, endPoint x: 484, endPoint y: 131, distance: 25.9
click at [477, 107] on td "Only this Booking All Following Bookings All Bookings" at bounding box center [506, 110] width 229 height 30
click at [482, 117] on td "Only this Booking All Following Bookings All Bookings" at bounding box center [506, 110] width 229 height 30
click at [485, 108] on label "All Following Bookings" at bounding box center [497, 103] width 72 height 9
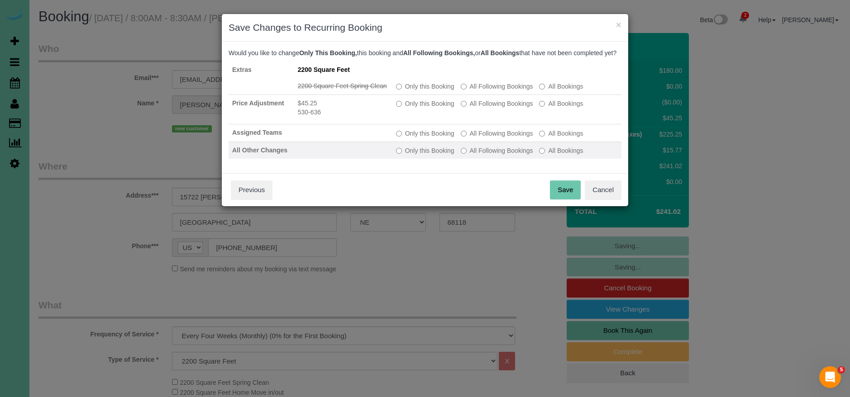
drag, startPoint x: 495, startPoint y: 140, endPoint x: 497, endPoint y: 153, distance: 12.9
click at [495, 138] on label "All Following Bookings" at bounding box center [497, 133] width 72 height 9
click at [498, 155] on label "All Following Bookings" at bounding box center [497, 150] width 72 height 9
click at [484, 155] on label "All Following Bookings" at bounding box center [497, 150] width 72 height 9
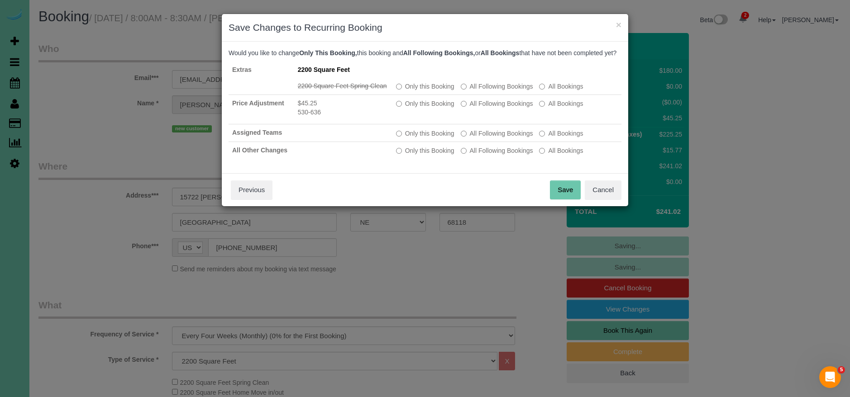
click at [559, 194] on button "Save" at bounding box center [565, 190] width 31 height 19
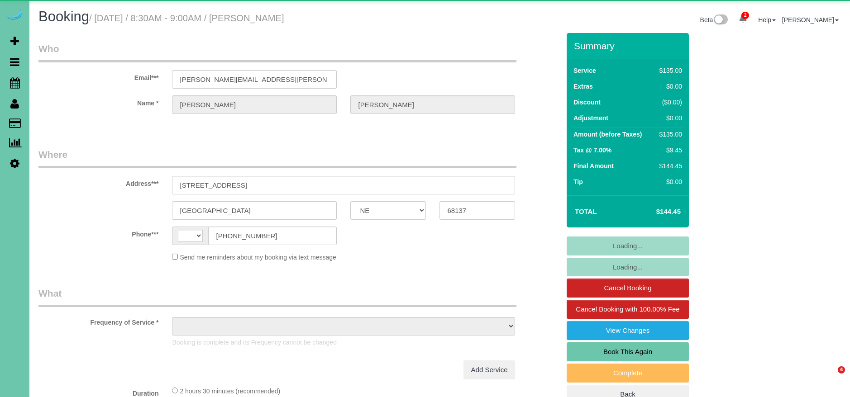
select select "NE"
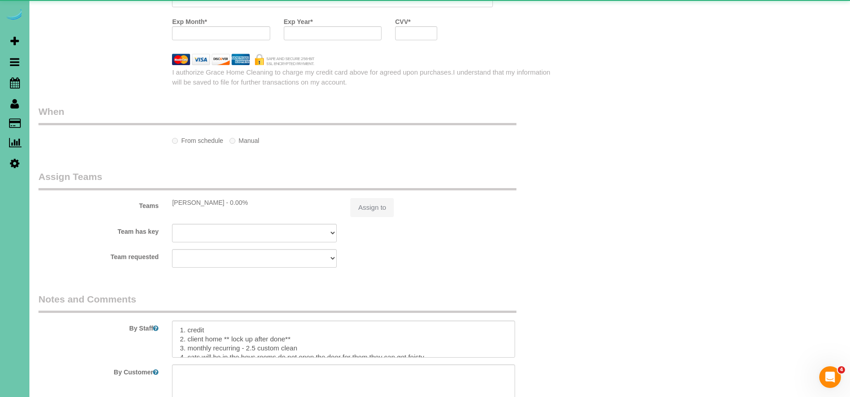
select select "string:US"
select select "object:647"
select select "string:fspay-9367d9bb-543a-44bd-8aee-542db31f2612"
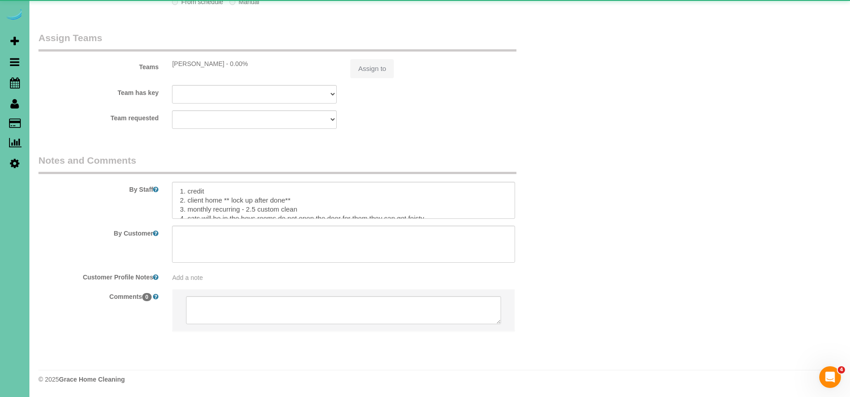
select select "object:666"
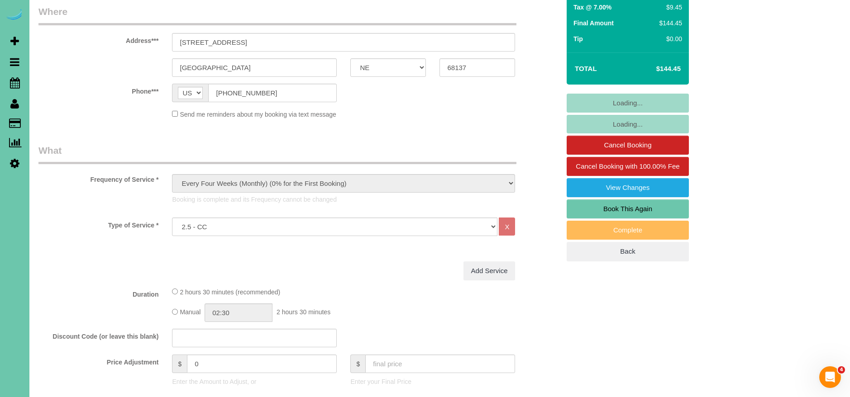
scroll to position [145, 0]
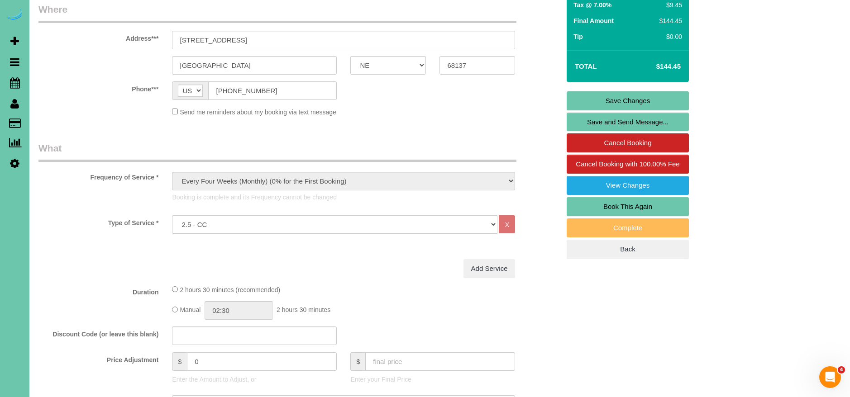
click at [646, 208] on link "Book This Again" at bounding box center [628, 206] width 122 height 19
select select "NE"
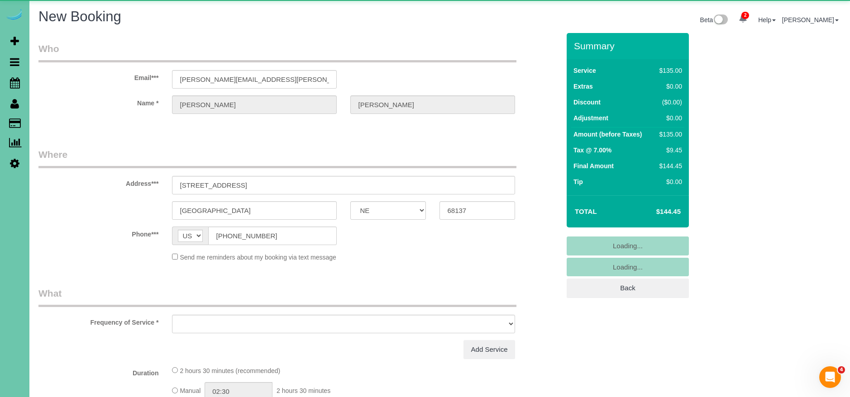
select select "string:fspay-9367d9bb-543a-44bd-8aee-542db31f2612"
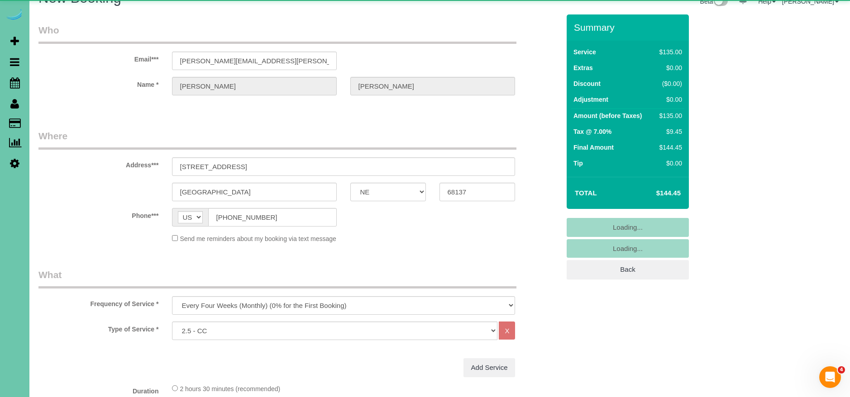
scroll to position [47, 0]
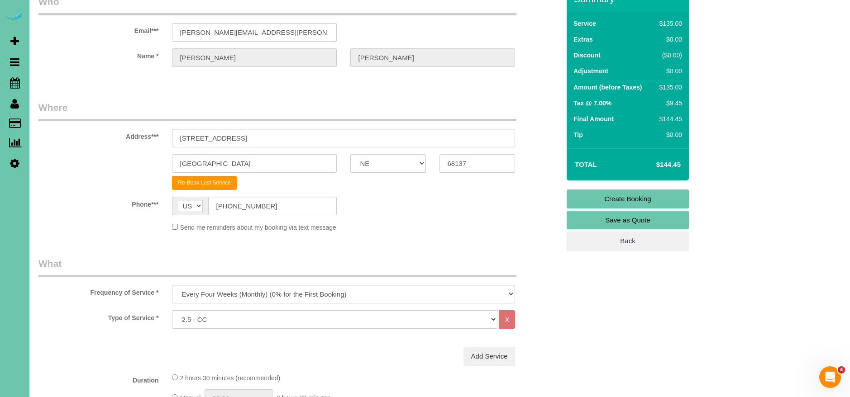
click at [291, 283] on div "Frequency of Service * One Time Weekly (0% for the First Booking) Bi-Weekly (0%…" at bounding box center [299, 280] width 535 height 47
click at [293, 292] on select "One Time Weekly (0% for the First Booking) Bi-Weekly (0% for the First Booking)…" at bounding box center [343, 294] width 343 height 19
select select "object:1628"
click at [172, 285] on select "One Time Weekly (0% for the First Booking) Bi-Weekly (0% for the First Booking)…" at bounding box center [343, 294] width 343 height 19
click at [247, 324] on select "Hourly 2.5 Hour Custom Clean 3.5 Hour Custom Clean commercial 1000 Square Feet …" at bounding box center [334, 319] width 325 height 19
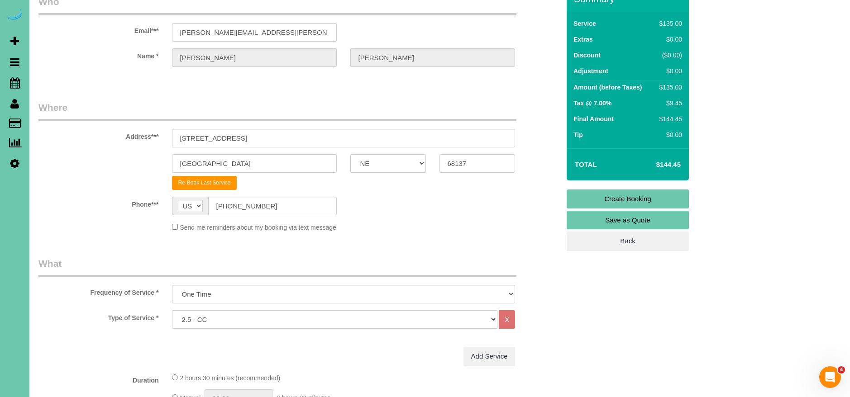
click at [228, 321] on select "Hourly 2.5 Hour Custom Clean 3.5 Hour Custom Clean commercial 1000 Square Feet …" at bounding box center [334, 319] width 325 height 19
drag, startPoint x: 258, startPoint y: 137, endPoint x: 149, endPoint y: 136, distance: 109.5
click at [149, 136] on div "Address*** 6123 S 142nd St" at bounding box center [299, 124] width 535 height 47
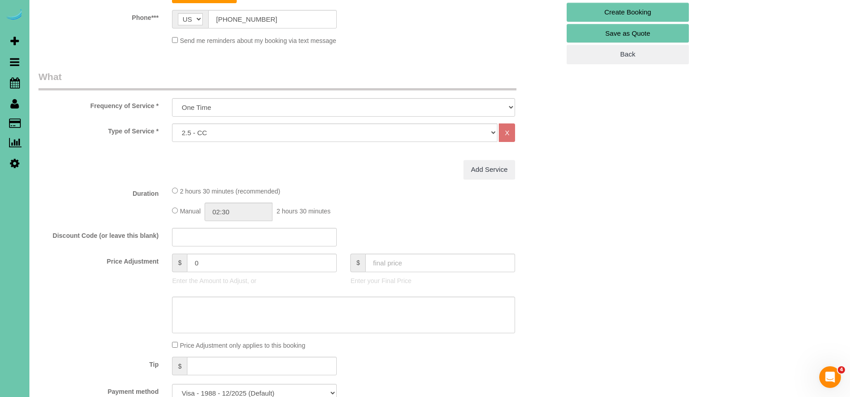
scroll to position [236, 0]
click at [213, 138] on select "Hourly 2.5 Hour Custom Clean 3.5 Hour Custom Clean commercial 1000 Square Feet …" at bounding box center [334, 131] width 325 height 19
select select "67"
click at [172, 122] on select "Hourly 2.5 Hour Custom Clean 3.5 Hour Custom Clean commercial 1000 Square Feet …" at bounding box center [334, 131] width 325 height 19
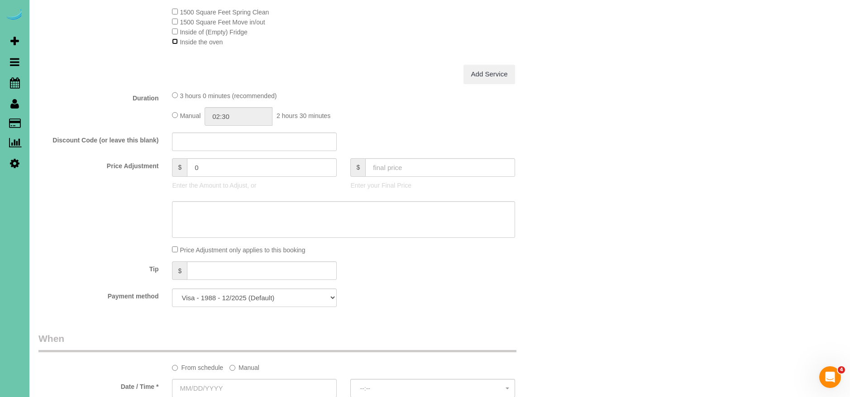
scroll to position [390, 0]
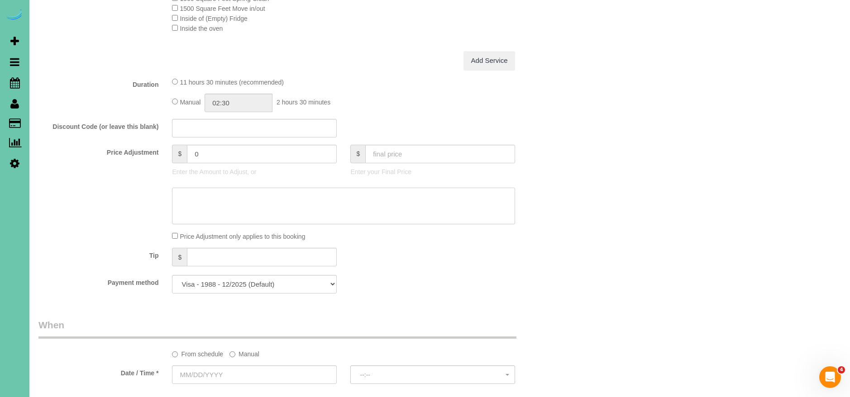
click at [217, 210] on textarea at bounding box center [343, 206] width 343 height 37
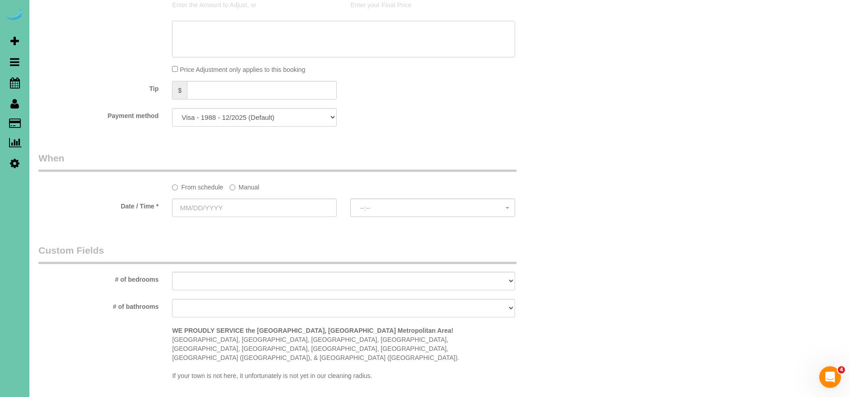
scroll to position [562, 0]
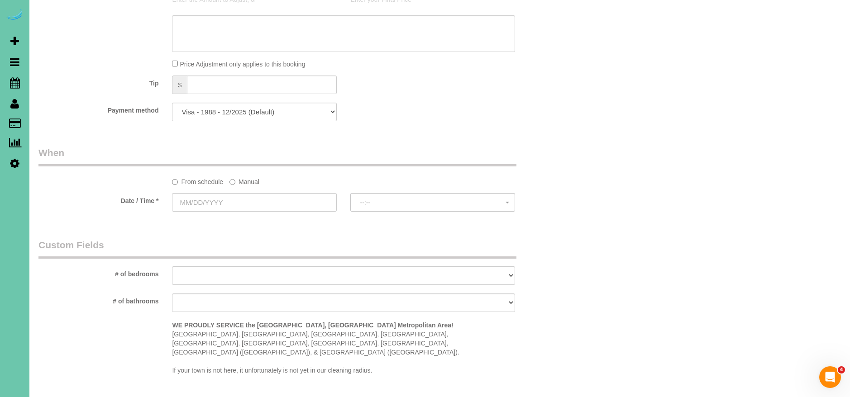
click at [243, 179] on label "Manual" at bounding box center [244, 180] width 30 height 12
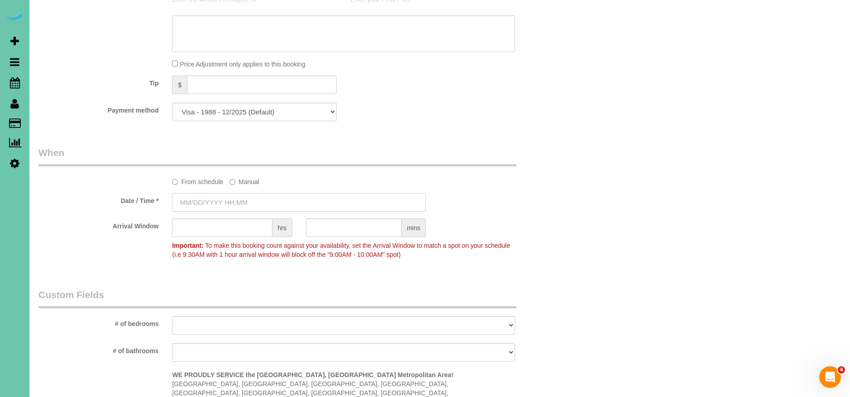
click at [213, 205] on input "text" at bounding box center [299, 202] width 254 height 19
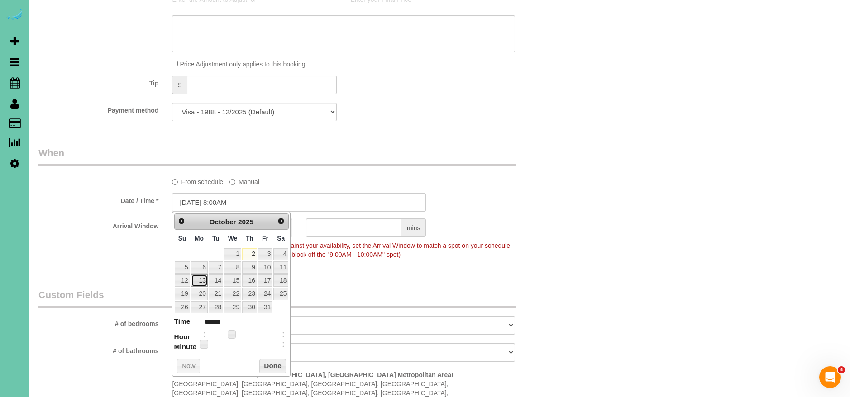
click at [204, 281] on link "13" at bounding box center [199, 281] width 17 height 12
type input "[DATE] 8:00AM"
drag, startPoint x: 272, startPoint y: 367, endPoint x: 274, endPoint y: 362, distance: 5.7
click at [272, 367] on button "Done" at bounding box center [272, 367] width 27 height 14
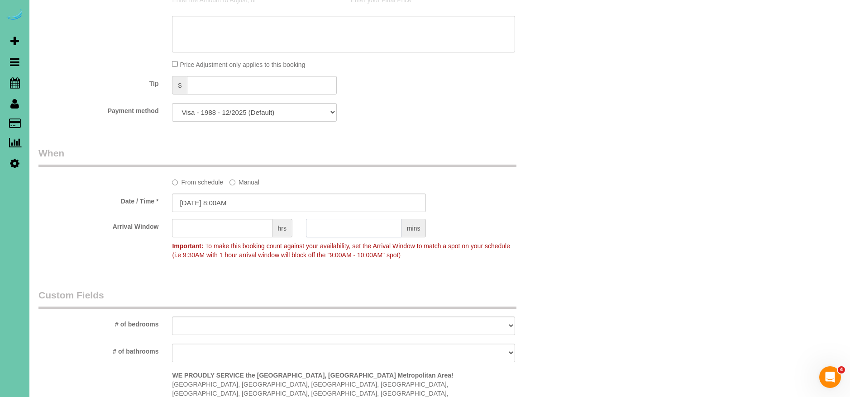
click at [350, 229] on input "text" at bounding box center [353, 228] width 95 height 19
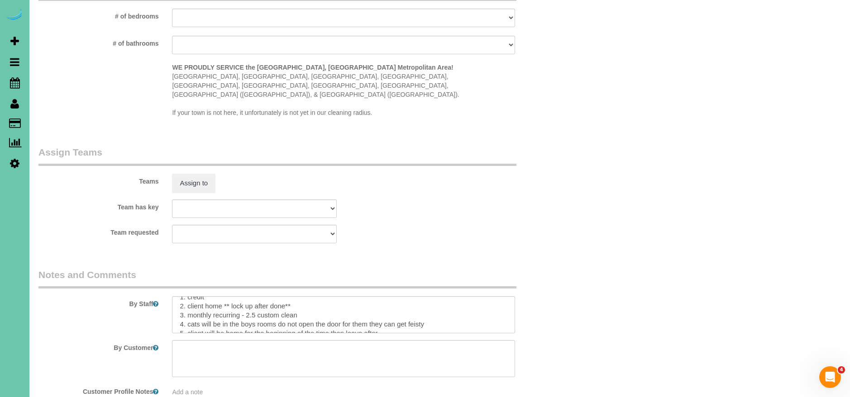
scroll to position [0, 0]
type input "30"
drag, startPoint x: 307, startPoint y: 286, endPoint x: 189, endPoint y: 296, distance: 118.6
click at [187, 296] on textarea at bounding box center [343, 314] width 343 height 37
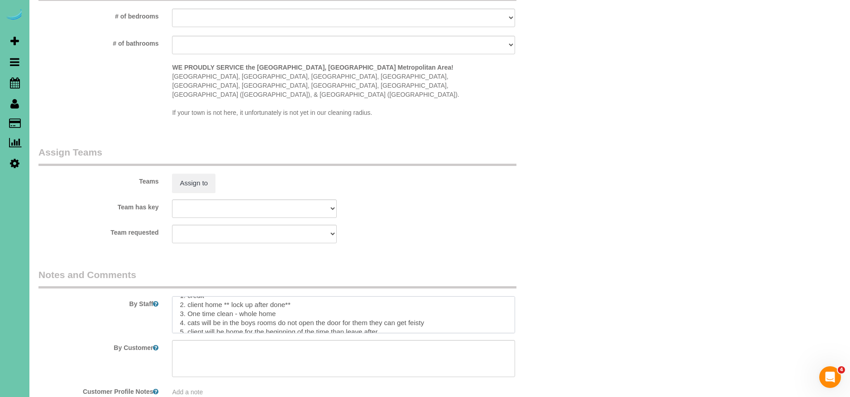
drag, startPoint x: 232, startPoint y: 295, endPoint x: 191, endPoint y: 294, distance: 41.7
click at [188, 296] on textarea at bounding box center [343, 314] width 343 height 37
click at [297, 299] on textarea at bounding box center [343, 314] width 343 height 37
drag, startPoint x: 192, startPoint y: 298, endPoint x: 449, endPoint y: 296, distance: 257.1
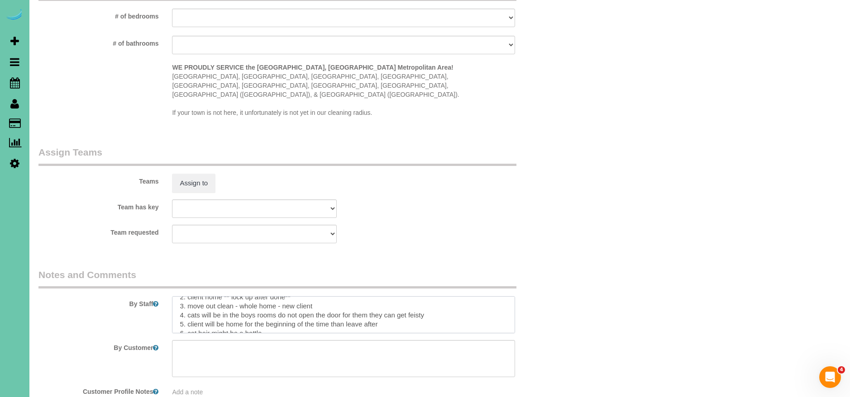
click at [449, 296] on textarea at bounding box center [343, 314] width 343 height 37
drag, startPoint x: 416, startPoint y: 294, endPoint x: 160, endPoint y: 294, distance: 255.7
click at [160, 294] on div "By Staff" at bounding box center [299, 300] width 535 height 65
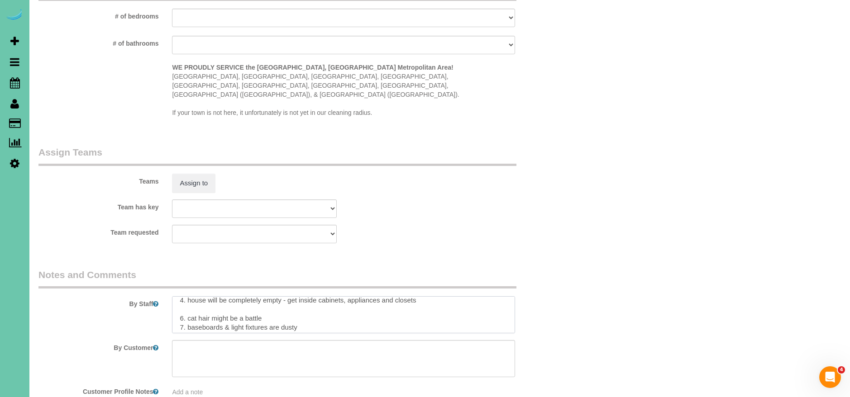
click at [172, 300] on textarea at bounding box center [343, 314] width 343 height 37
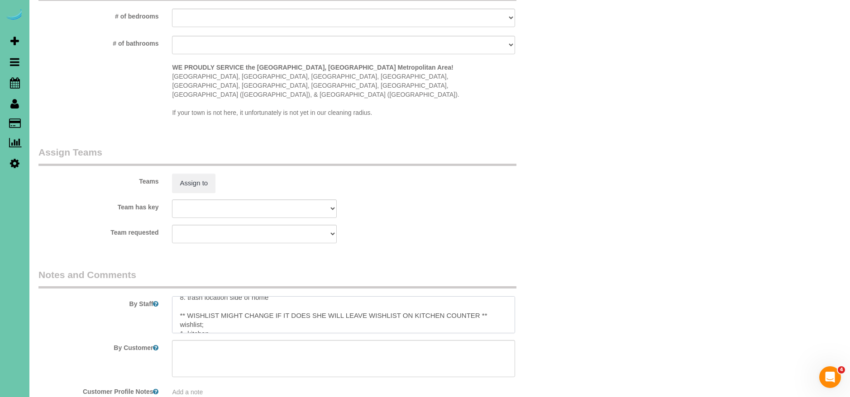
scroll to position [64, 0]
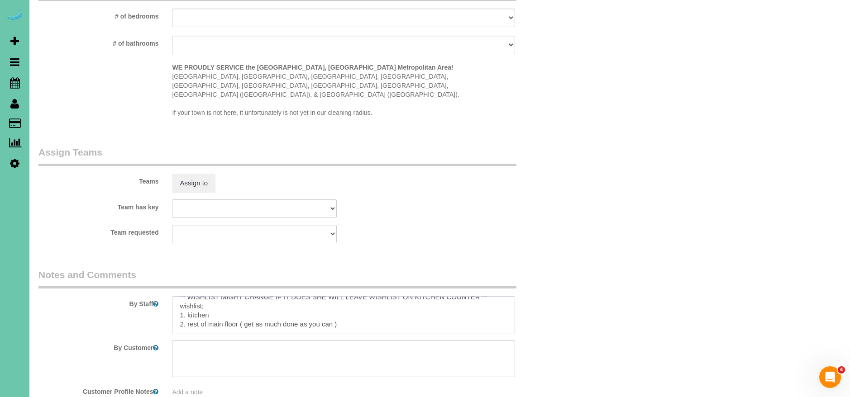
drag, startPoint x: 176, startPoint y: 295, endPoint x: 269, endPoint y: 333, distance: 100.3
click at [268, 333] on sui-booking-comments "By Staff By Customer Customer Profile Notes Add a note" at bounding box center [298, 332] width 521 height 129
paste textarea "Home must be completely empty - if there is area still occupied treat as spring…"
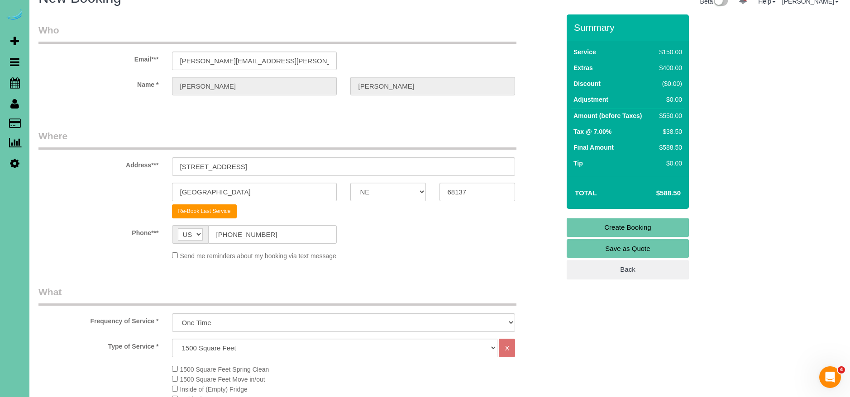
scroll to position [0, 0]
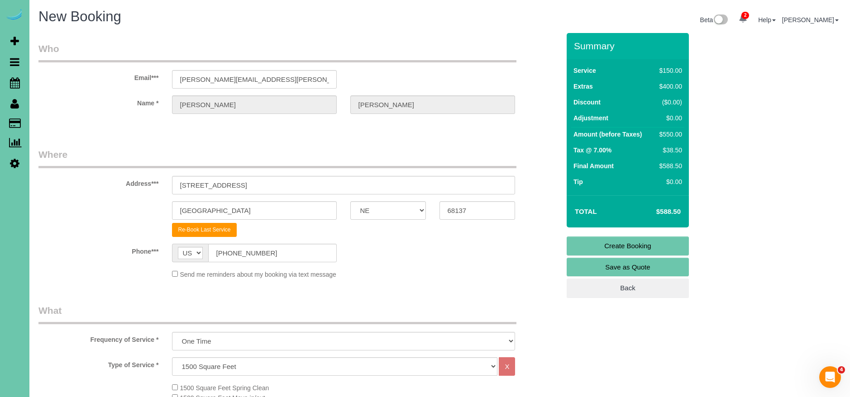
type textarea "1. credit 2. client home ** lock up after done** 3. move out clean - whole home…"
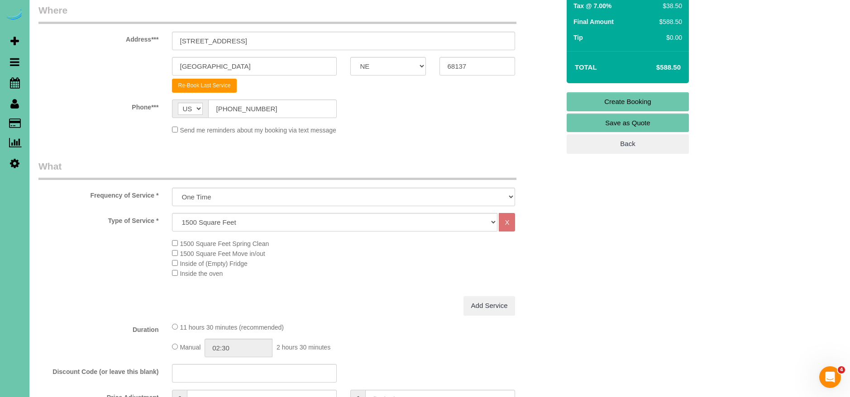
scroll to position [151, 0]
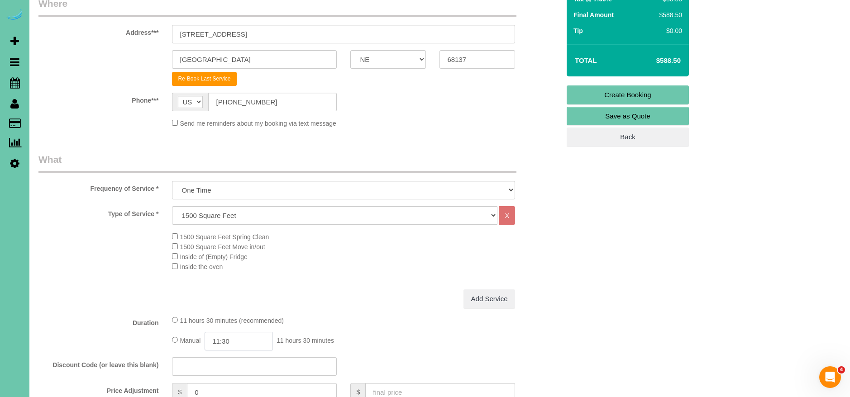
drag, startPoint x: 221, startPoint y: 341, endPoint x: 181, endPoint y: 338, distance: 40.9
click at [181, 338] on div "Manual 11:30 11 hours 30 minutes" at bounding box center [343, 341] width 343 height 19
click at [261, 340] on input "03:30" at bounding box center [239, 341] width 68 height 19
type input "03:30"
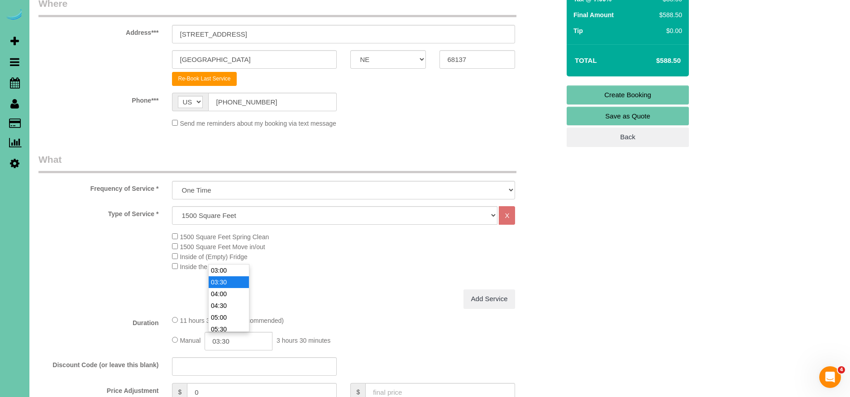
click at [334, 283] on div "Type of Service * Hourly 2.5 Hour Custom Clean 3.5 Hour Custom Clean commercial…" at bounding box center [298, 247] width 521 height 83
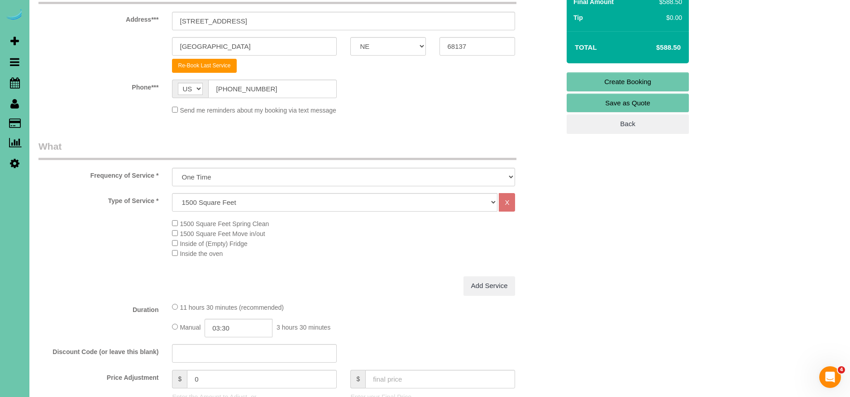
scroll to position [172, 0]
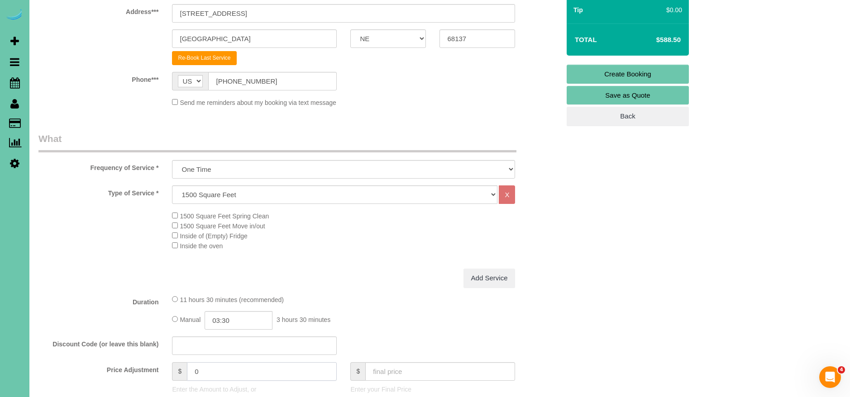
drag, startPoint x: 213, startPoint y: 372, endPoint x: 148, endPoint y: 369, distance: 65.7
click at [149, 369] on div "Price Adjustment $ 0 Enter the Amount to Adjust, or $ Enter your Final Price" at bounding box center [299, 381] width 535 height 36
type input "33"
click at [357, 311] on div "Manual 03:30 3 hours 30 minutes" at bounding box center [343, 320] width 343 height 19
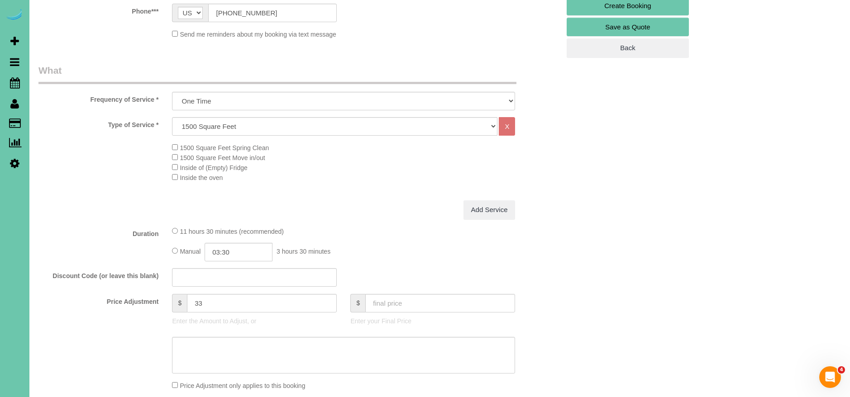
scroll to position [242, 0]
click at [267, 357] on textarea at bounding box center [343, 353] width 343 height 37
type textarea "530-640"
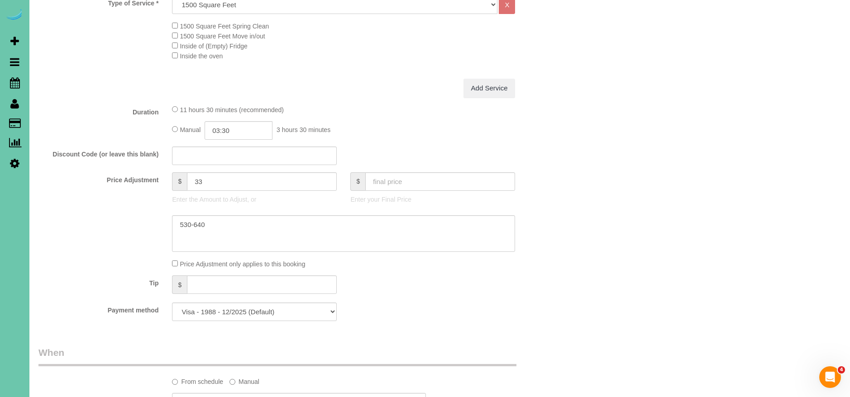
scroll to position [0, 0]
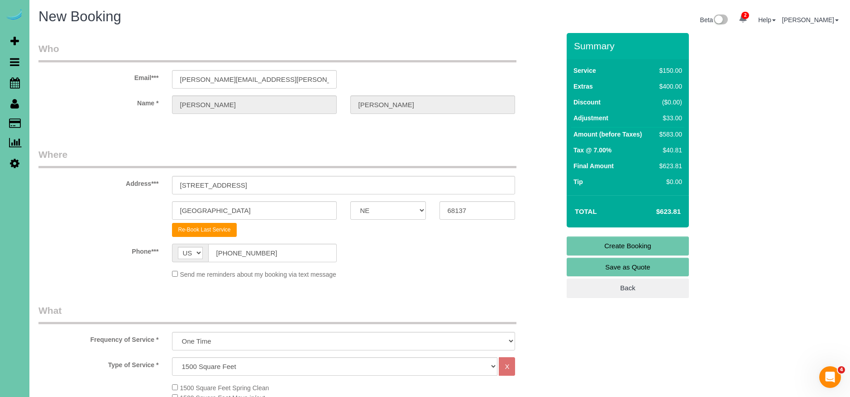
click at [664, 248] on link "Create Booking" at bounding box center [628, 246] width 122 height 19
drag, startPoint x: 664, startPoint y: 248, endPoint x: 659, endPoint y: 246, distance: 6.2
click at [662, 248] on fieldset "Create Booking Save as Quote Back" at bounding box center [628, 268] width 122 height 62
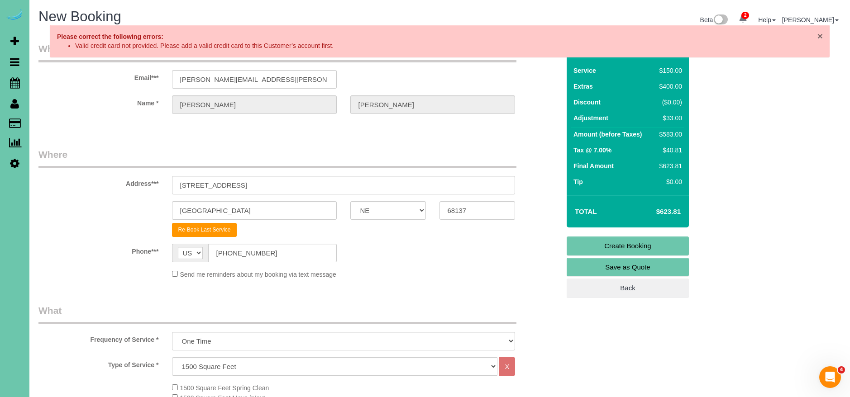
click at [821, 37] on span "×" at bounding box center [819, 36] width 5 height 10
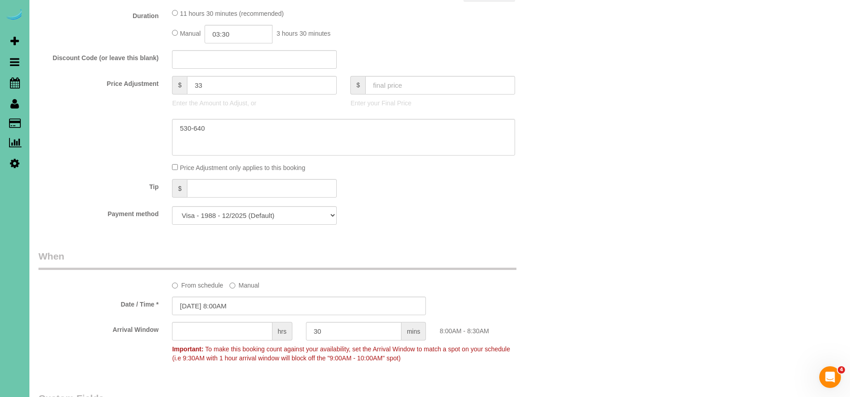
scroll to position [415, 0]
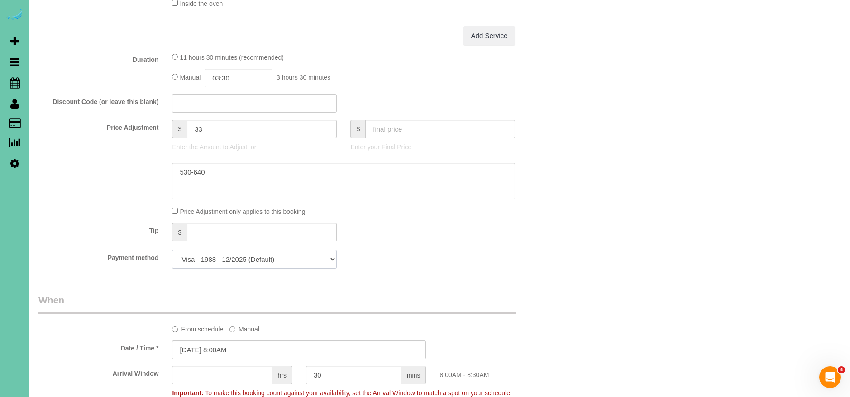
click at [274, 261] on select "Visa - 1988 - 12/2025 (Default) Add Credit Card ─────────────── Cash Check Payp…" at bounding box center [254, 259] width 165 height 19
click at [172, 250] on select "Visa - 1988 - 12/2025 (Default) Add Credit Card ─────────────── Cash Check Payp…" at bounding box center [254, 259] width 165 height 19
click at [275, 256] on select "Visa - 1988 - 12/2025 (Default) Add Credit Card ─────────────── Cash Check Payp…" at bounding box center [254, 259] width 165 height 19
click at [172, 250] on select "Visa - 1988 - 12/2025 (Default) Add Credit Card ─────────────── Cash Check Payp…" at bounding box center [254, 259] width 165 height 19
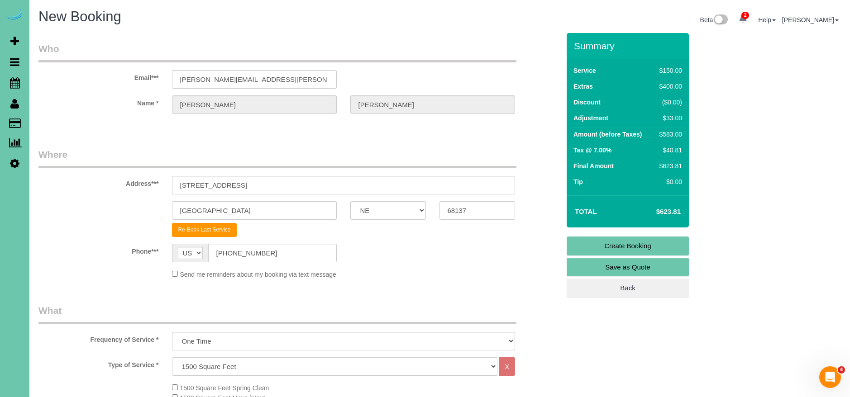
click at [626, 246] on link "Create Booking" at bounding box center [628, 246] width 122 height 19
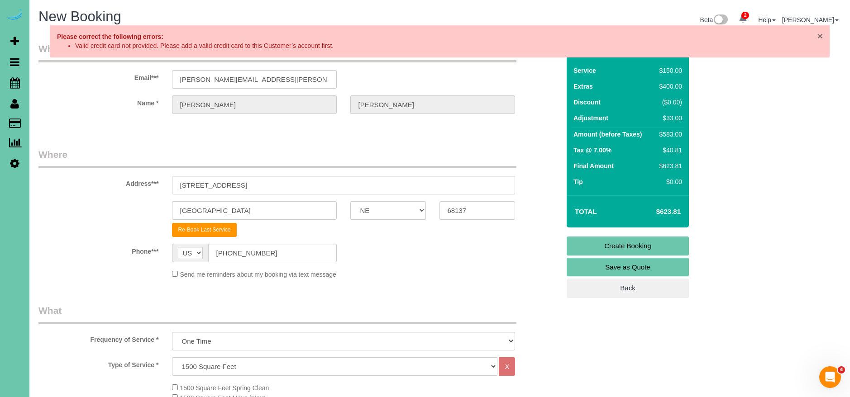
drag, startPoint x: 821, startPoint y: 36, endPoint x: 793, endPoint y: 52, distance: 32.0
click at [821, 36] on span "×" at bounding box center [819, 36] width 5 height 10
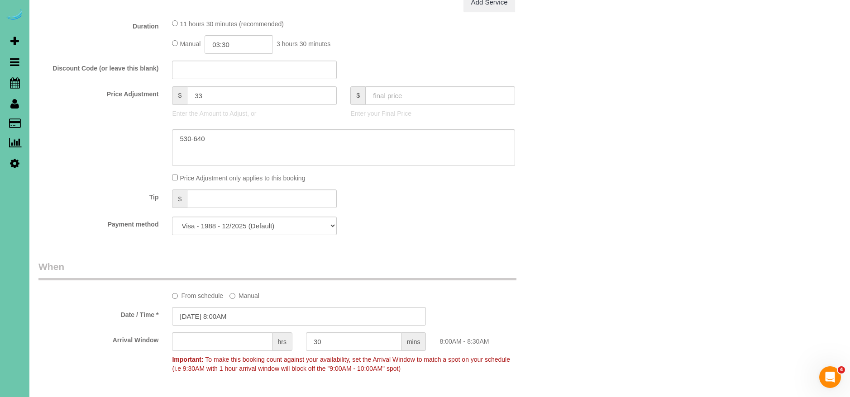
scroll to position [458, 0]
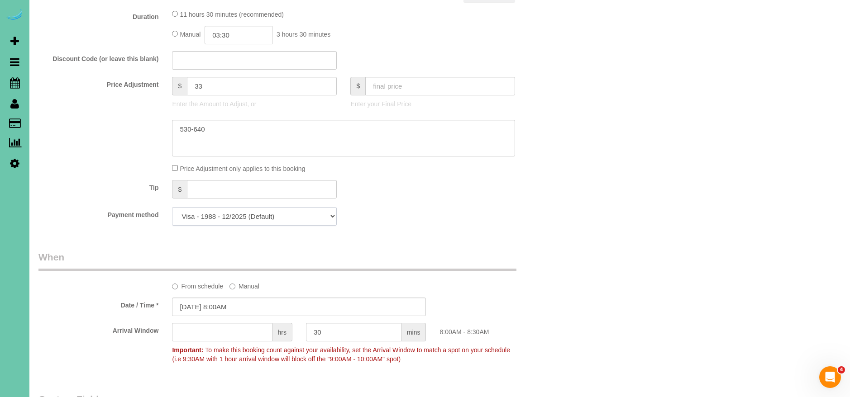
click at [299, 215] on select "Visa - 1988 - 12/2025 (Default) Add Credit Card ─────────────── Cash Check Payp…" at bounding box center [254, 216] width 165 height 19
select select "string:cash"
click at [172, 207] on select "Visa - 1988 - 12/2025 (Default) Add Credit Card ─────────────── Cash Check Payp…" at bounding box center [254, 216] width 165 height 19
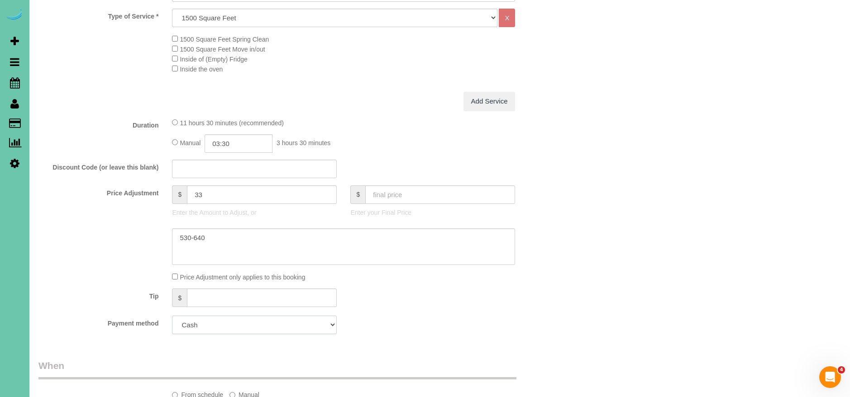
scroll to position [0, 0]
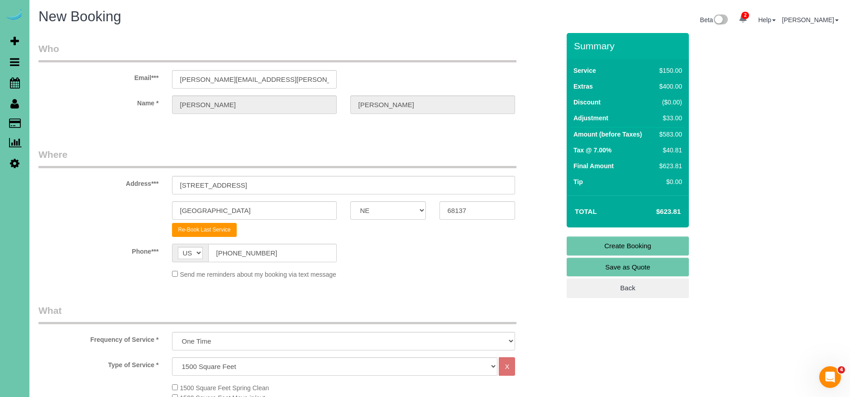
click at [659, 243] on link "Create Booking" at bounding box center [628, 246] width 122 height 19
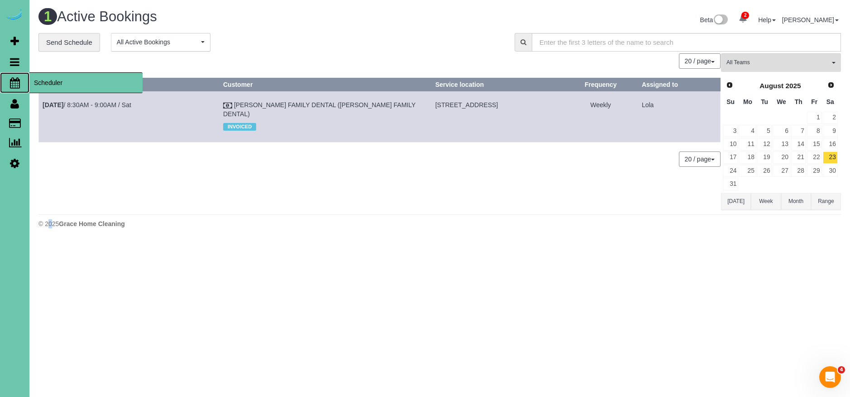
click at [60, 76] on span "Scheduler" at bounding box center [85, 82] width 113 height 21
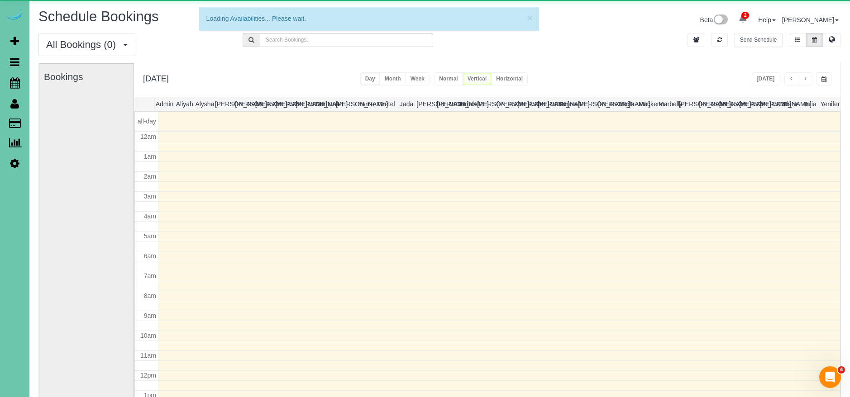
scroll to position [120, 0]
drag, startPoint x: 824, startPoint y: 86, endPoint x: 824, endPoint y: 80, distance: 6.4
click at [824, 86] on div "Thursday, Oct 2, 2025 Today Day Month Week Normal Vertical Horizontal" at bounding box center [487, 79] width 707 height 33
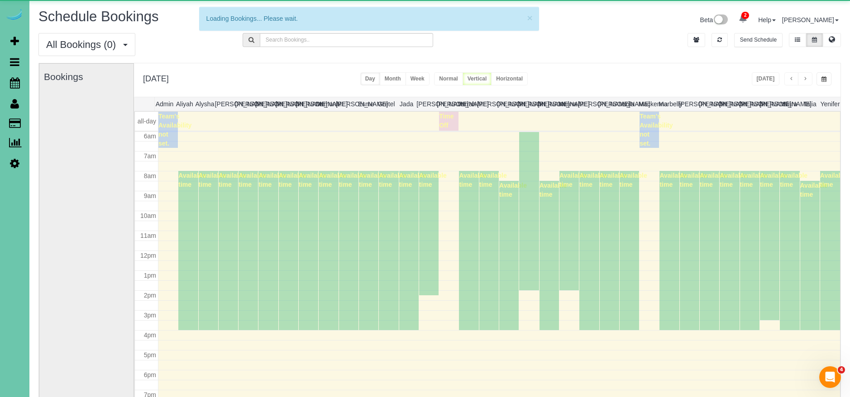
click at [824, 79] on span "button" at bounding box center [823, 78] width 5 height 5
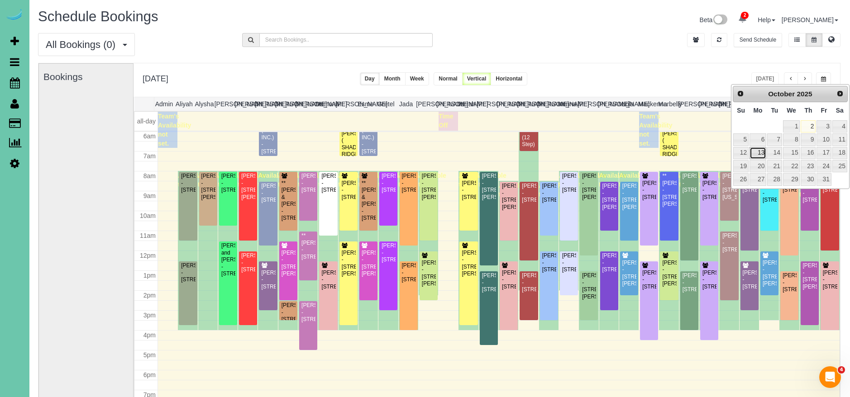
click at [763, 153] on link "13" at bounding box center [757, 153] width 17 height 12
type input "**********"
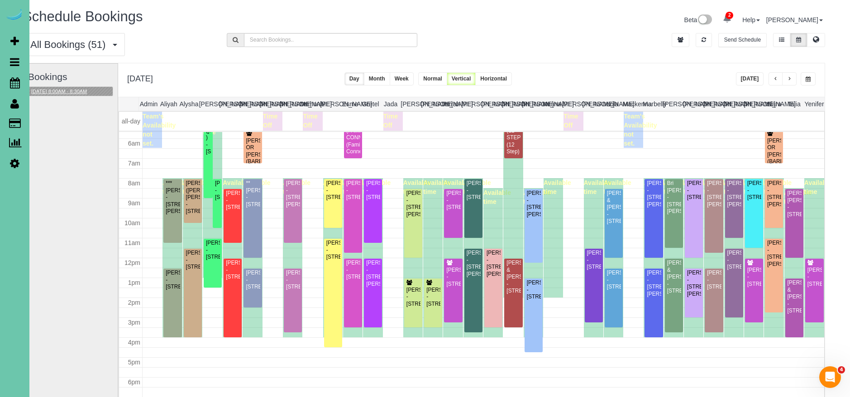
scroll to position [1, 16]
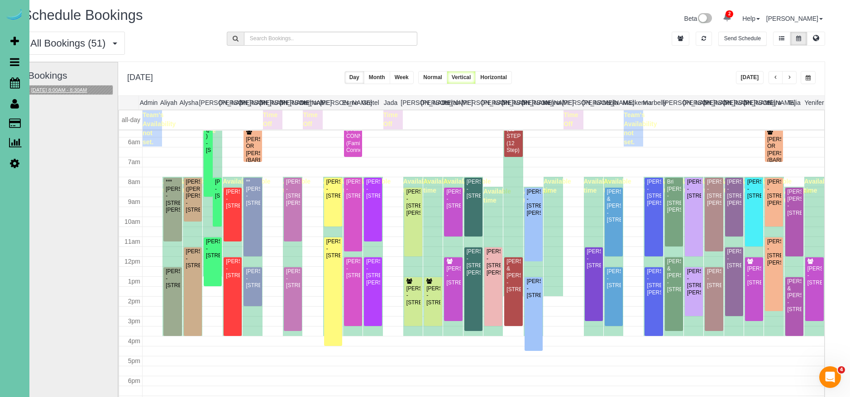
click at [85, 90] on button "[DATE] 8:00AM - 8:30AM" at bounding box center [59, 91] width 61 height 10
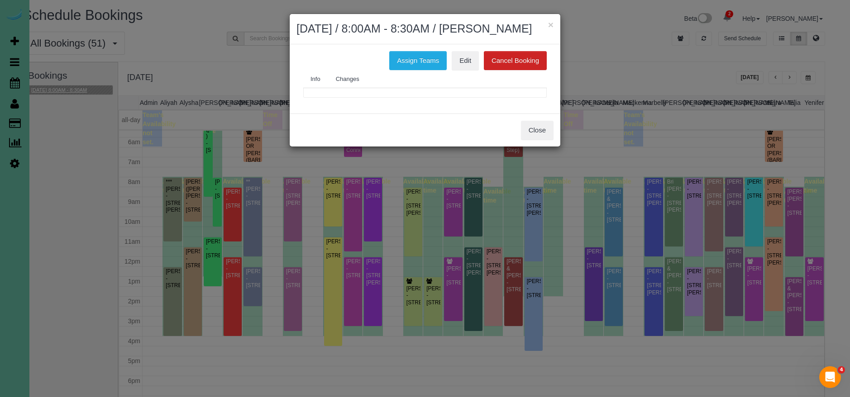
scroll to position [0, 16]
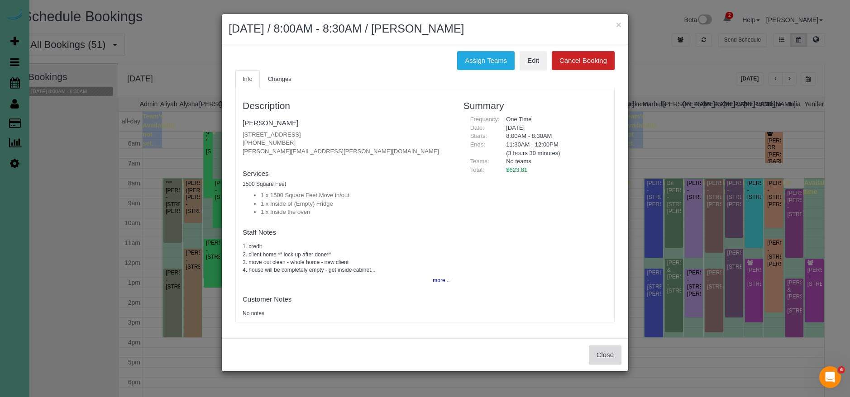
click at [608, 355] on button "Close" at bounding box center [605, 355] width 33 height 19
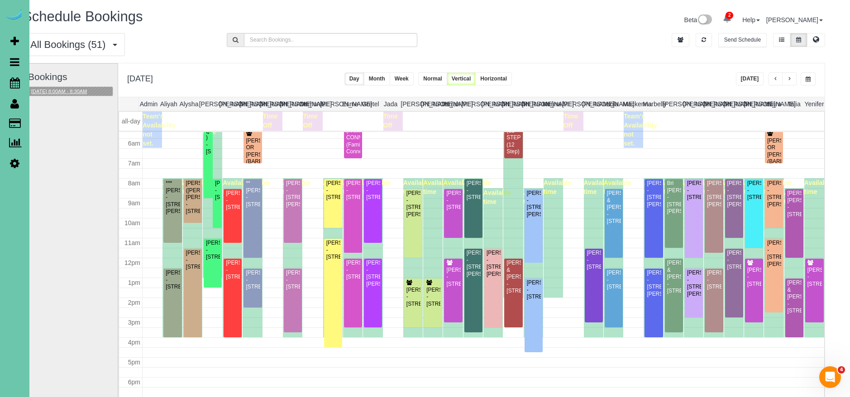
scroll to position [113, 0]
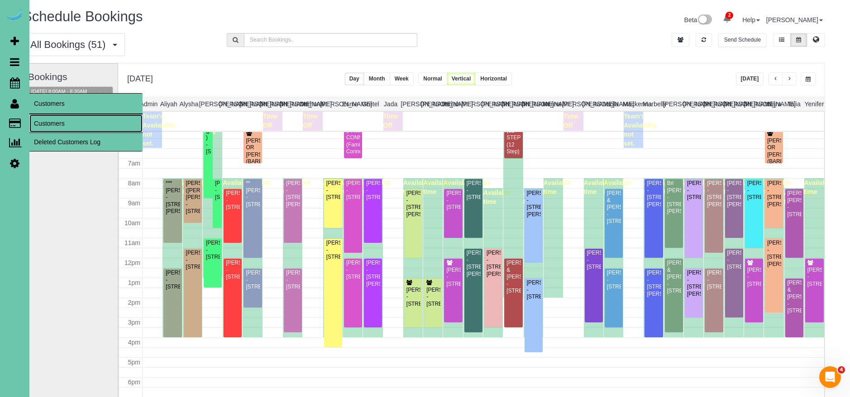
drag, startPoint x: 66, startPoint y: 121, endPoint x: 60, endPoint y: 119, distance: 6.6
click at [66, 120] on link "Customers" at bounding box center [85, 124] width 113 height 18
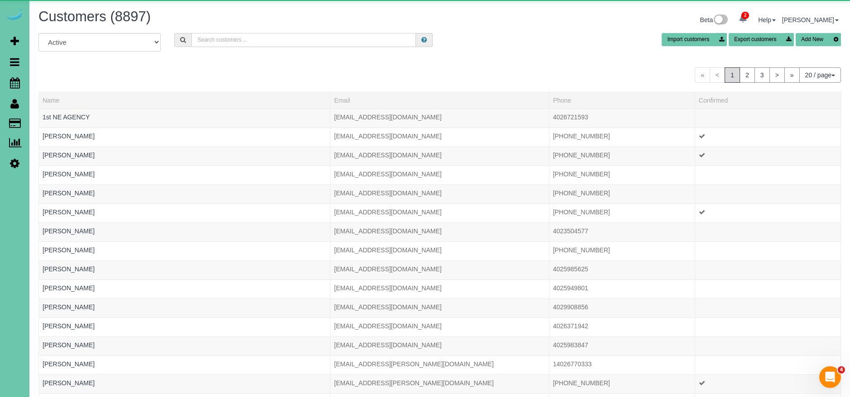
click at [308, 41] on input "text" at bounding box center [303, 40] width 224 height 14
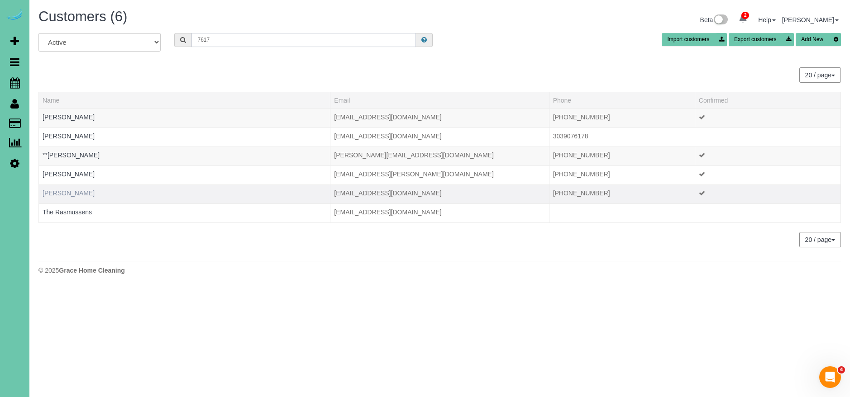
type input "7617"
click at [60, 191] on link "[PERSON_NAME]" at bounding box center [69, 193] width 52 height 7
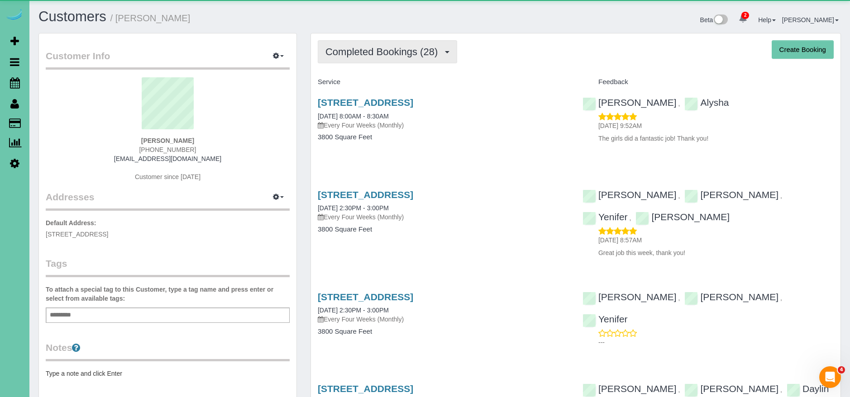
click at [430, 44] on button "Completed Bookings (28)" at bounding box center [387, 51] width 139 height 23
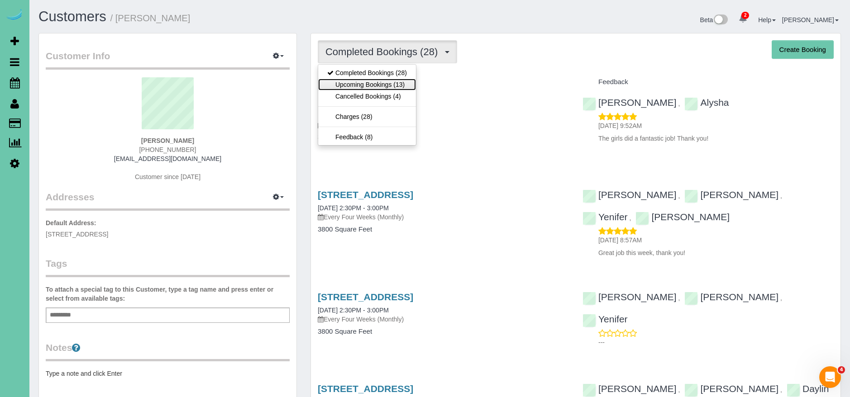
click at [404, 83] on link "Upcoming Bookings (13)" at bounding box center [367, 85] width 98 height 12
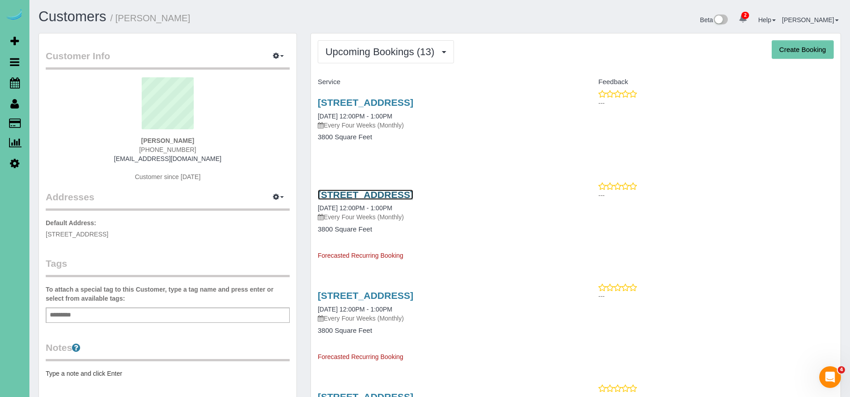
click at [413, 190] on link "[STREET_ADDRESS]" at bounding box center [365, 195] width 95 height 10
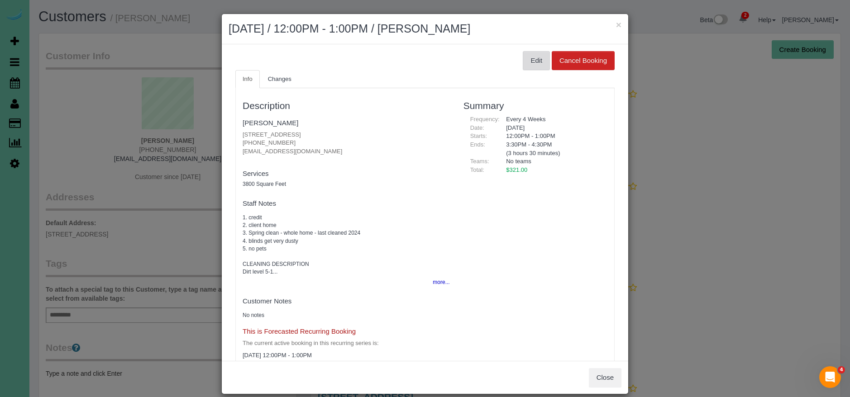
click at [530, 68] on button "Edit" at bounding box center [536, 60] width 27 height 19
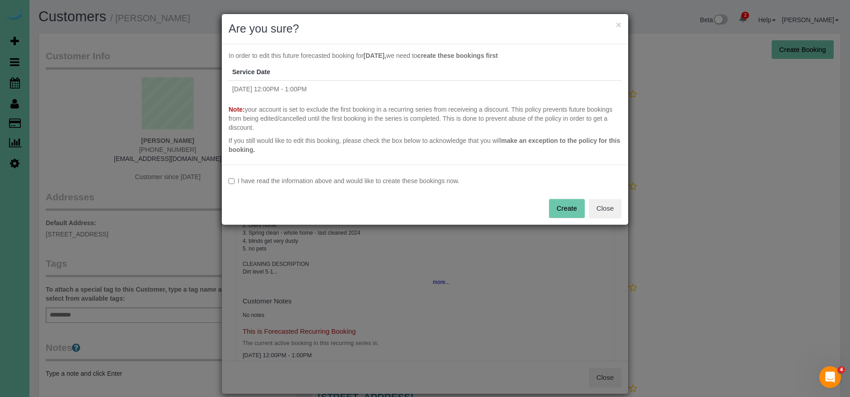
drag, startPoint x: 336, startPoint y: 183, endPoint x: 435, endPoint y: 187, distance: 99.2
click at [336, 183] on label "I have read the information above and would like to create these bookings now." at bounding box center [425, 181] width 393 height 9
click at [568, 202] on button "Create" at bounding box center [567, 208] width 36 height 19
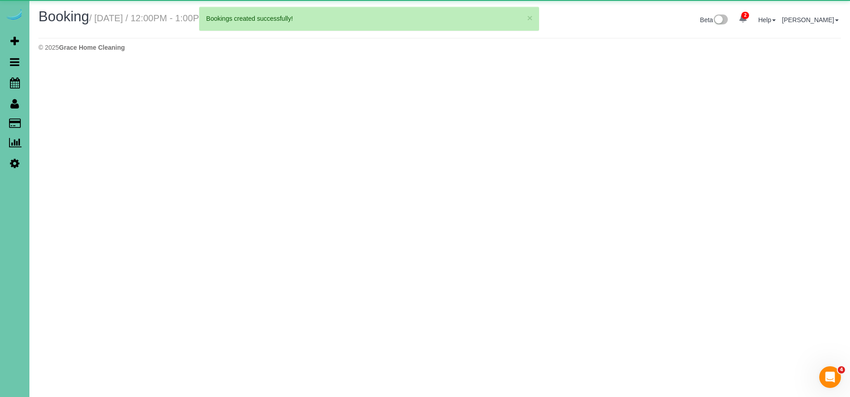
select select "NE"
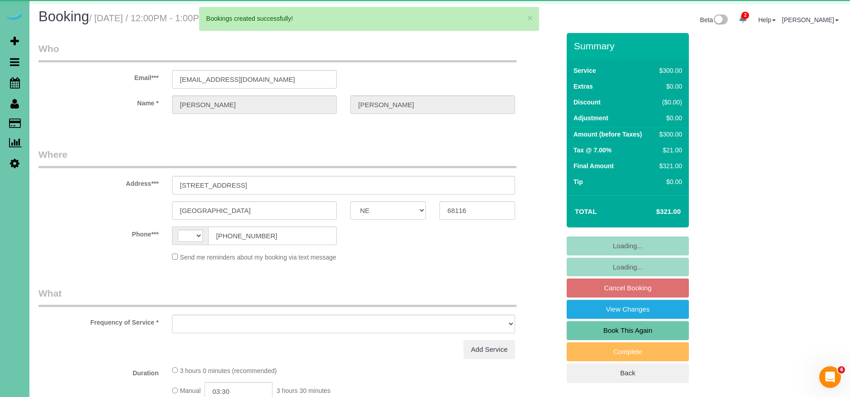
select select "string:US"
select select "object:2424"
select select "string:fspay-aeeddc7d-54fa-44fb-a2f4-92842c028395"
select select "object:2511"
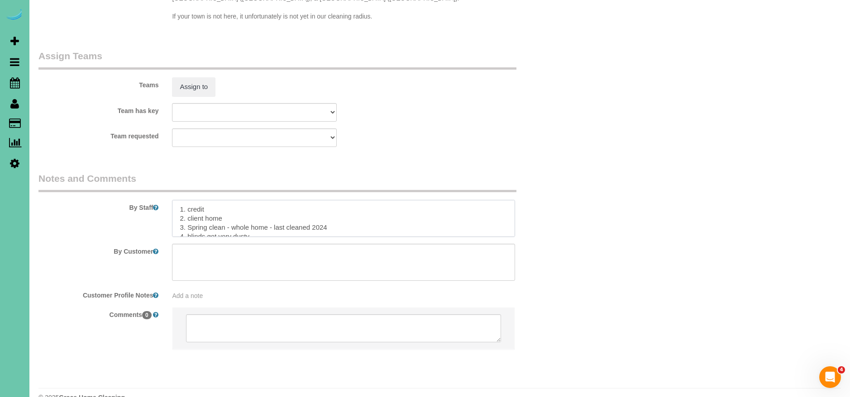
drag, startPoint x: 226, startPoint y: 211, endPoint x: 209, endPoint y: 212, distance: 17.2
click at [189, 207] on textarea at bounding box center [343, 218] width 343 height 37
drag, startPoint x: 248, startPoint y: 208, endPoint x: 419, endPoint y: 210, distance: 170.7
click at [418, 209] on textarea at bounding box center [343, 218] width 343 height 37
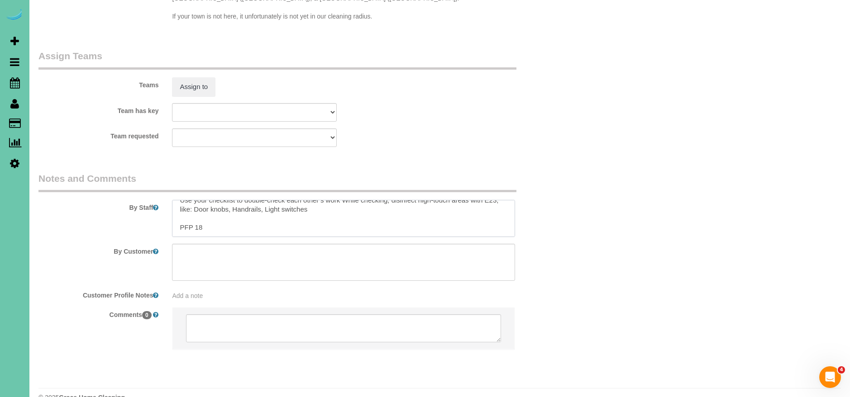
drag, startPoint x: 175, startPoint y: 203, endPoint x: 343, endPoint y: 225, distance: 169.0
click at [343, 225] on sui-booking-comments "By Staff By Customer Customer Profile Notes Add a note Comments 0" at bounding box center [298, 265] width 521 height 187
click at [174, 205] on textarea at bounding box center [343, 218] width 343 height 37
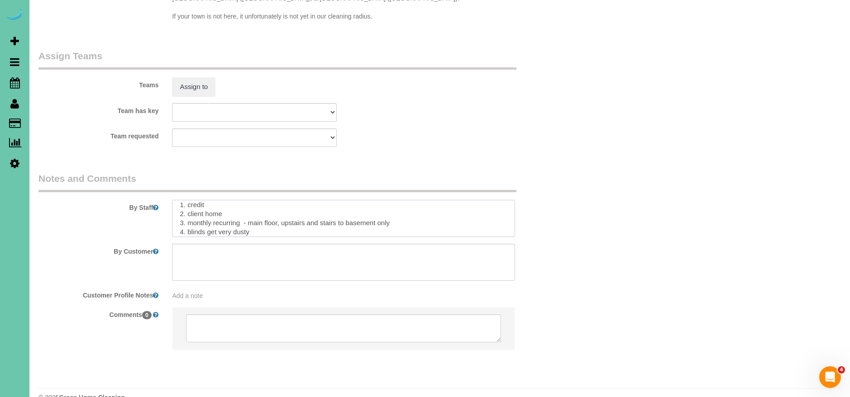
scroll to position [5, 0]
click at [455, 203] on textarea at bounding box center [343, 218] width 343 height 37
click at [231, 215] on textarea at bounding box center [343, 218] width 343 height 37
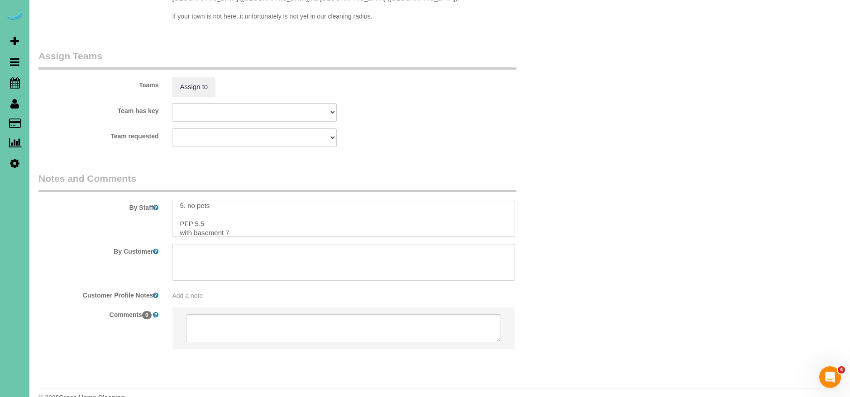
type textarea "1. credit 2. client home 3. monthly recurring - main floor, upstairs and stairs…"
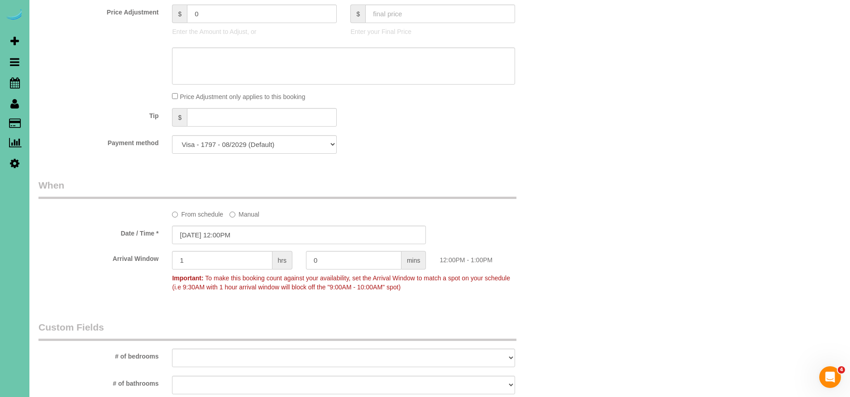
scroll to position [548, 0]
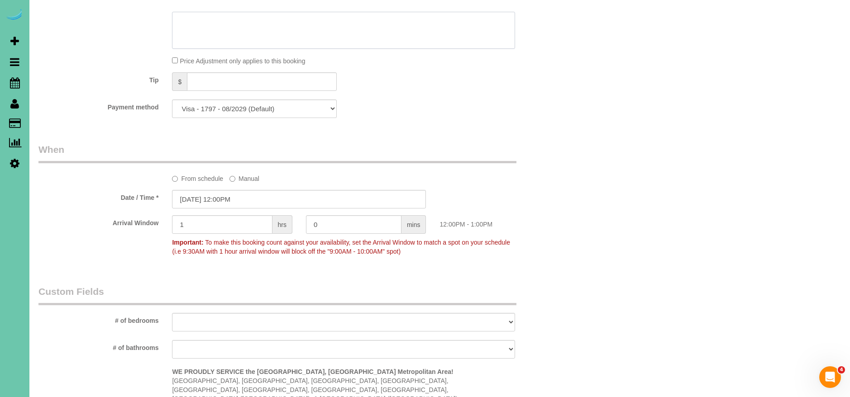
click at [286, 35] on textarea at bounding box center [343, 30] width 343 height 37
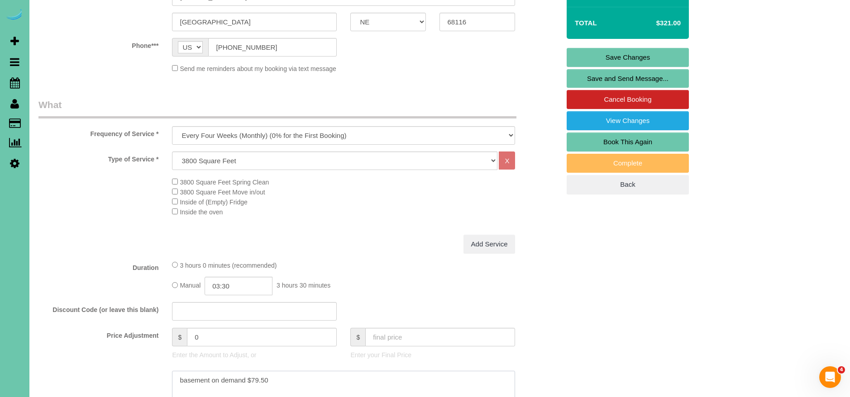
scroll to position [0, 0]
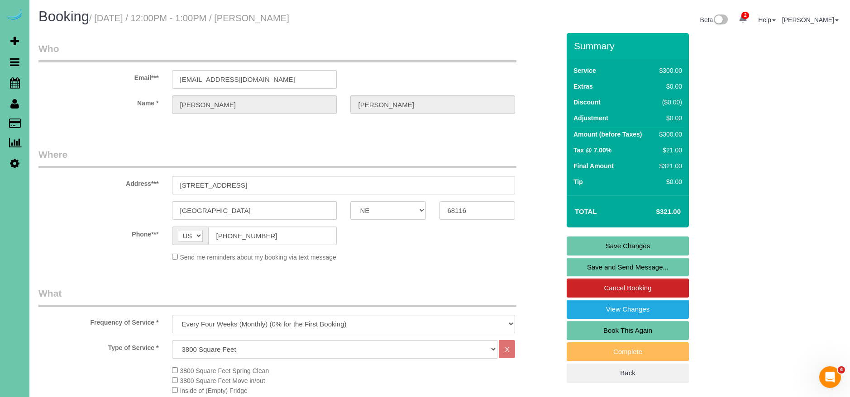
type textarea "basement on demand $79.50"
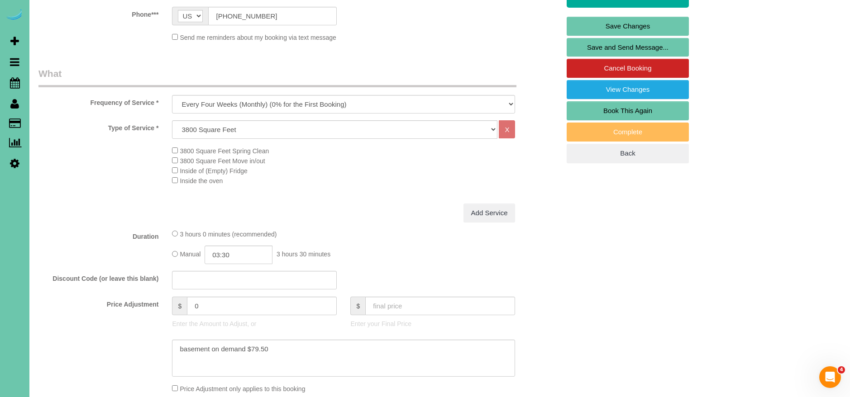
scroll to position [228, 0]
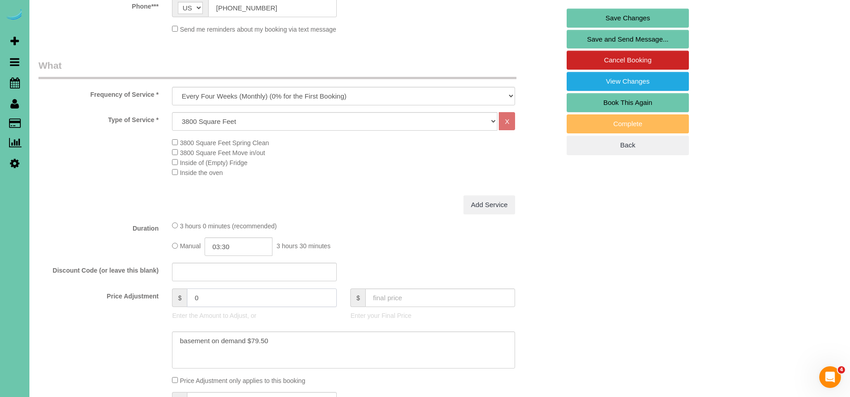
drag, startPoint x: 217, startPoint y: 301, endPoint x: 188, endPoint y: 299, distance: 29.0
click at [191, 300] on input "0" at bounding box center [262, 298] width 150 height 19
click at [449, 186] on div "Type of Service * Hourly 2.5 Hour Custom Clean 3.5 Hour Custom Clean commercial…" at bounding box center [298, 153] width 521 height 83
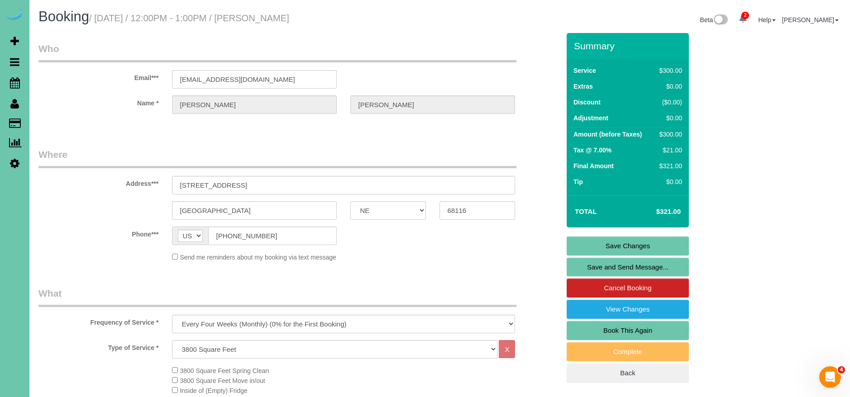
type input "-8.5"
click at [633, 245] on link "Save Changes" at bounding box center [628, 246] width 122 height 19
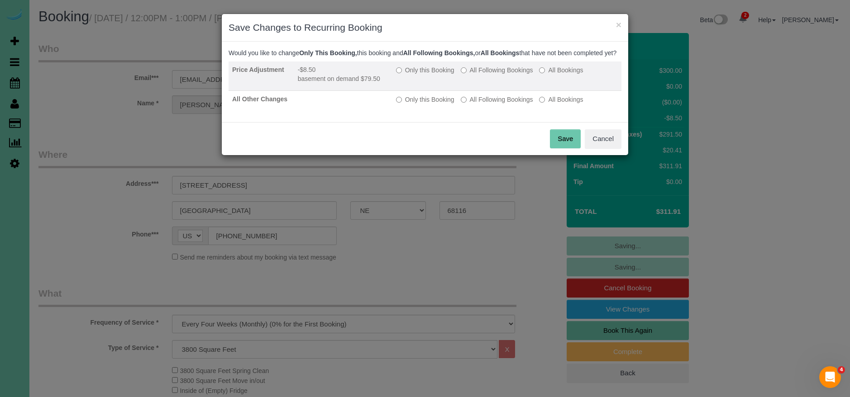
click at [480, 75] on label "All Following Bookings" at bounding box center [497, 70] width 72 height 9
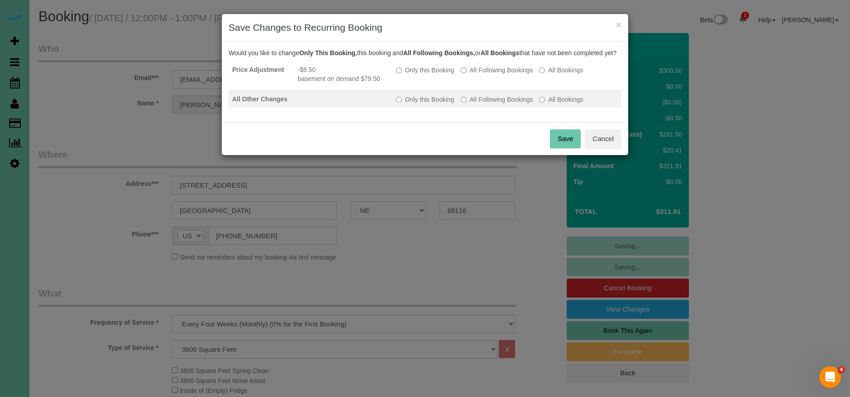
click at [492, 104] on label "All Following Bookings" at bounding box center [497, 99] width 72 height 9
click at [565, 145] on button "Save" at bounding box center [565, 138] width 31 height 19
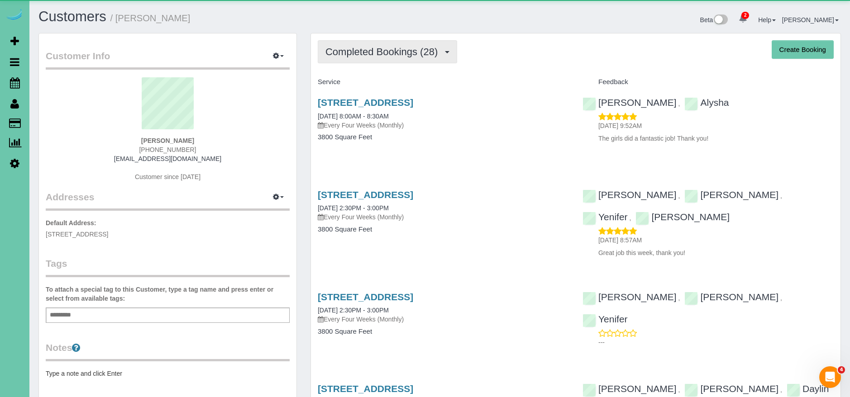
click at [354, 60] on button "Completed Bookings (28)" at bounding box center [387, 51] width 139 height 23
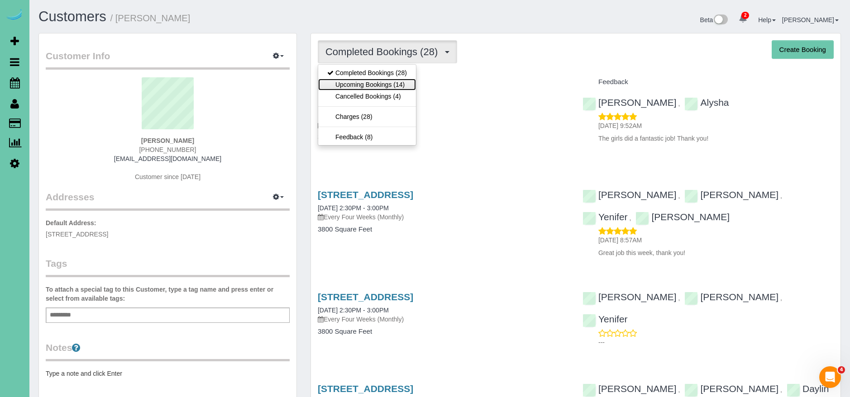
click at [361, 84] on link "Upcoming Bookings (14)" at bounding box center [367, 85] width 98 height 12
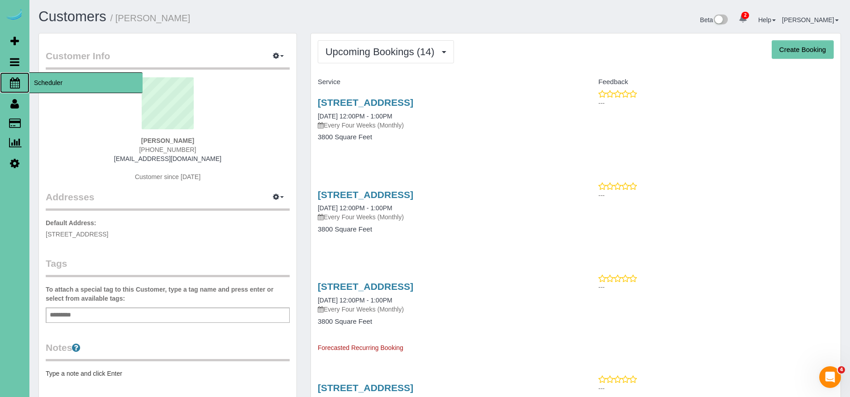
click at [61, 83] on span "Scheduler" at bounding box center [85, 82] width 113 height 21
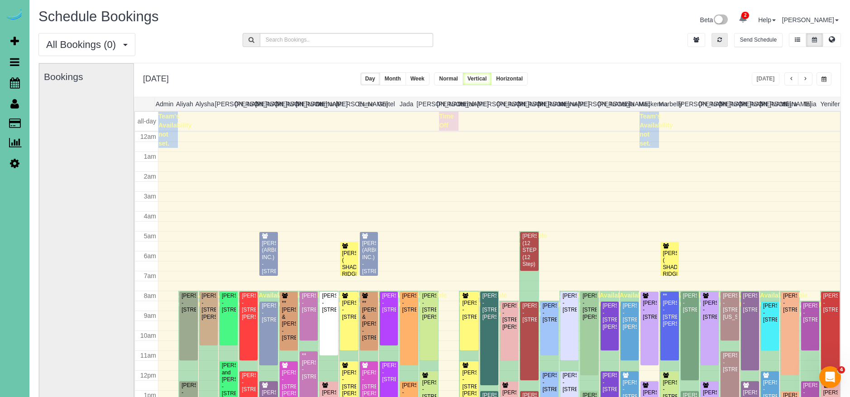
scroll to position [120, 0]
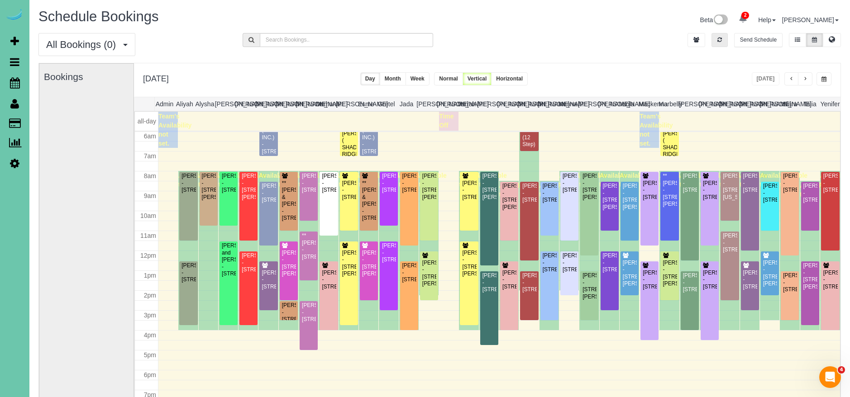
click at [721, 40] on icon "button" at bounding box center [719, 39] width 5 height 5
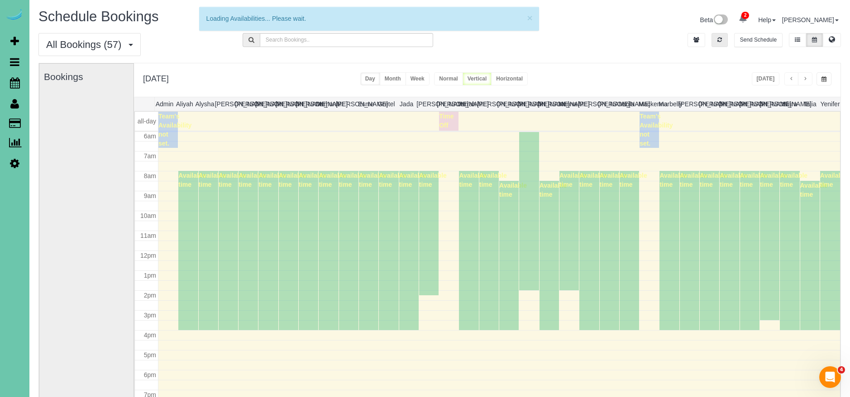
drag, startPoint x: 721, startPoint y: 40, endPoint x: 786, endPoint y: 73, distance: 73.7
click at [721, 41] on icon "button" at bounding box center [719, 39] width 5 height 5
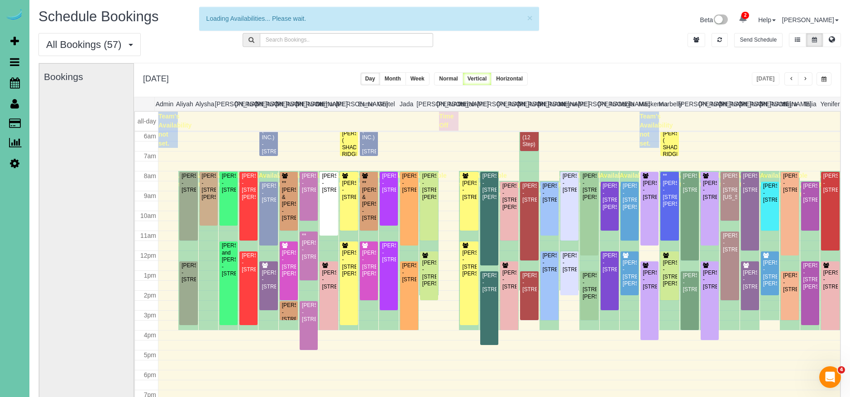
click at [818, 79] on button "button" at bounding box center [823, 78] width 15 height 13
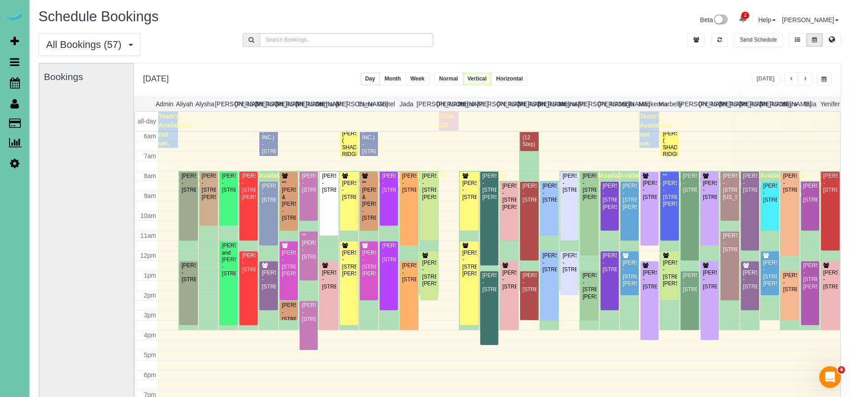
scroll to position [0, 4]
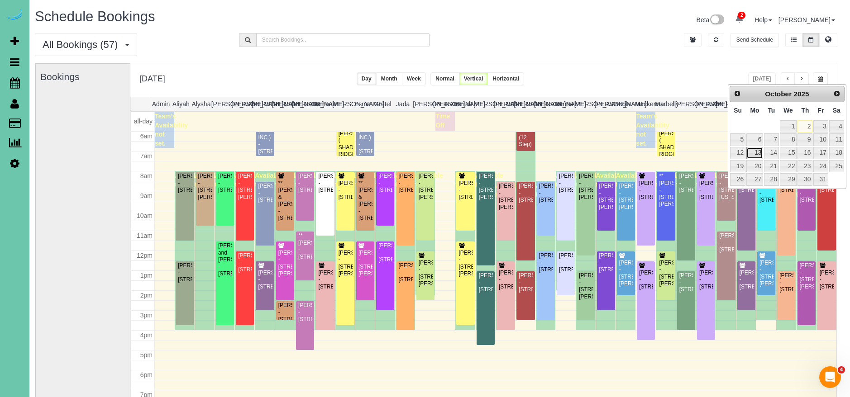
click at [759, 153] on link "13" at bounding box center [754, 153] width 17 height 12
type input "**********"
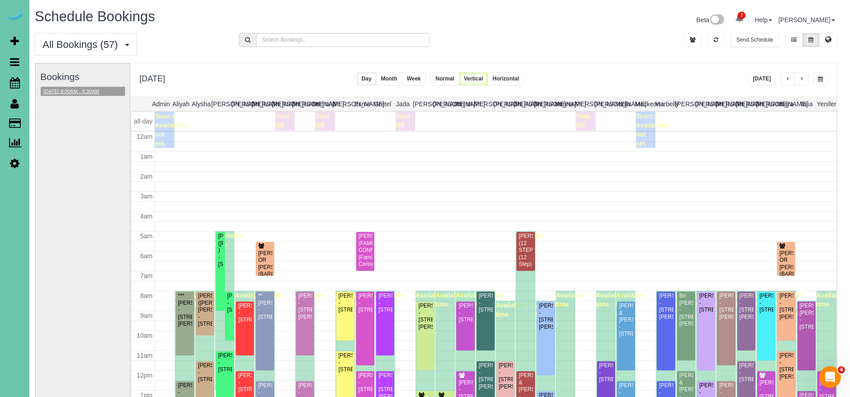
scroll to position [120, 0]
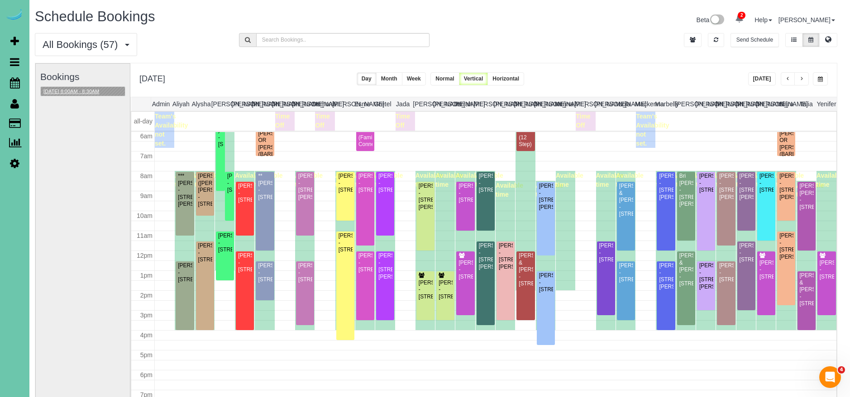
click at [99, 91] on button "[DATE] 8:00AM - 8:30AM" at bounding box center [71, 92] width 61 height 10
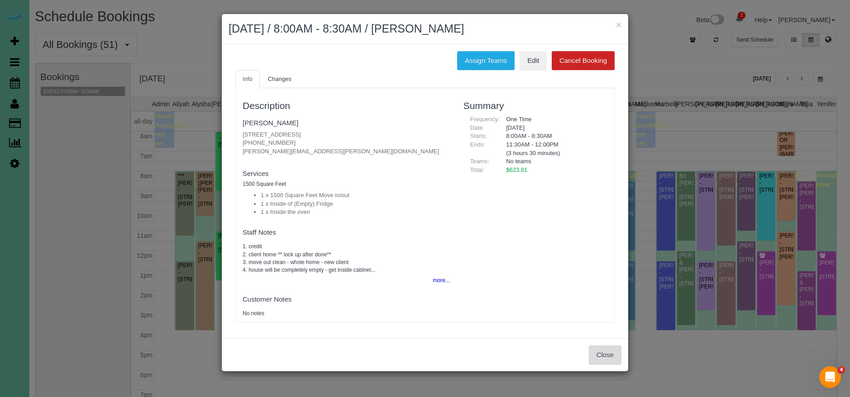
drag, startPoint x: 609, startPoint y: 347, endPoint x: 368, endPoint y: 208, distance: 278.4
click at [609, 347] on button "Close" at bounding box center [605, 355] width 33 height 19
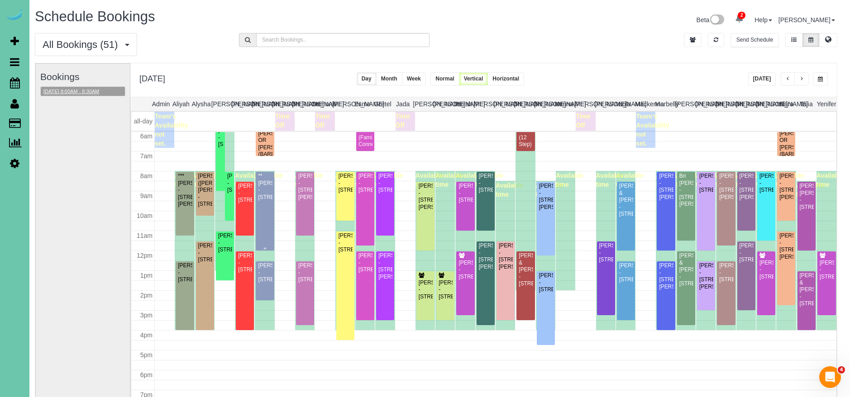
click at [264, 186] on div "**[PERSON_NAME] - [STREET_ADDRESS]" at bounding box center [265, 187] width 14 height 28
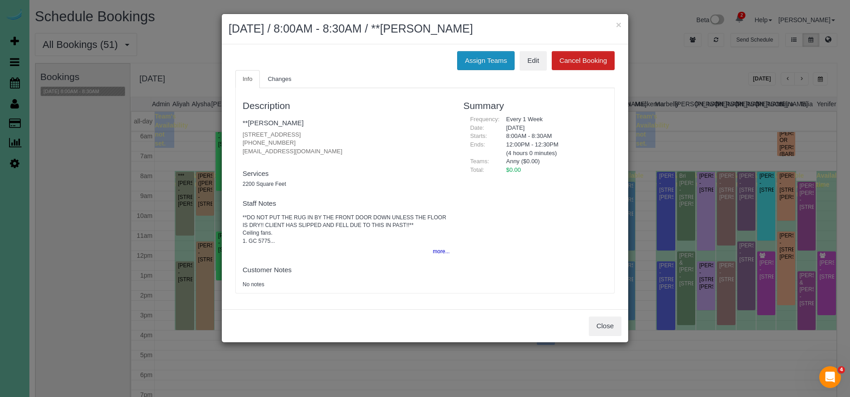
drag, startPoint x: 492, startPoint y: 67, endPoint x: 490, endPoint y: 62, distance: 5.9
click at [492, 67] on button "Assign Teams" at bounding box center [485, 60] width 57 height 19
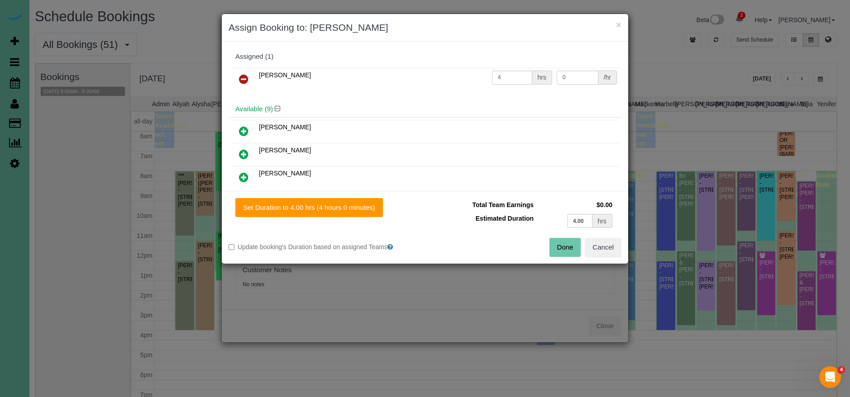
drag, startPoint x: 245, startPoint y: 76, endPoint x: 257, endPoint y: 89, distance: 18.3
click at [245, 76] on icon at bounding box center [244, 79] width 10 height 11
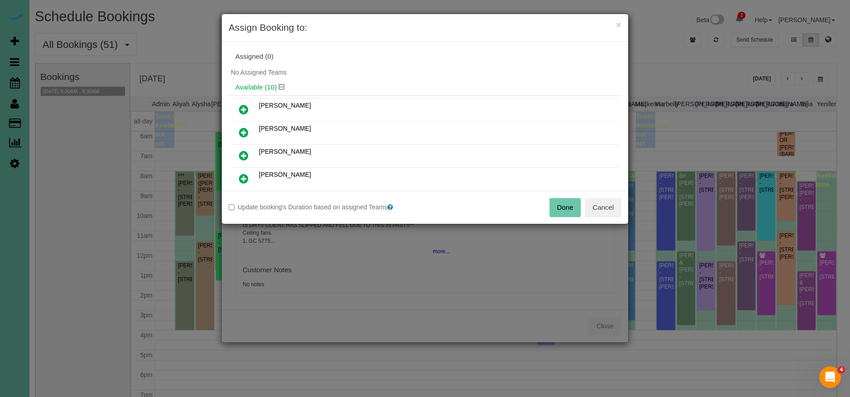
drag, startPoint x: 561, startPoint y: 204, endPoint x: 549, endPoint y: 202, distance: 11.9
click at [561, 204] on button "Done" at bounding box center [565, 207] width 32 height 19
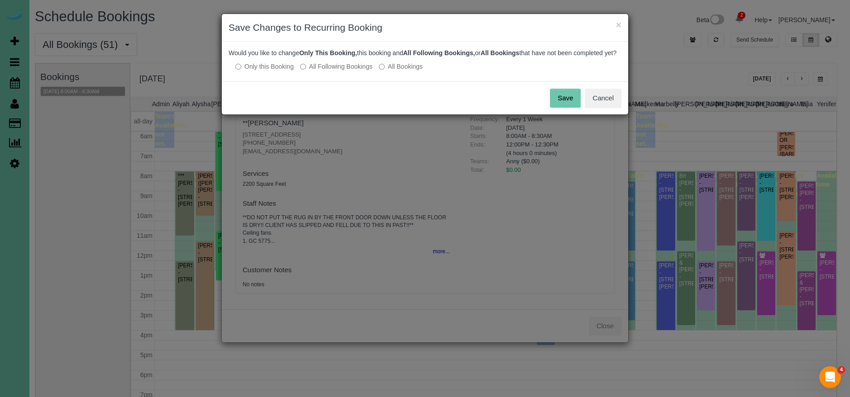
click at [565, 105] on button "Save" at bounding box center [565, 98] width 31 height 19
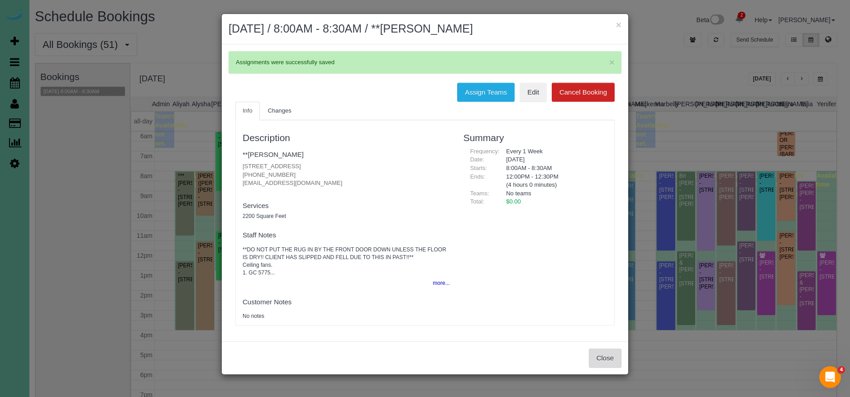
drag, startPoint x: 605, startPoint y: 362, endPoint x: 618, endPoint y: 357, distance: 13.6
click at [606, 362] on button "Close" at bounding box center [605, 358] width 33 height 19
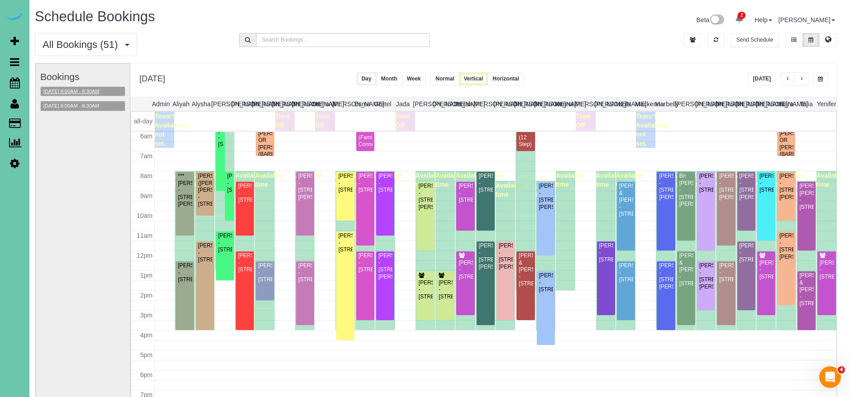
click at [88, 88] on button "[DATE] 8:00AM - 8:30AM" at bounding box center [71, 92] width 61 height 10
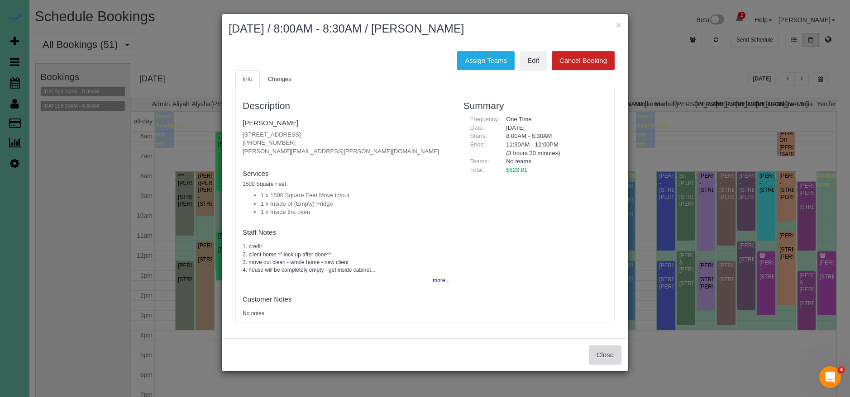
drag, startPoint x: 603, startPoint y: 352, endPoint x: 610, endPoint y: 348, distance: 7.7
click at [605, 351] on button "Close" at bounding box center [605, 355] width 33 height 19
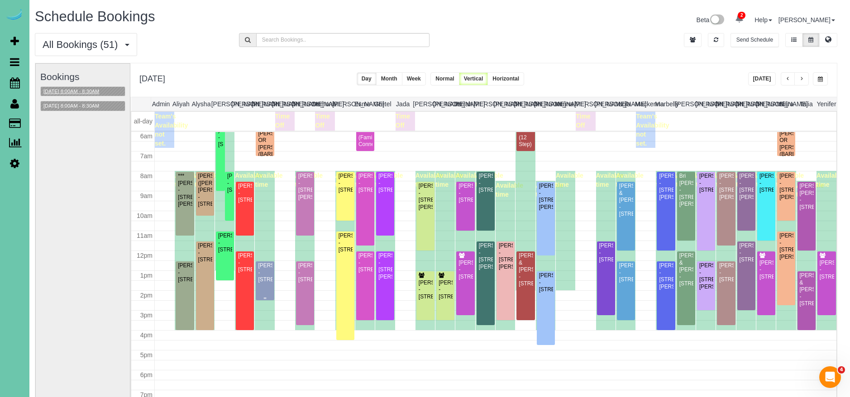
click at [267, 268] on div "Wanda Predmore - 4703 N 85th St, Omaha, NE 68134" at bounding box center [265, 273] width 14 height 21
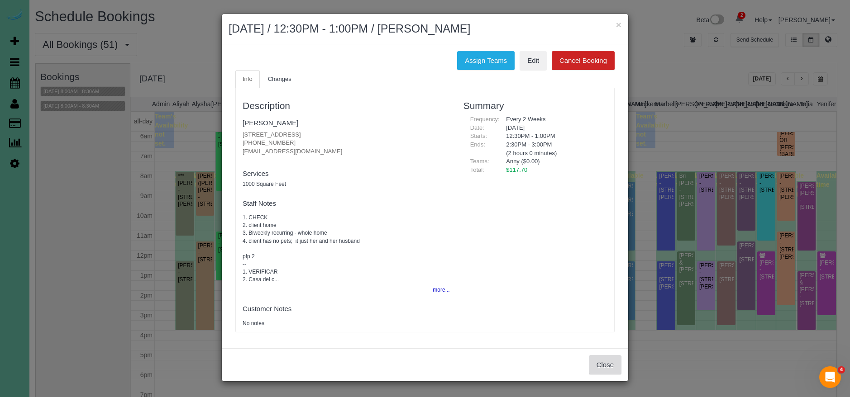
click at [598, 364] on button "Close" at bounding box center [605, 365] width 33 height 19
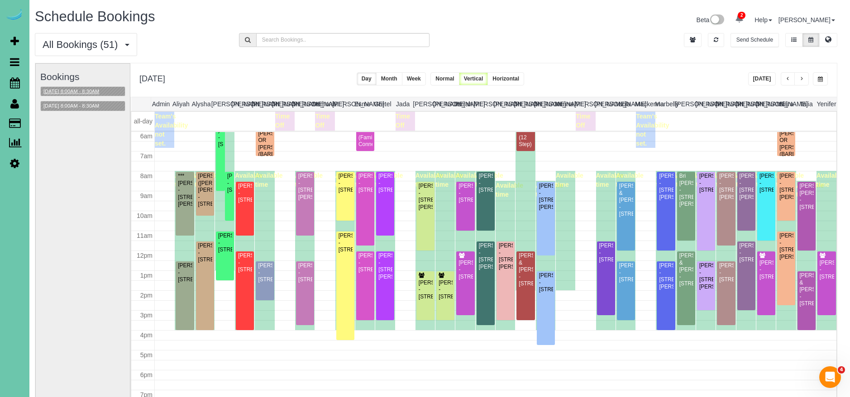
click at [261, 136] on td at bounding box center [395, 130] width 481 height 36
click at [262, 141] on td at bounding box center [395, 130] width 481 height 36
click at [442, 294] on div "Kristy Norblade - 7978 Shadow Lake Dr, Papillion, NE 68046" at bounding box center [445, 290] width 14 height 21
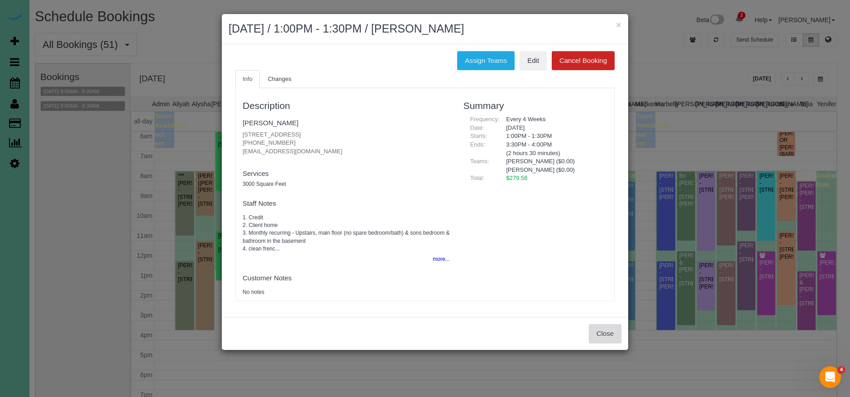
click at [606, 330] on button "Close" at bounding box center [605, 334] width 33 height 19
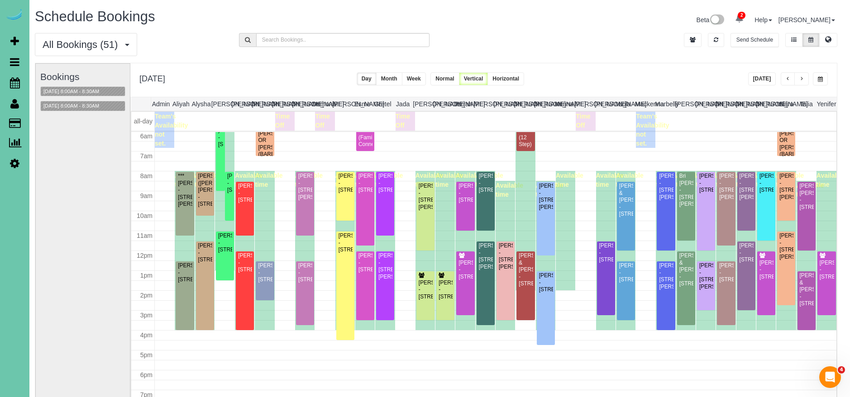
drag, startPoint x: 826, startPoint y: 75, endPoint x: 826, endPoint y: 81, distance: 5.4
click at [826, 75] on button "button" at bounding box center [820, 78] width 15 height 13
